Goal: Task Accomplishment & Management: Manage account settings

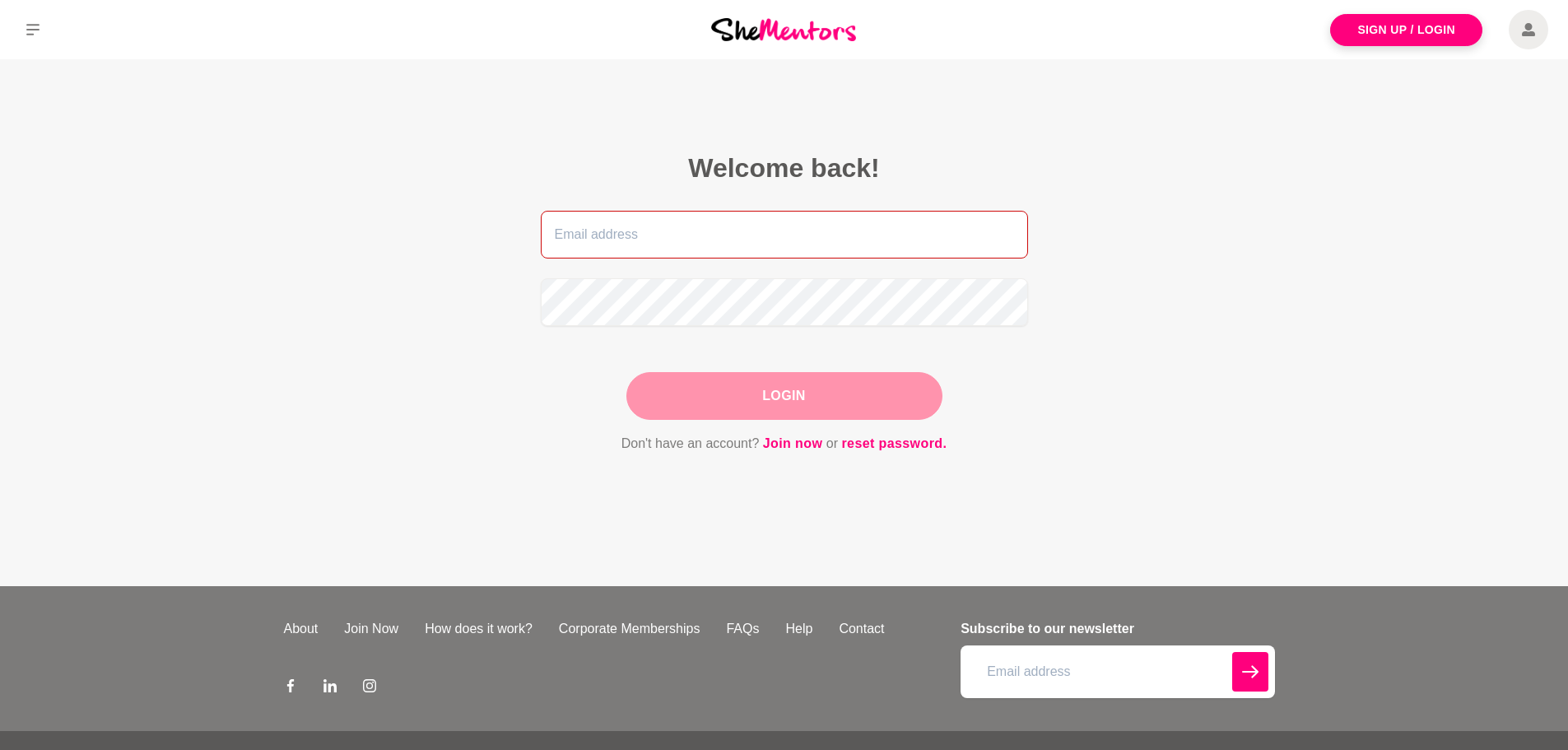
click at [798, 231] on input "email" at bounding box center [785, 234] width 488 height 48
type input "kerciasouza@gmail.com"
click at [858, 393] on button "Login" at bounding box center [784, 395] width 316 height 48
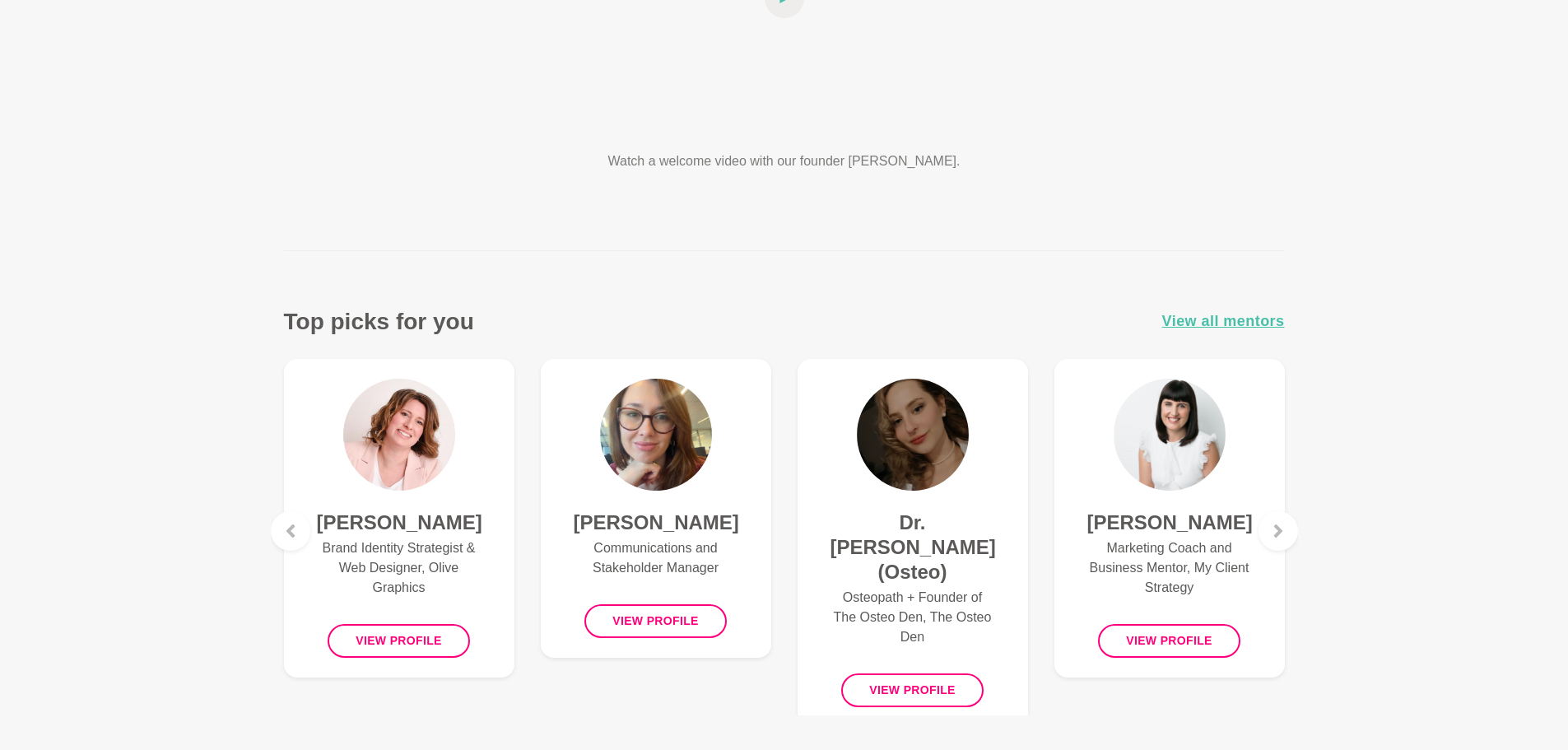
scroll to position [493, 0]
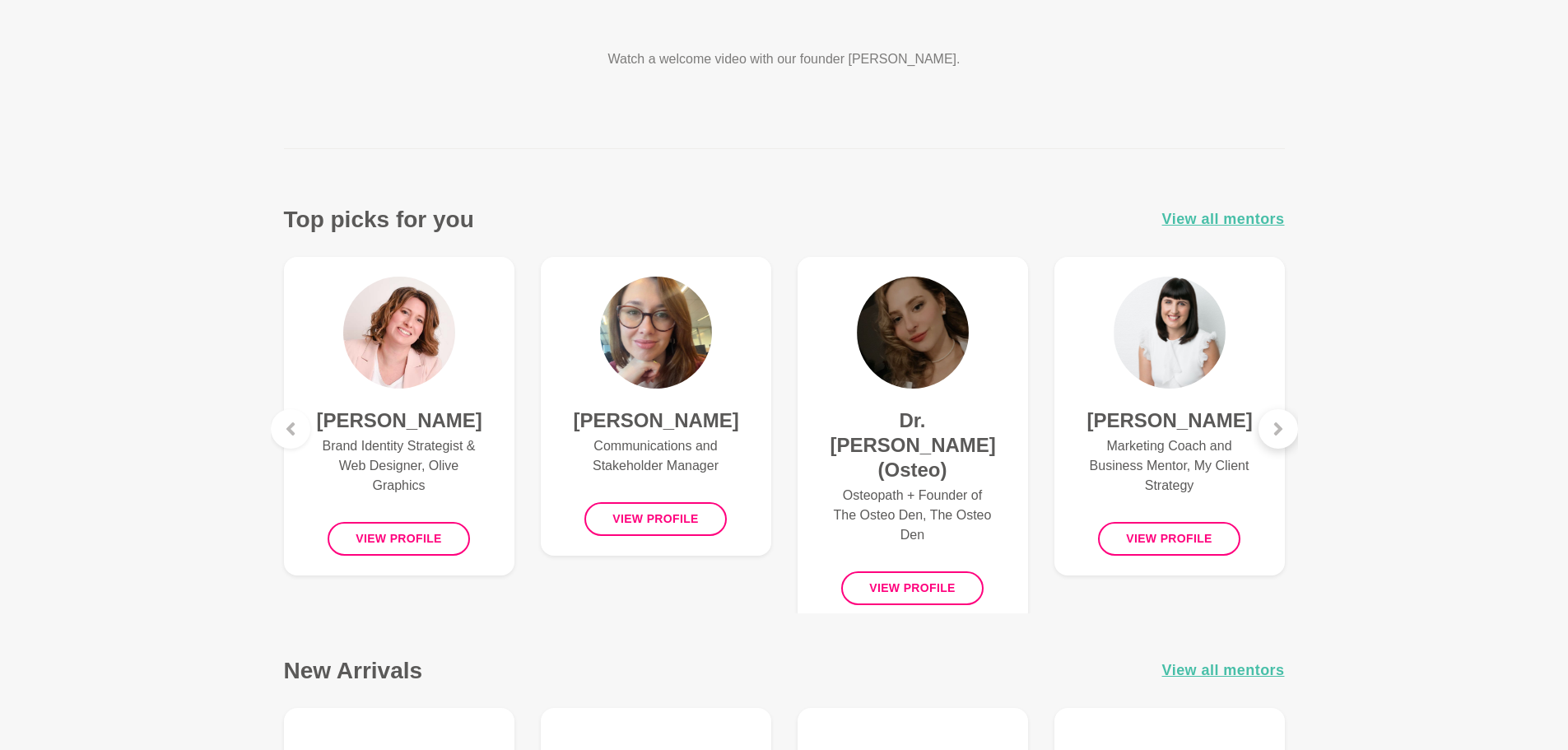
click at [1282, 440] on div at bounding box center [1277, 428] width 40 height 40
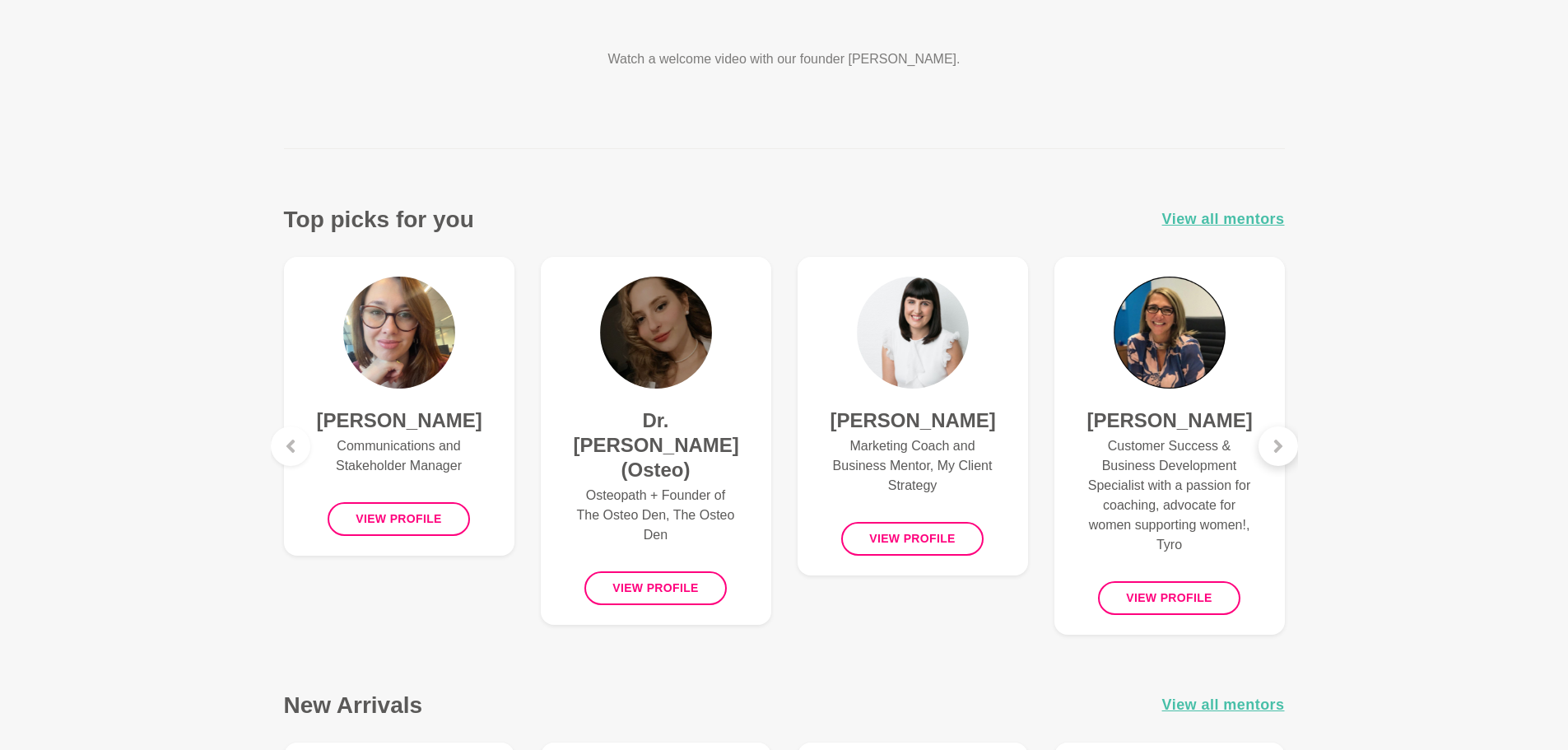
click at [1282, 440] on icon at bounding box center [1278, 447] width 14 height 14
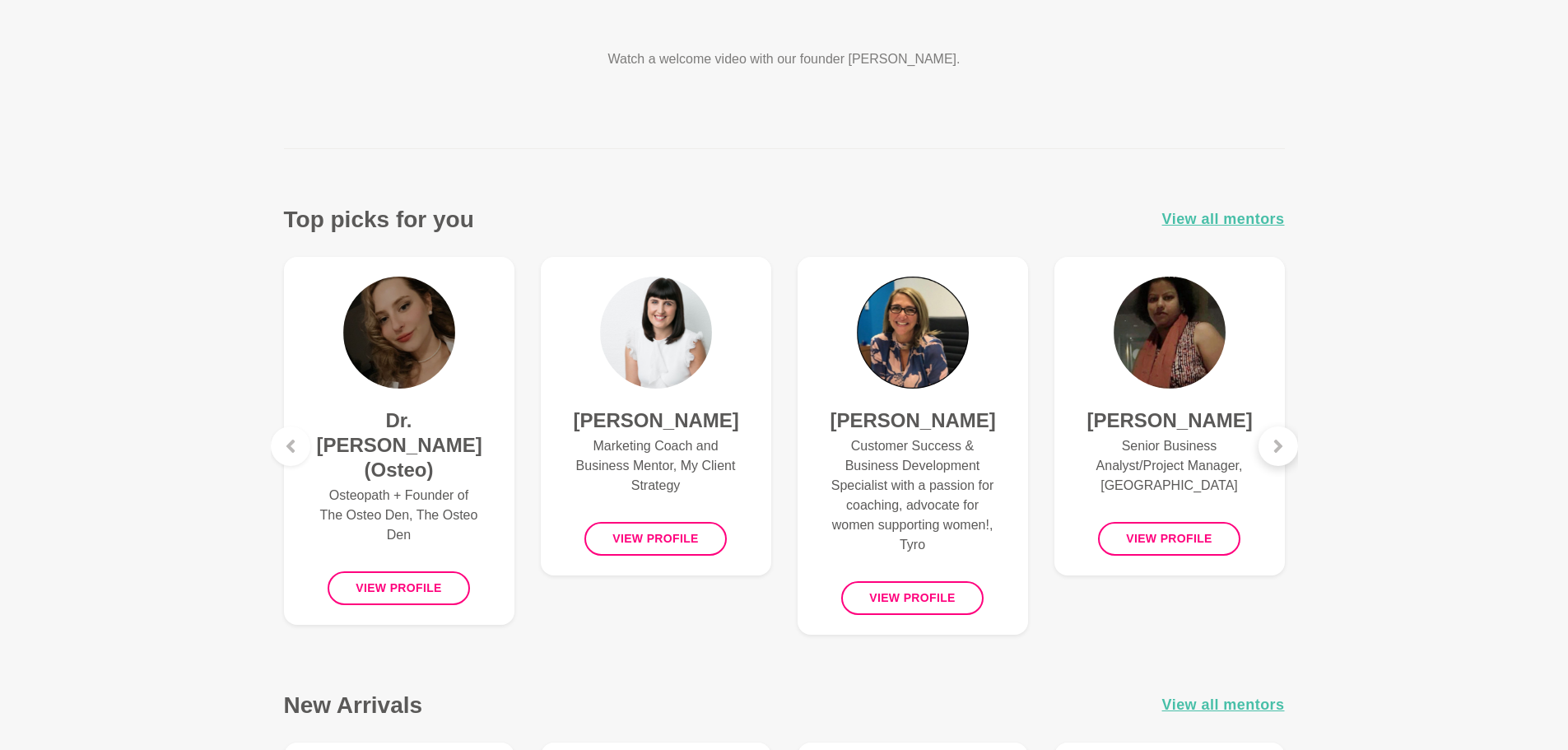
click at [1282, 440] on icon at bounding box center [1278, 447] width 14 height 14
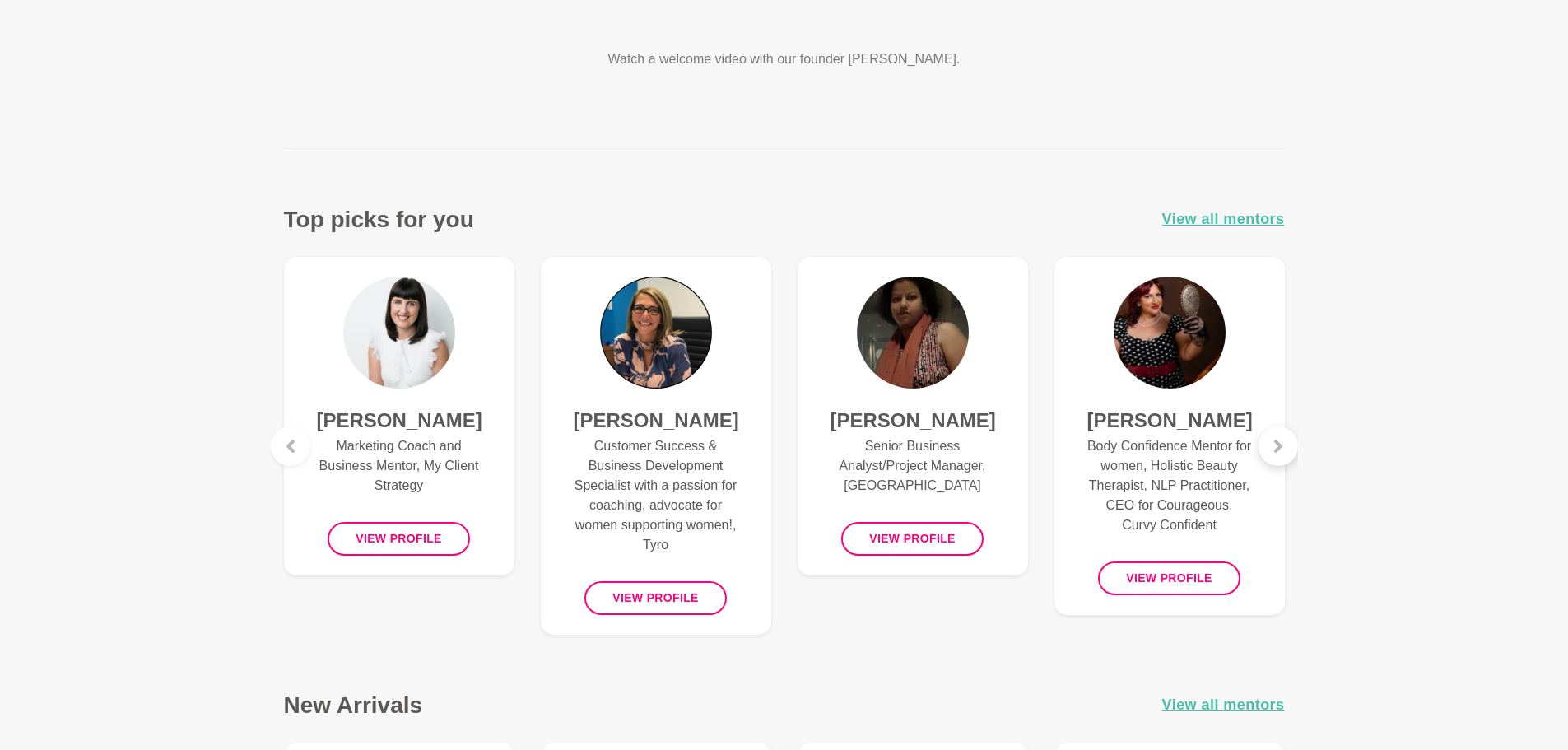
click at [1282, 440] on icon at bounding box center [1278, 447] width 14 height 14
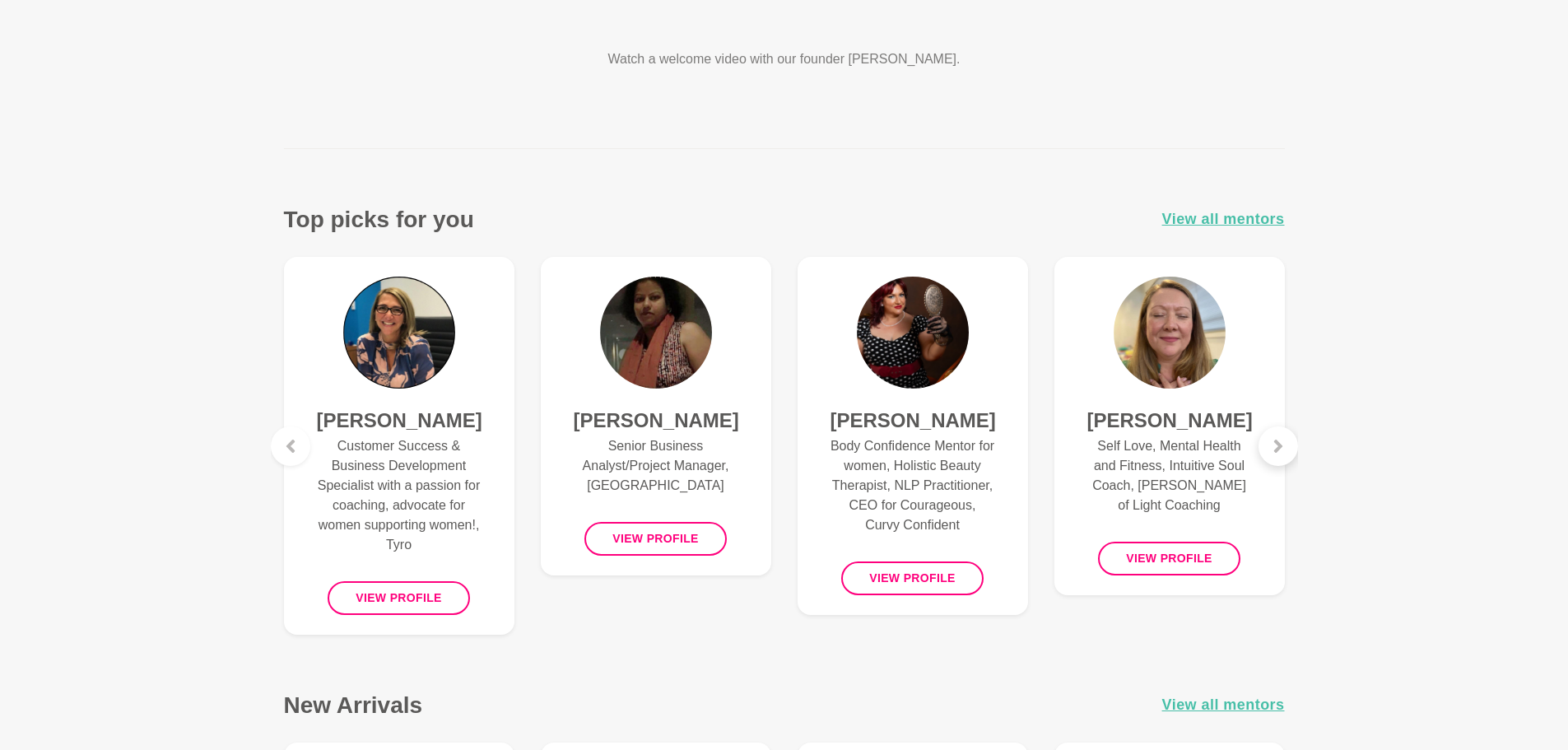
click at [1282, 440] on icon at bounding box center [1278, 447] width 14 height 14
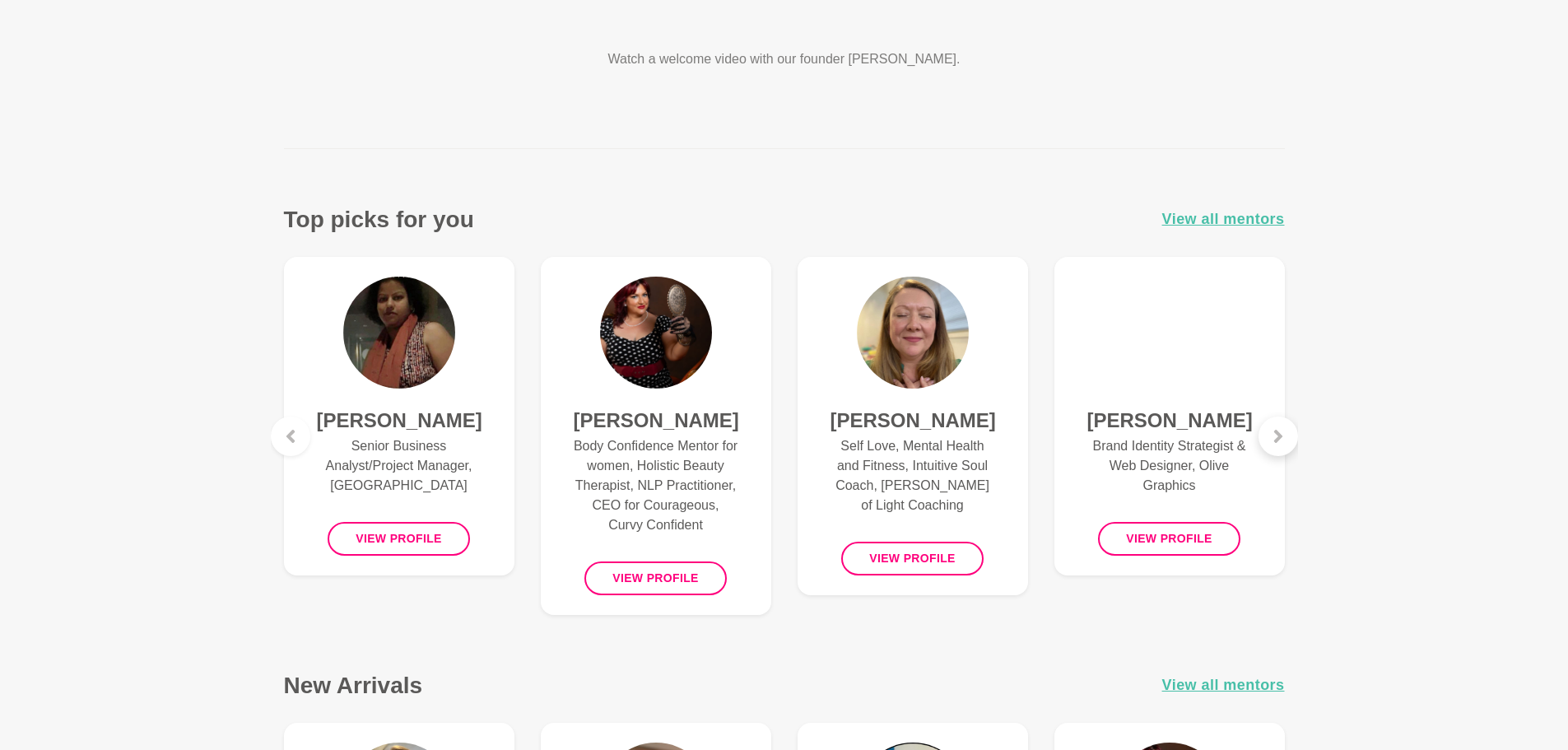
click at [1282, 440] on icon at bounding box center [1278, 437] width 14 height 14
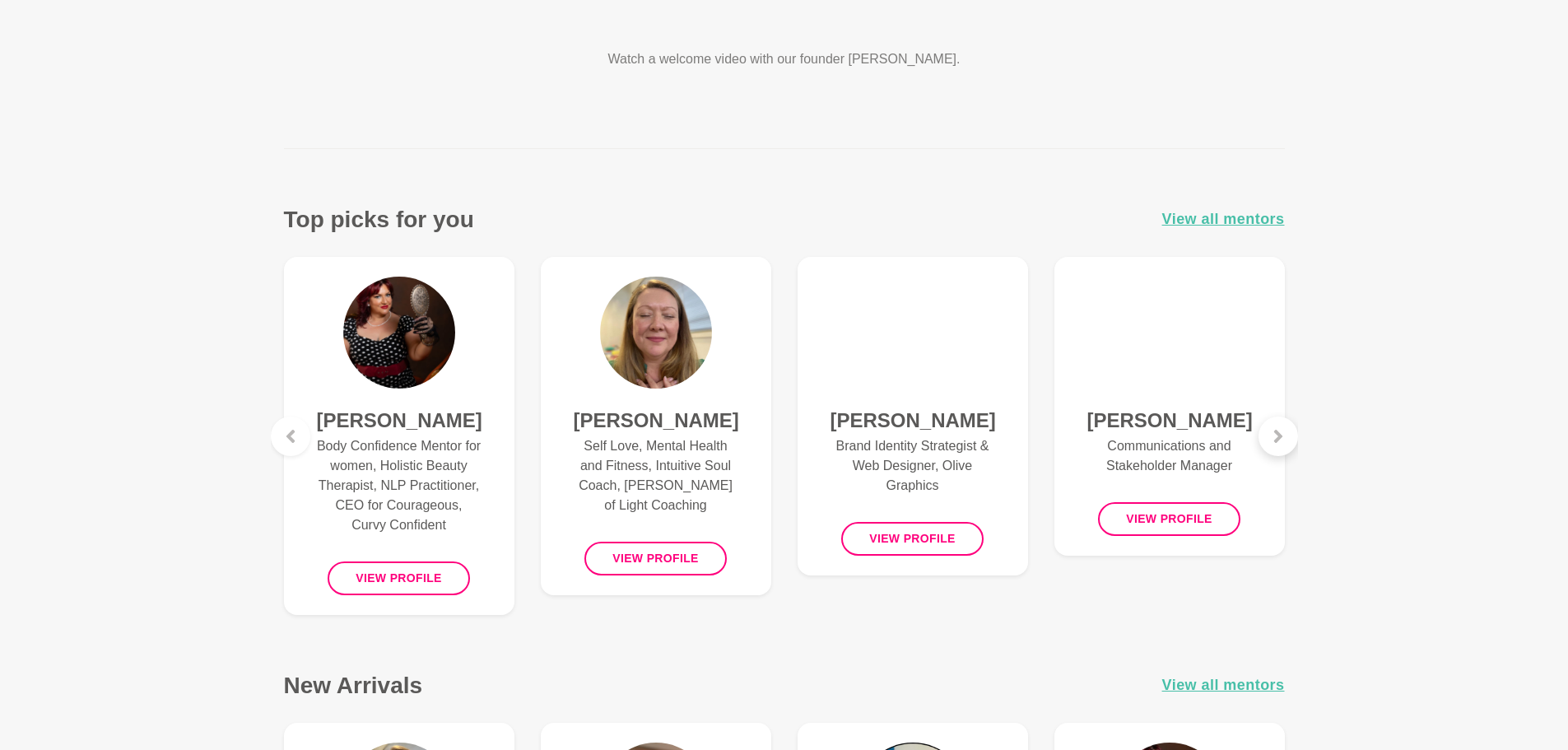
click at [1282, 440] on icon at bounding box center [1278, 437] width 14 height 14
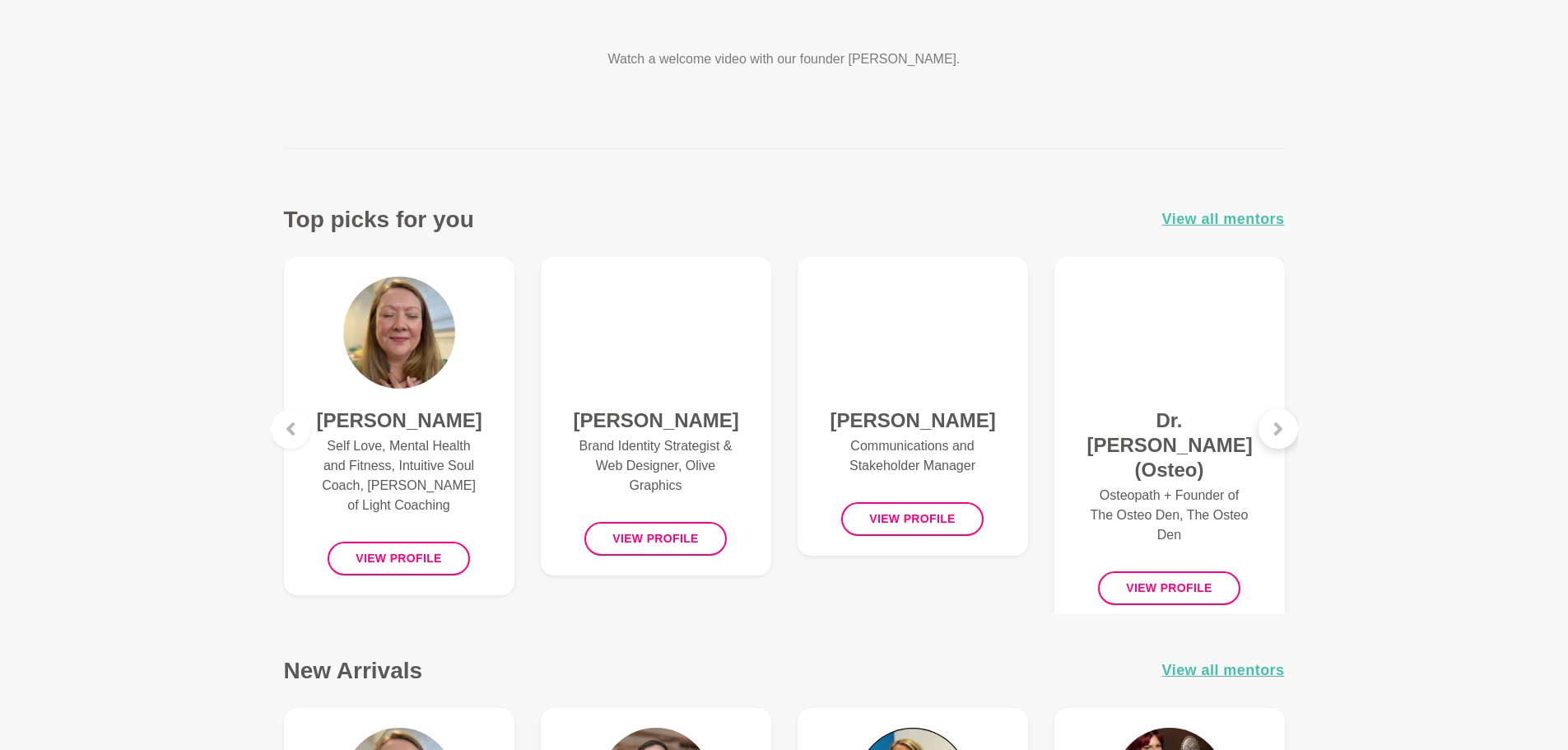
click at [1282, 440] on div at bounding box center [1277, 428] width 40 height 40
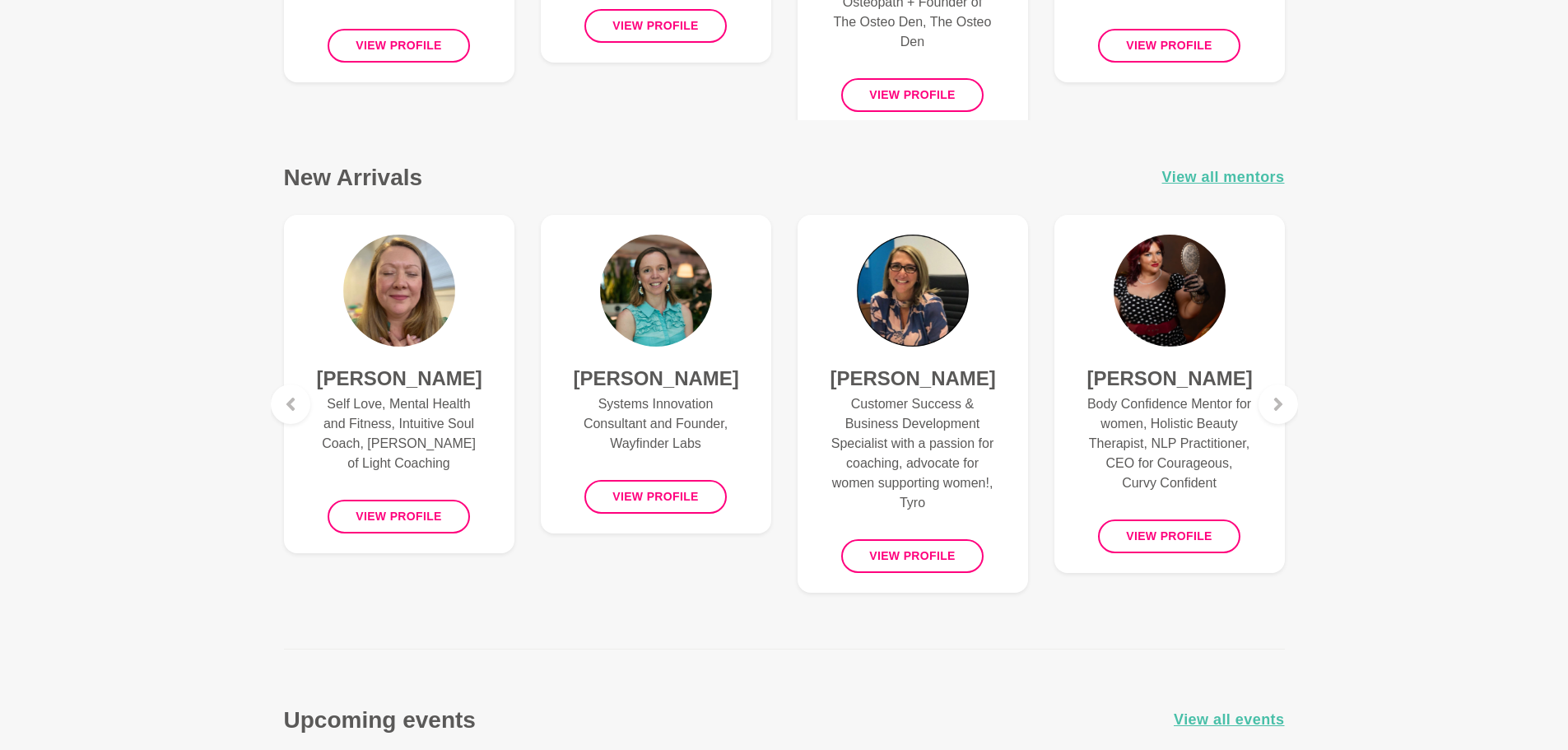
scroll to position [988, 0]
click at [1280, 404] on icon at bounding box center [1277, 404] width 8 height 14
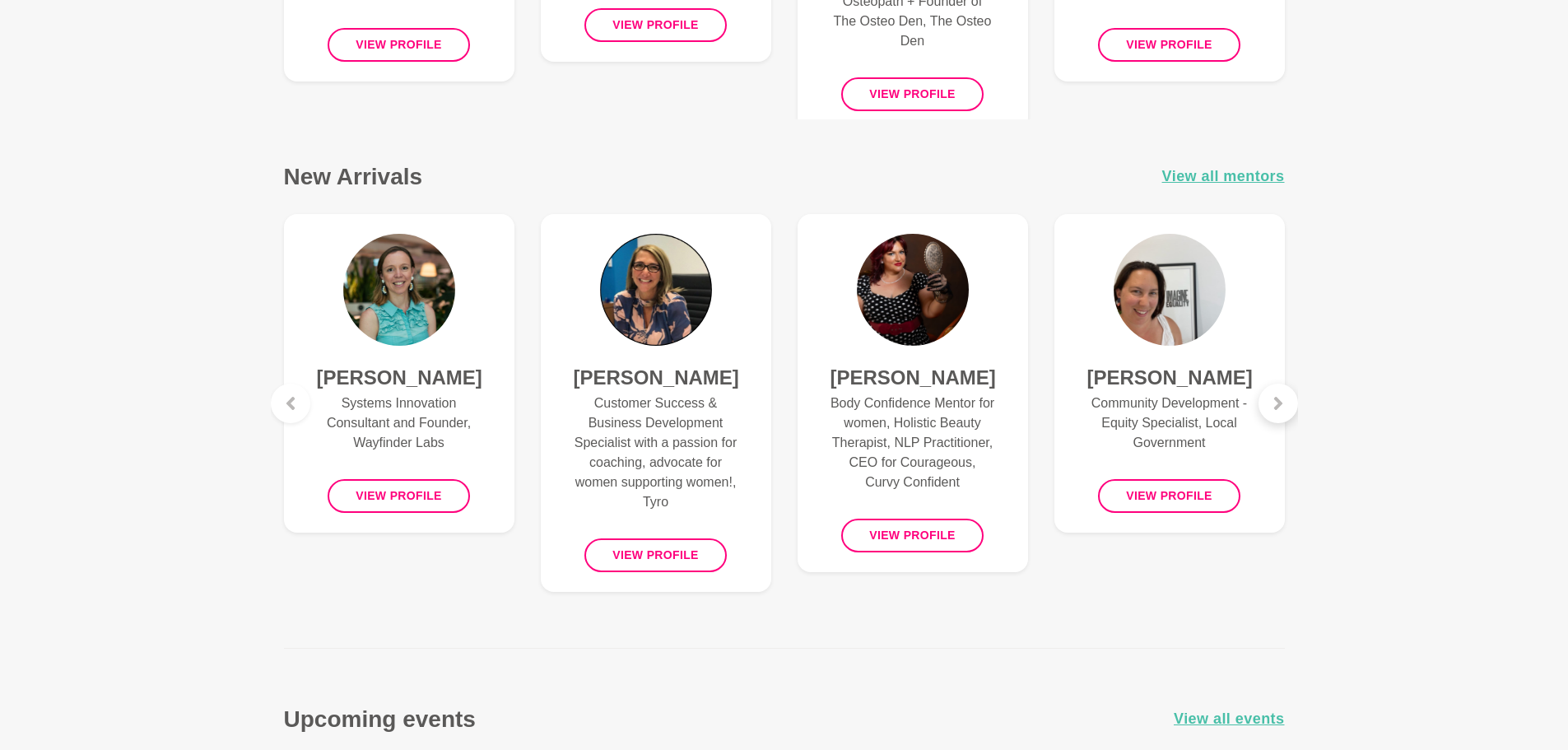
click at [1280, 404] on icon at bounding box center [1277, 404] width 8 height 14
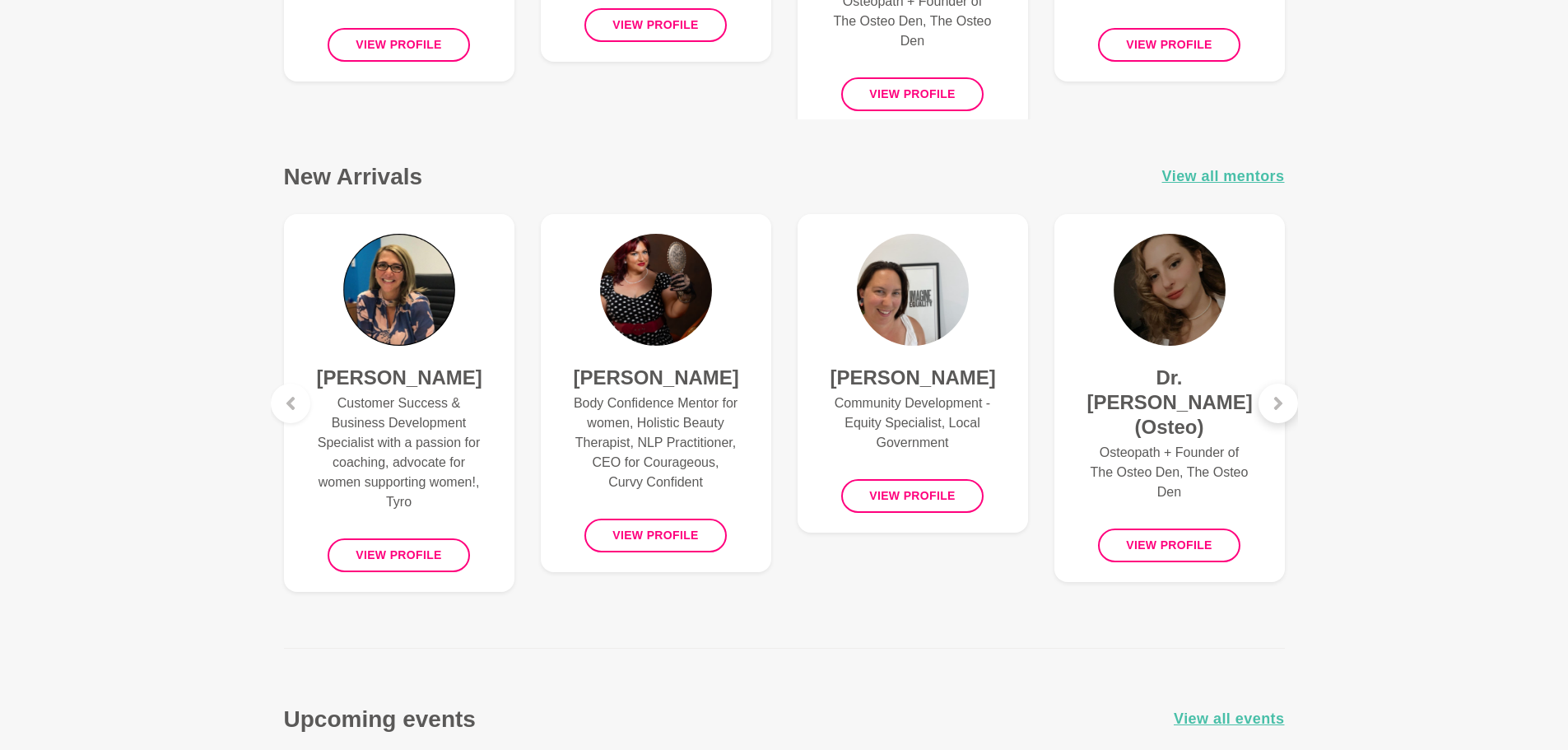
click at [1280, 404] on icon at bounding box center [1277, 404] width 8 height 14
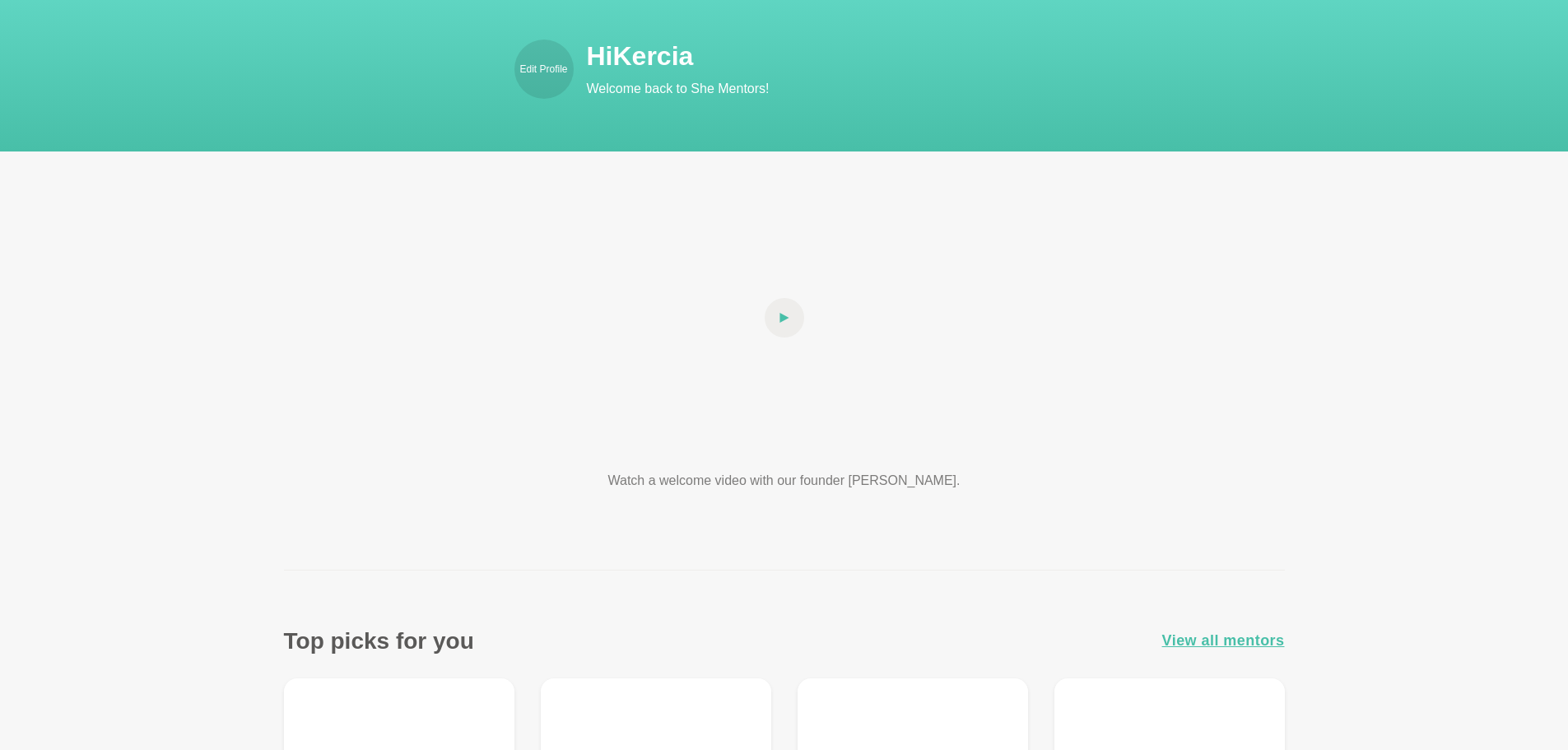
scroll to position [0, 0]
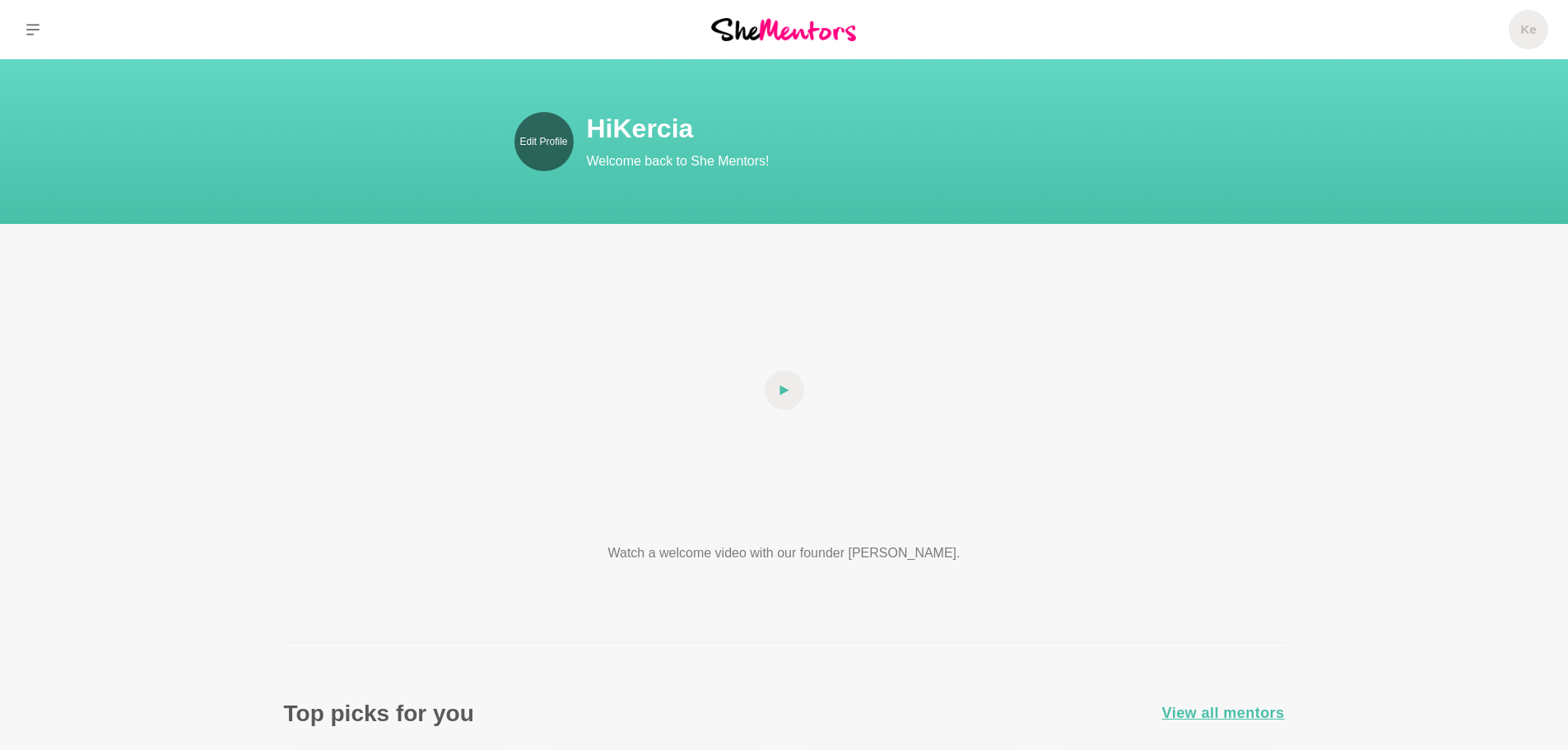
click at [531, 141] on p "Edit Profile" at bounding box center [543, 141] width 48 height 15
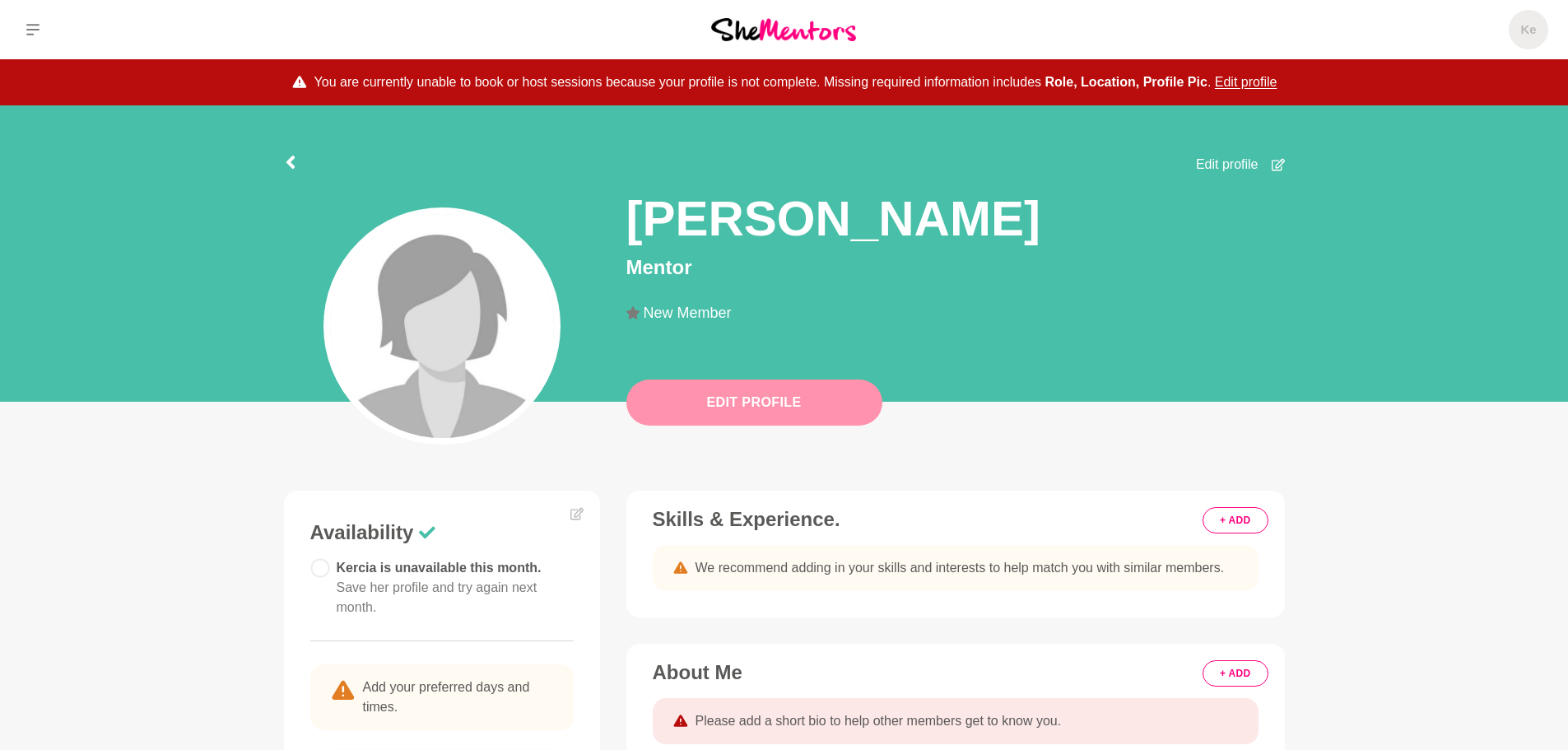
click at [704, 387] on button "Edit Profile" at bounding box center [754, 402] width 255 height 46
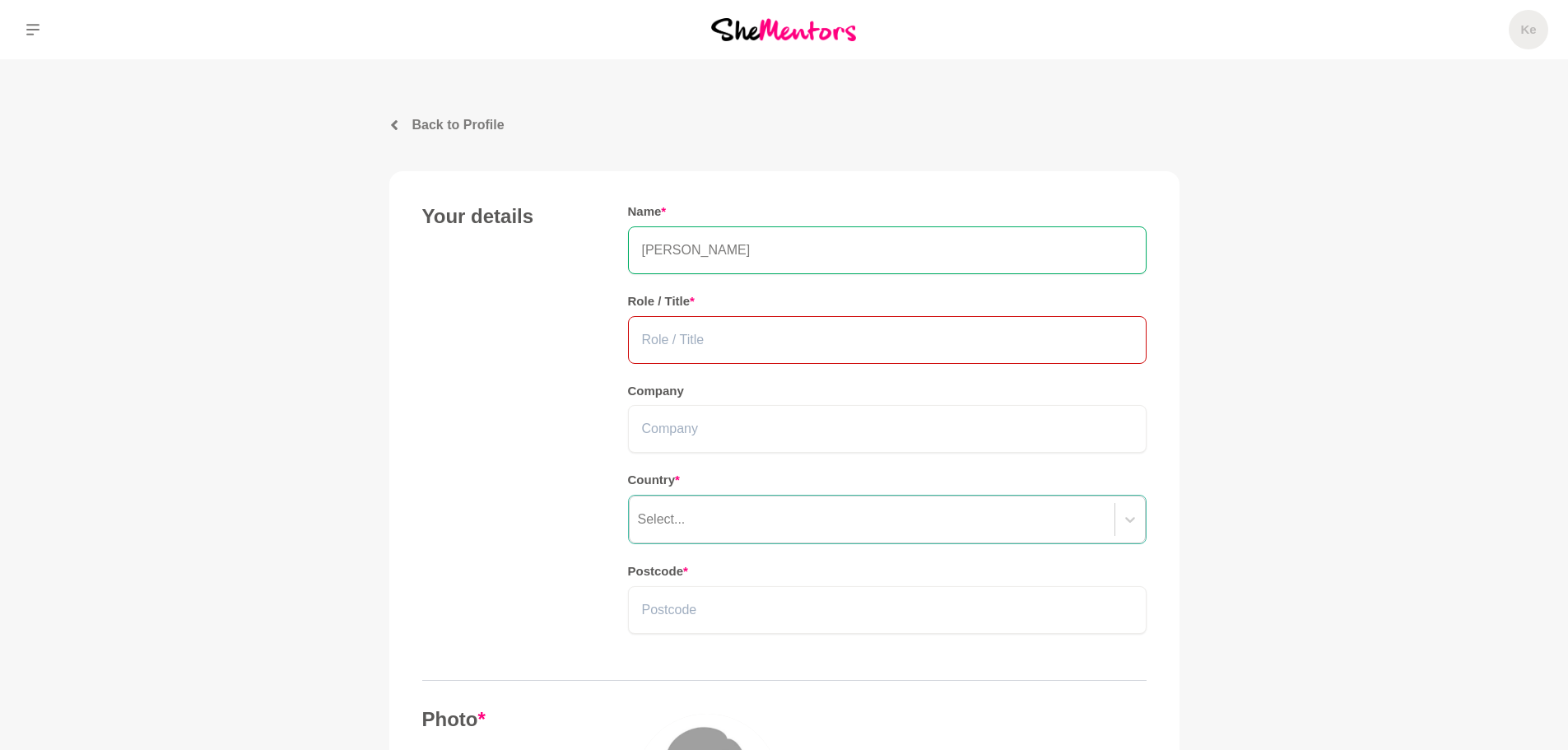
click at [724, 339] on input "text" at bounding box center [887, 339] width 519 height 48
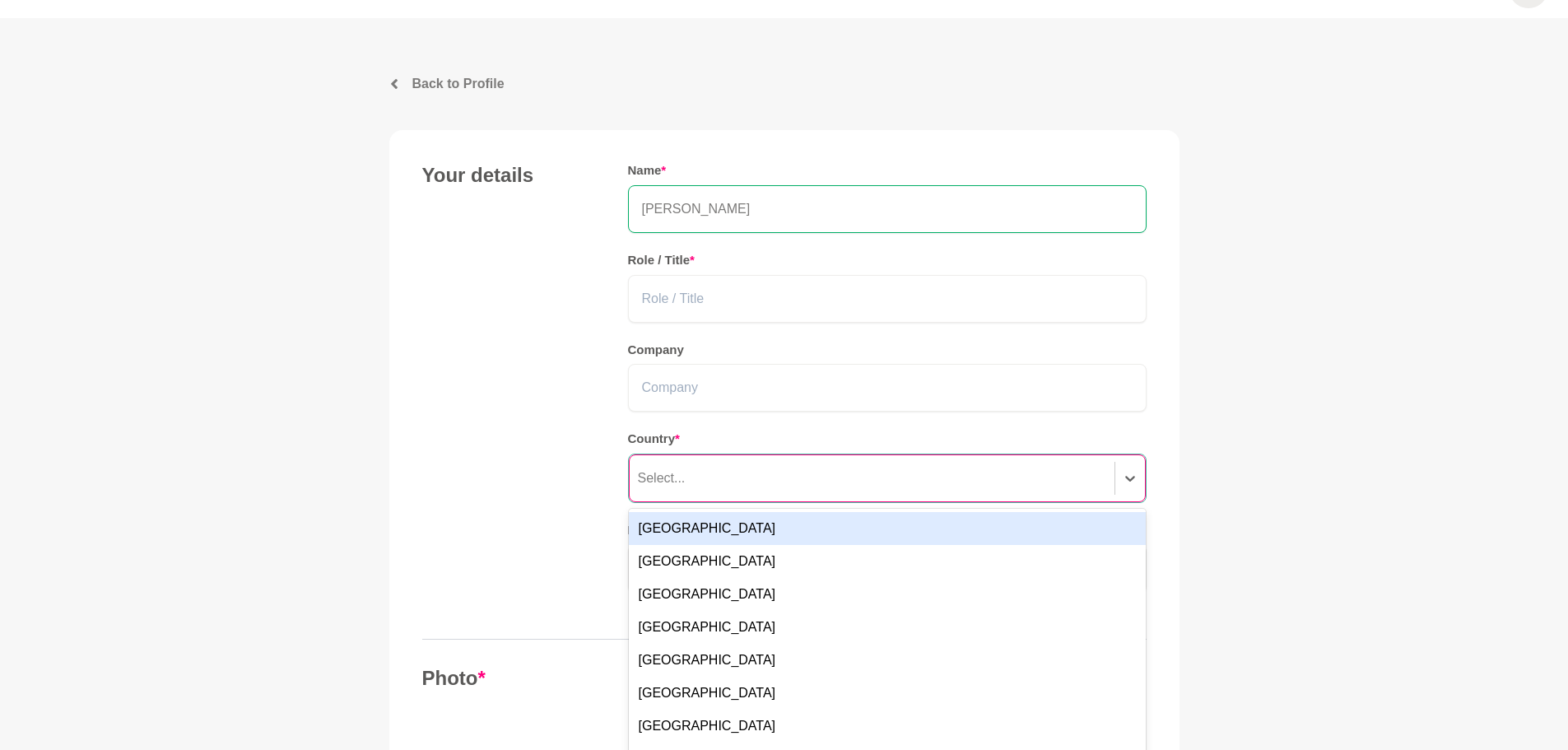
click at [719, 503] on div "option Australia focused, 1 of 249. 249 results available. Use Up and Down to c…" at bounding box center [887, 478] width 519 height 50
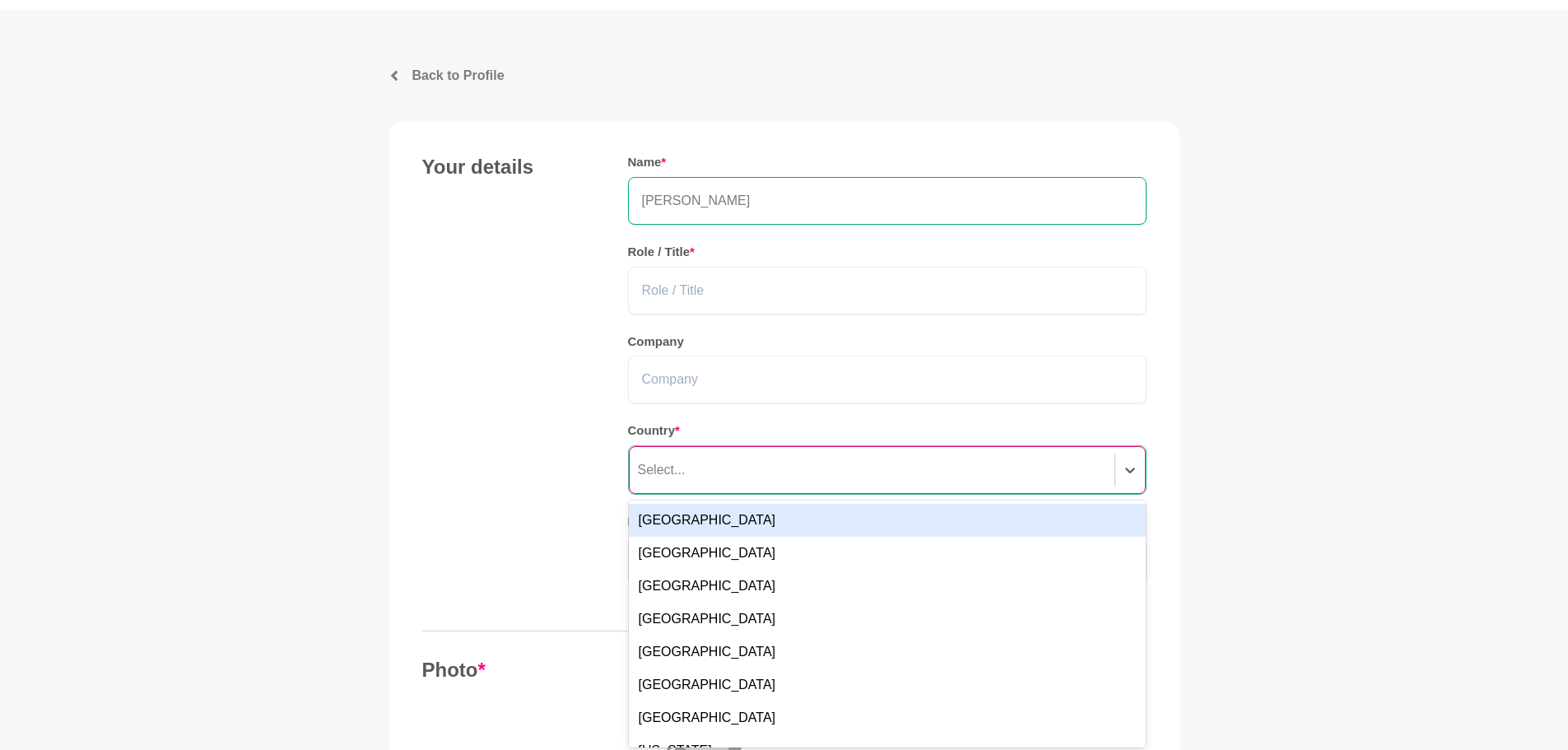
scroll to position [54, 0]
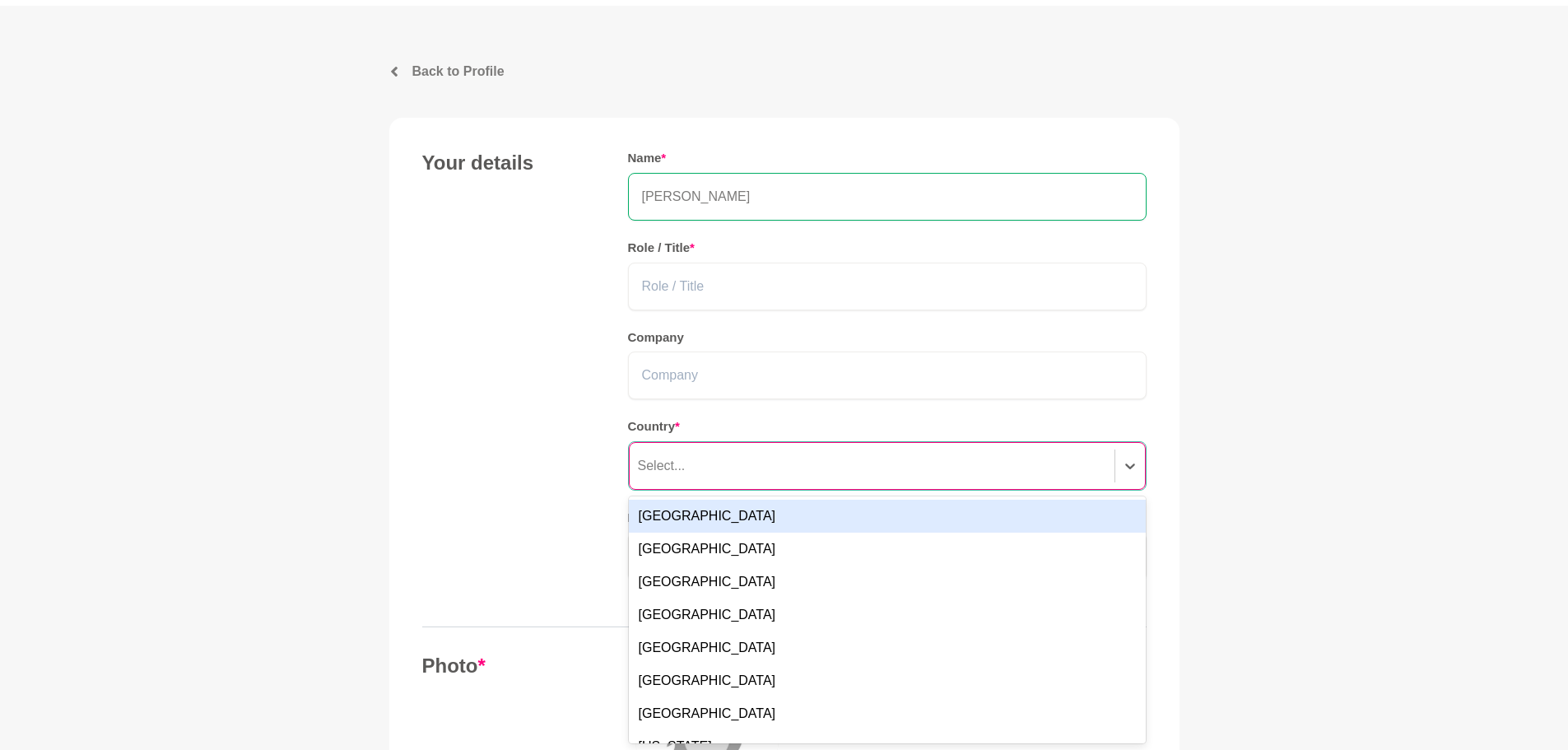
click at [719, 520] on div "Australia" at bounding box center [887, 516] width 517 height 33
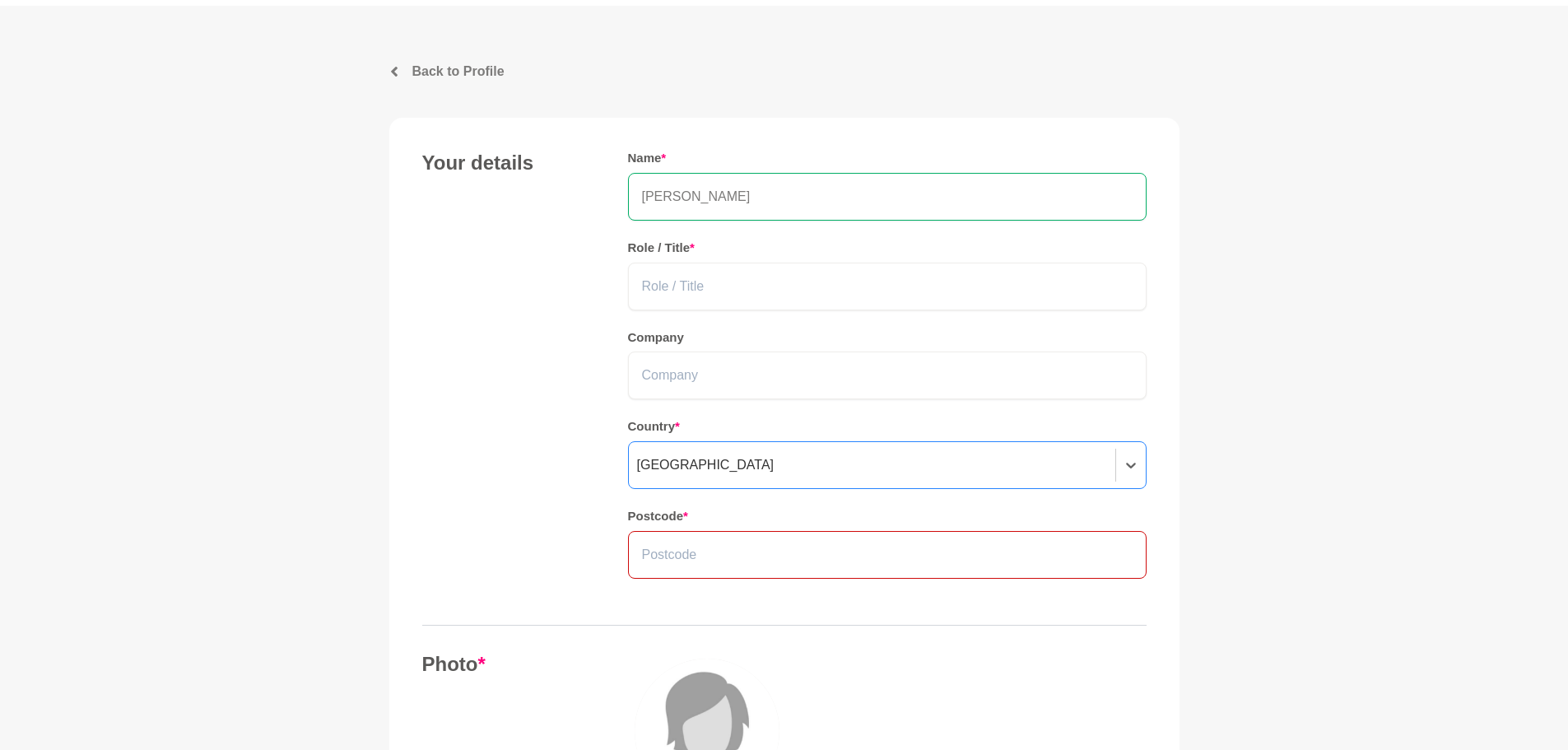
click at [701, 558] on input "text" at bounding box center [887, 554] width 519 height 48
type input "2155"
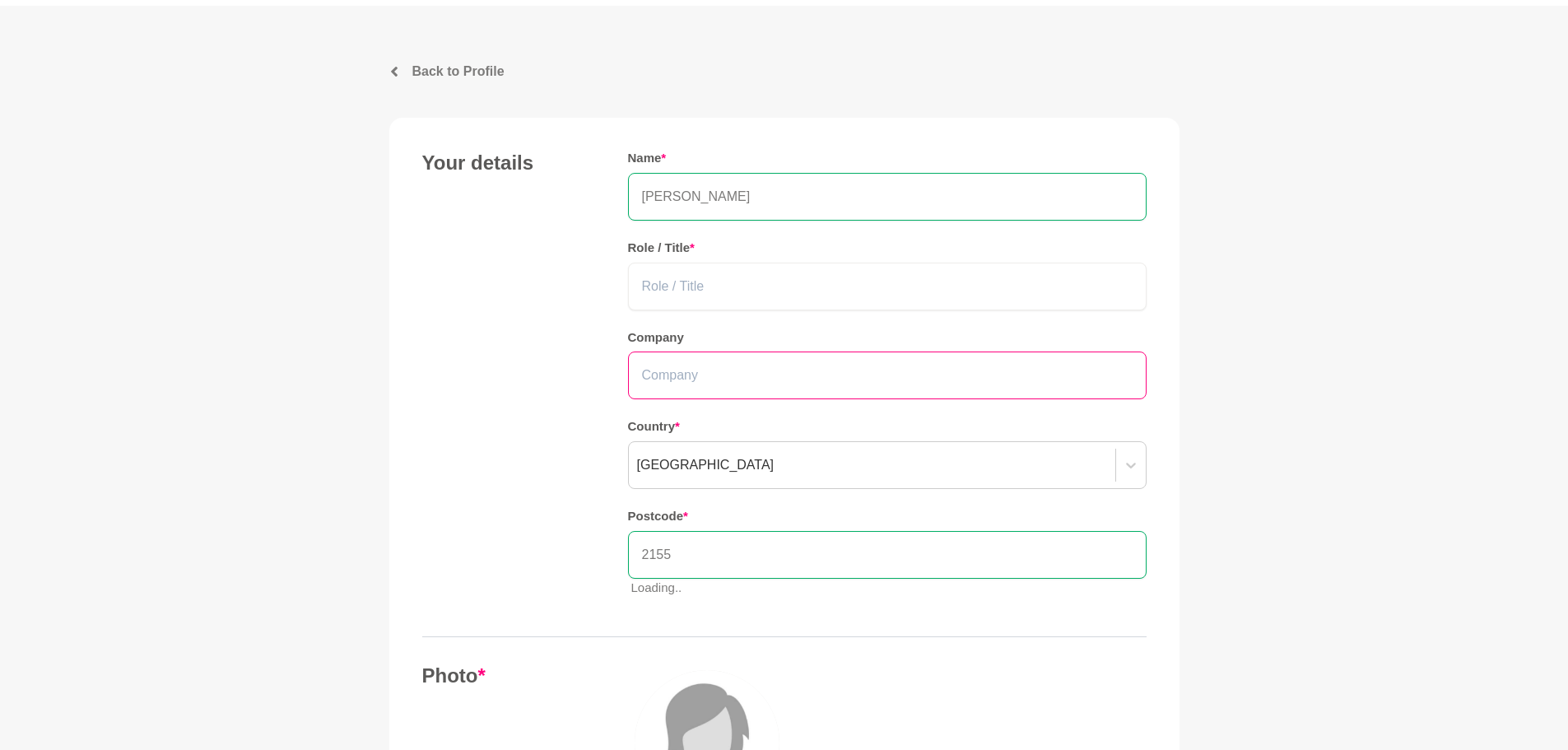
click at [747, 380] on input "text" at bounding box center [887, 375] width 519 height 48
drag, startPoint x: 751, startPoint y: 321, endPoint x: 732, endPoint y: 289, distance: 37.2
click at [751, 321] on div "Name * Kercia souza Role / Title * Company Country * Australia Postcode * 2155 …" at bounding box center [887, 379] width 519 height 459
click at [732, 283] on input "text" at bounding box center [887, 286] width 519 height 48
type input "Interior Designer"
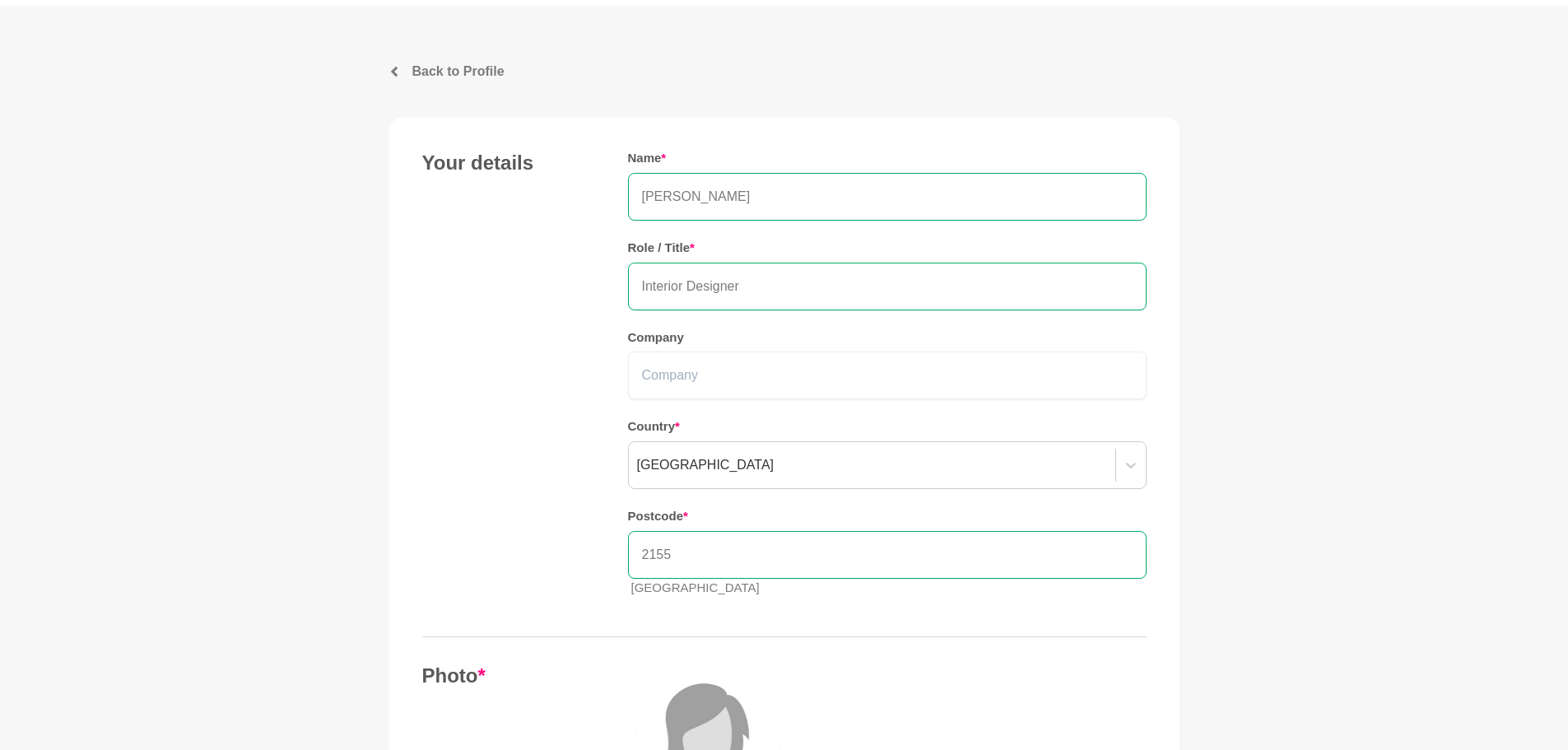
click at [504, 299] on div "Your details Name * Kercia souza Role / Title * Interior Designer Company Count…" at bounding box center [784, 379] width 725 height 459
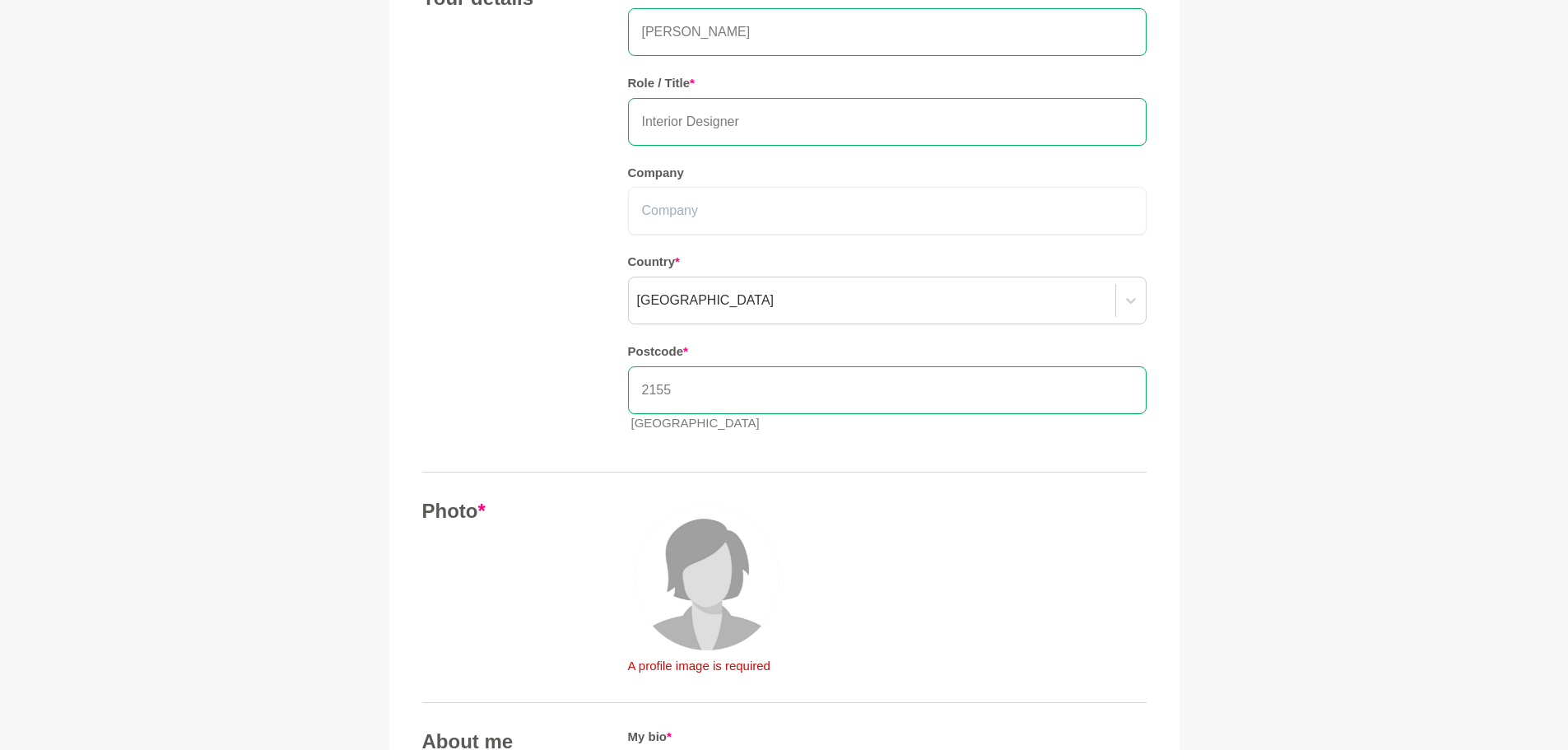
click at [686, 29] on input "Kercia souza" at bounding box center [887, 31] width 519 height 48
type input "[PERSON_NAME]"
click at [494, 247] on div "Your details Name * Kercia Souza Role / Title * Interior Designer Company Count…" at bounding box center [784, 216] width 725 height 459
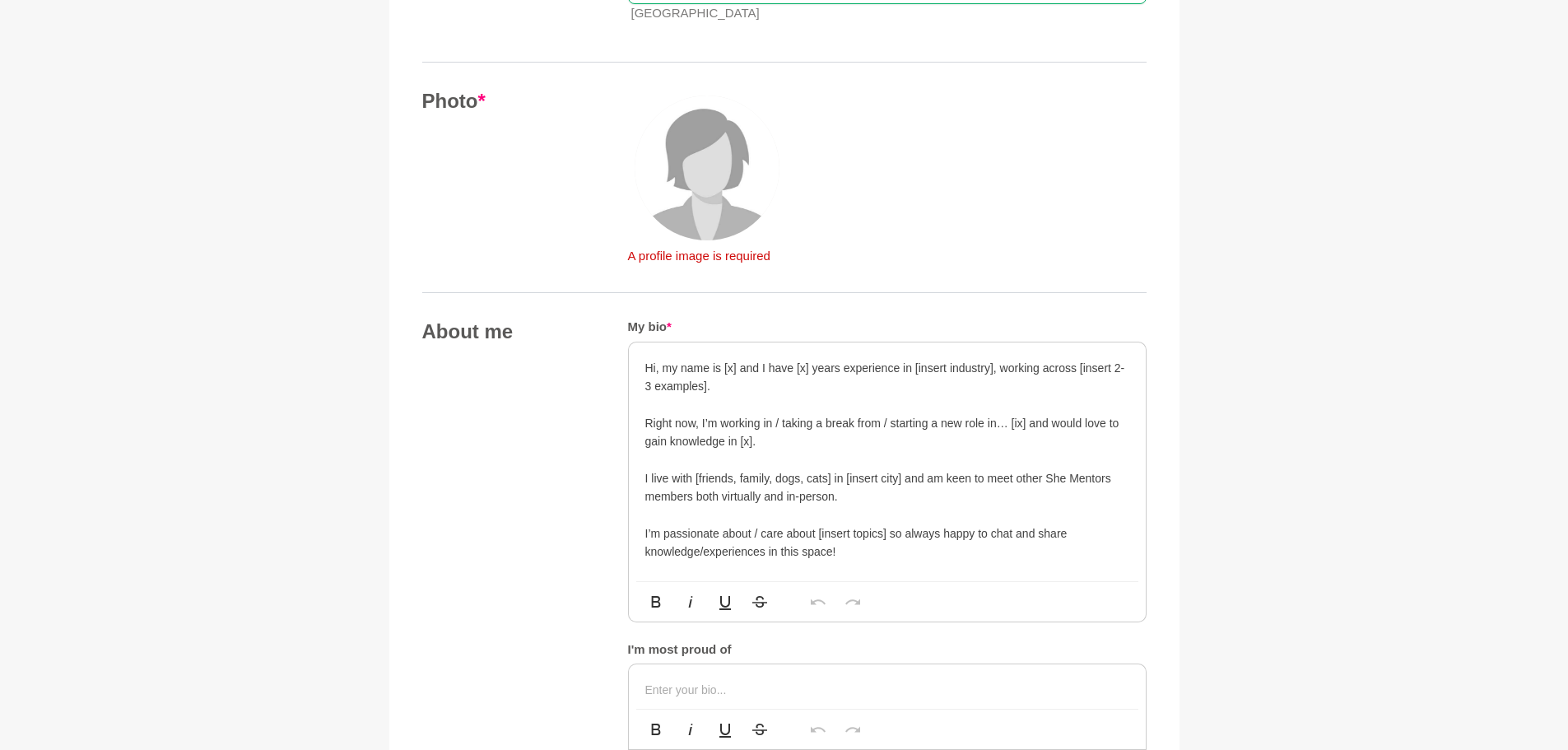
scroll to position [630, 0]
click at [677, 204] on img at bounding box center [707, 166] width 145 height 145
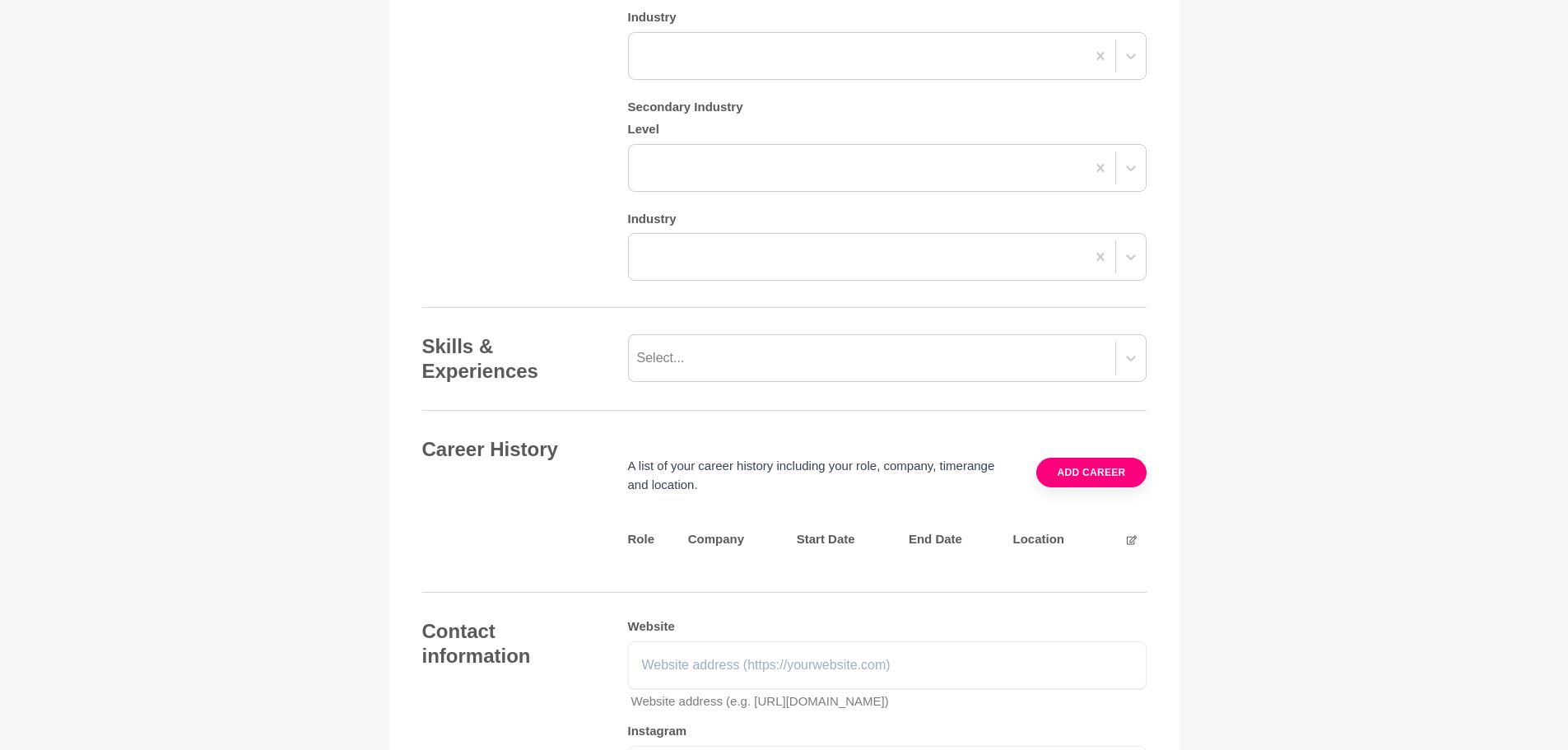
scroll to position [1517, 0]
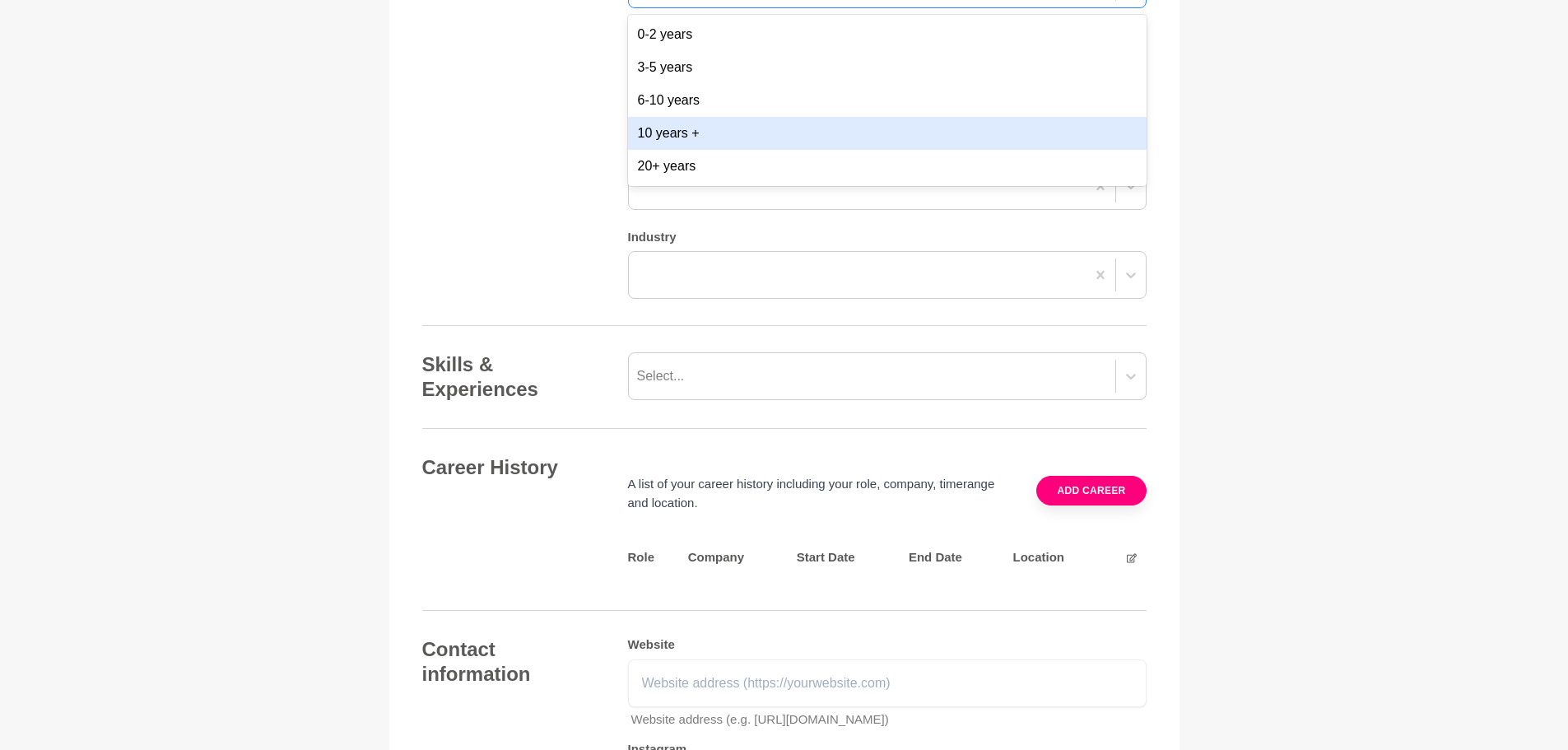
click at [706, 150] on div "10 years +" at bounding box center [887, 134] width 519 height 33
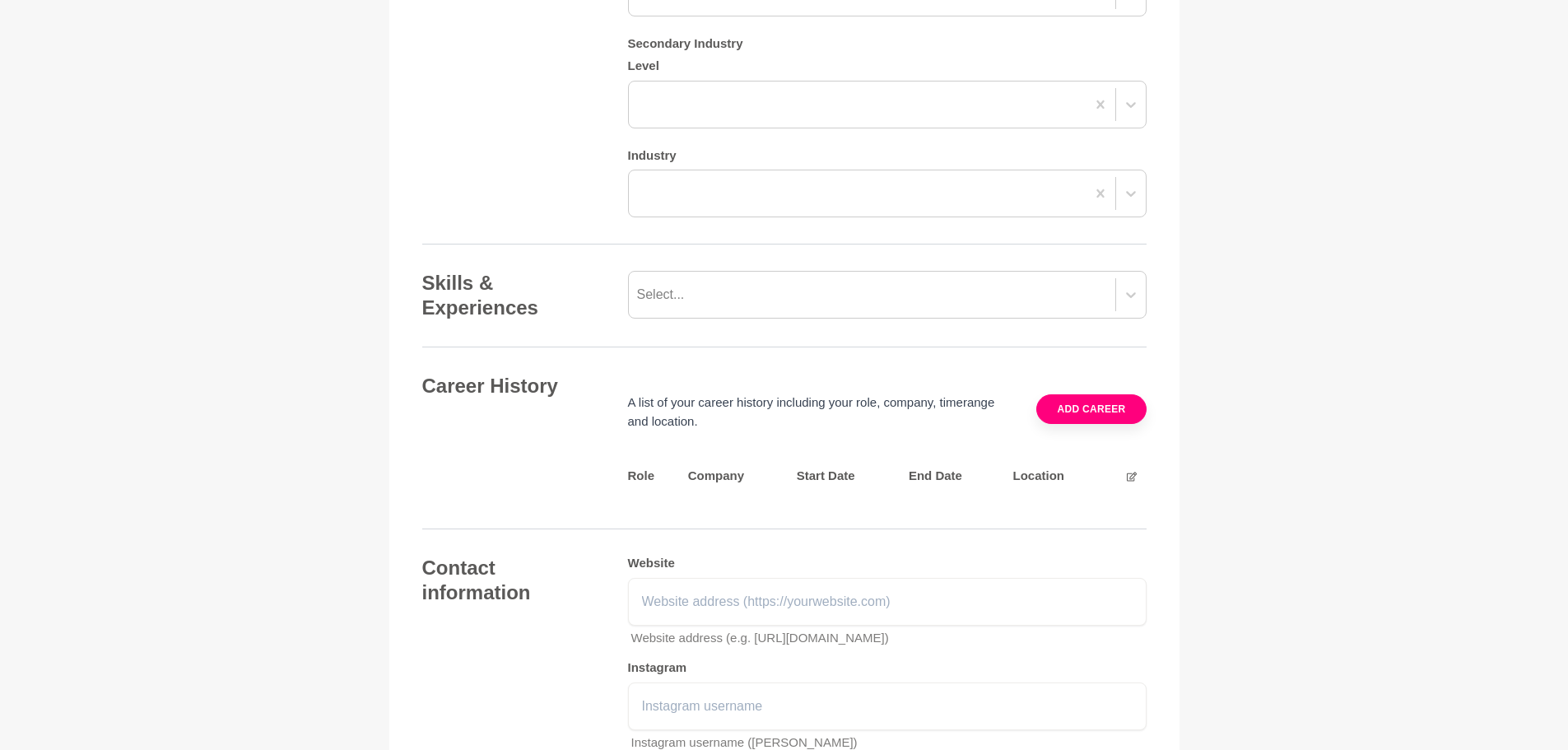
scroll to position [1599, 0]
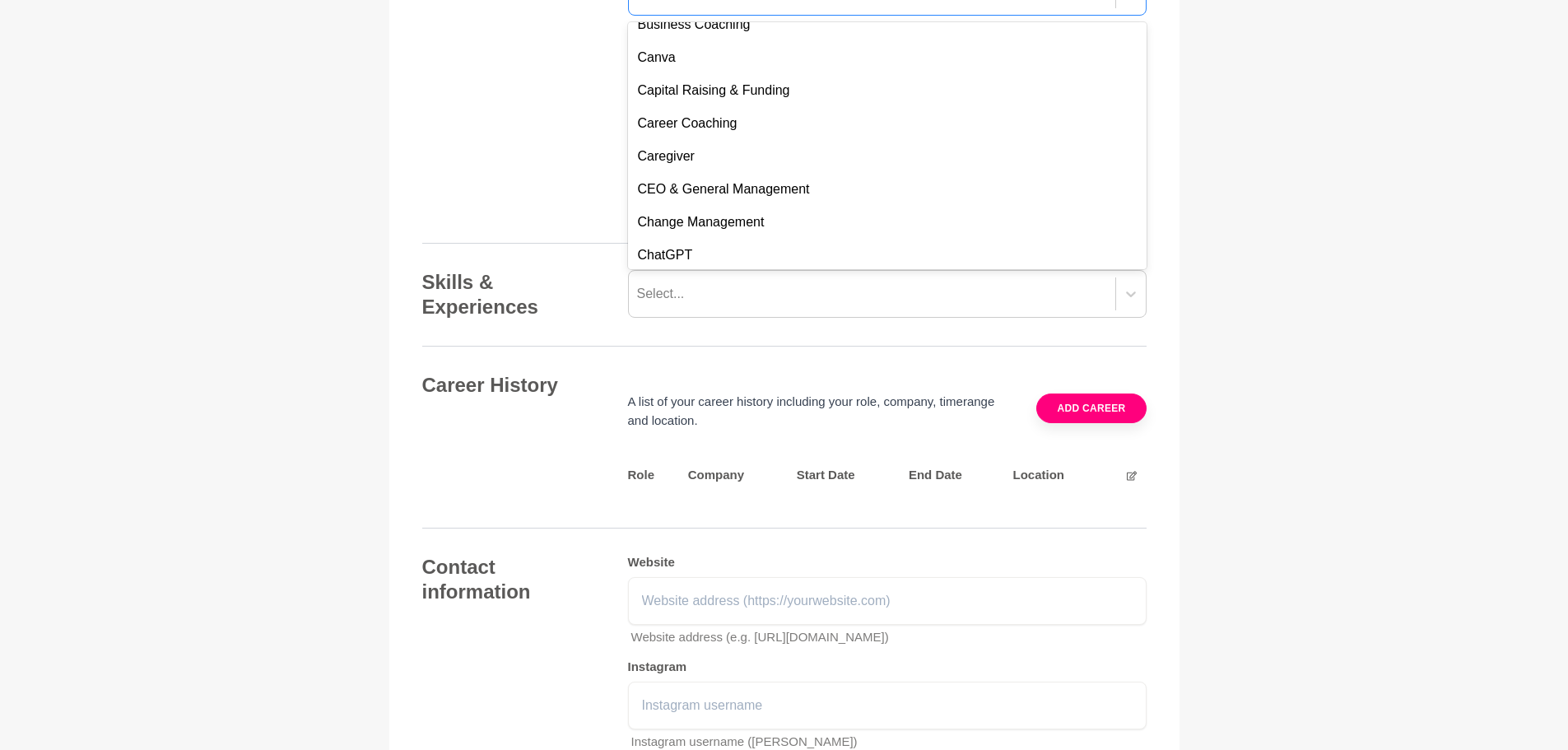
scroll to position [165, 0]
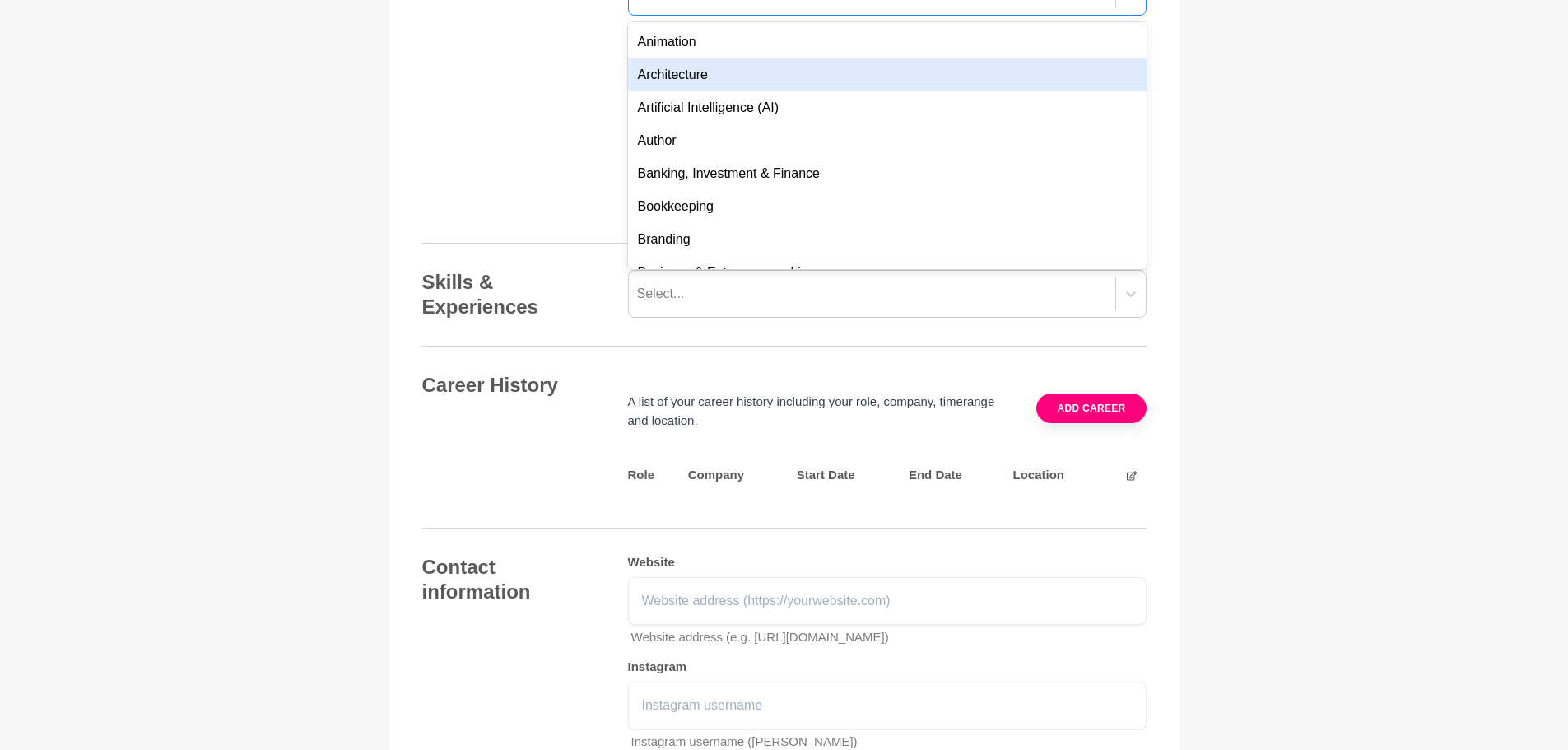
click at [698, 92] on div "Architecture" at bounding box center [887, 75] width 519 height 33
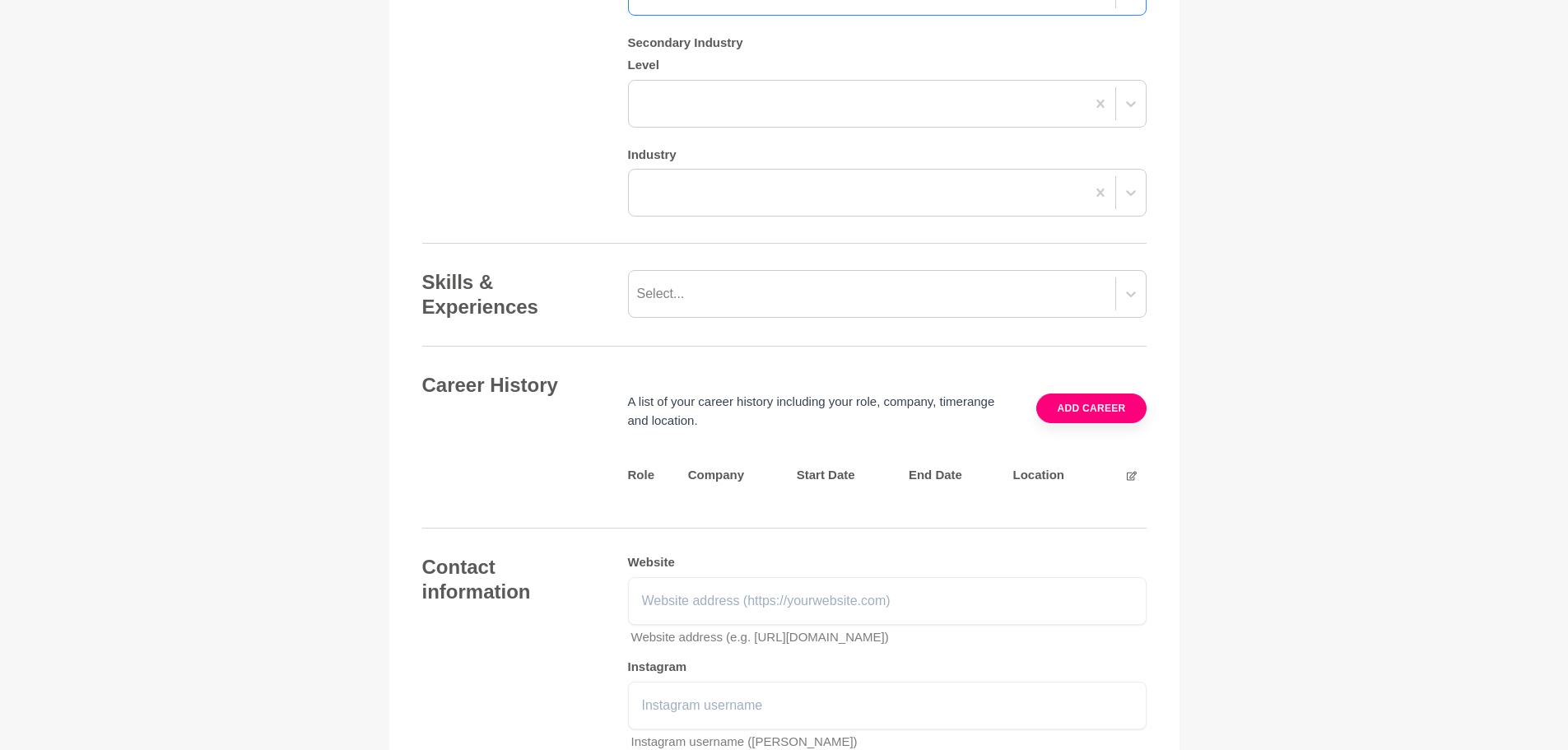
click at [533, 217] on div "Industry Primary Industry Level 10 years + Industry option Architecture, select…" at bounding box center [784, 25] width 725 height 382
click at [678, 119] on div at bounding box center [857, 103] width 456 height 29
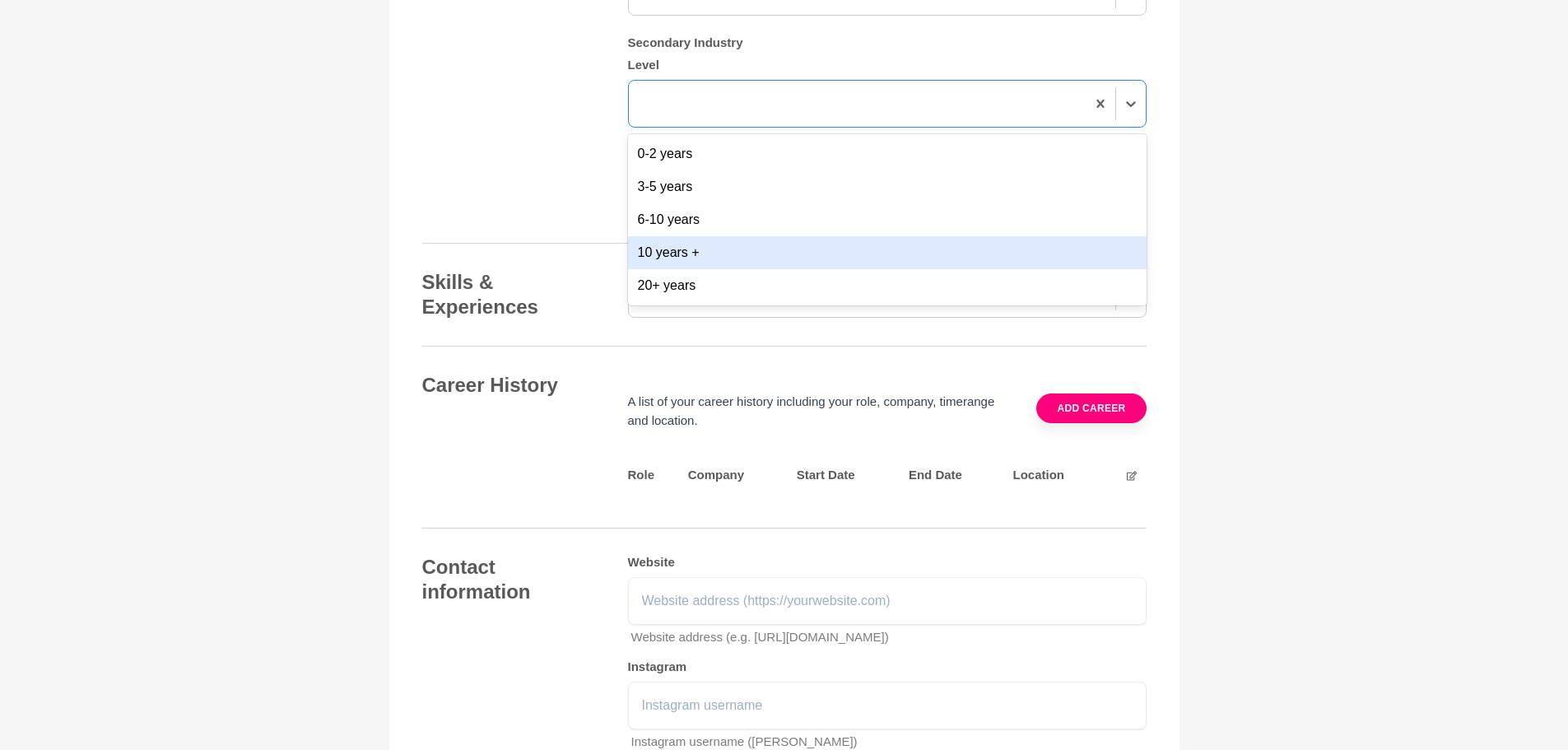
click at [684, 269] on div "10 years +" at bounding box center [887, 253] width 519 height 33
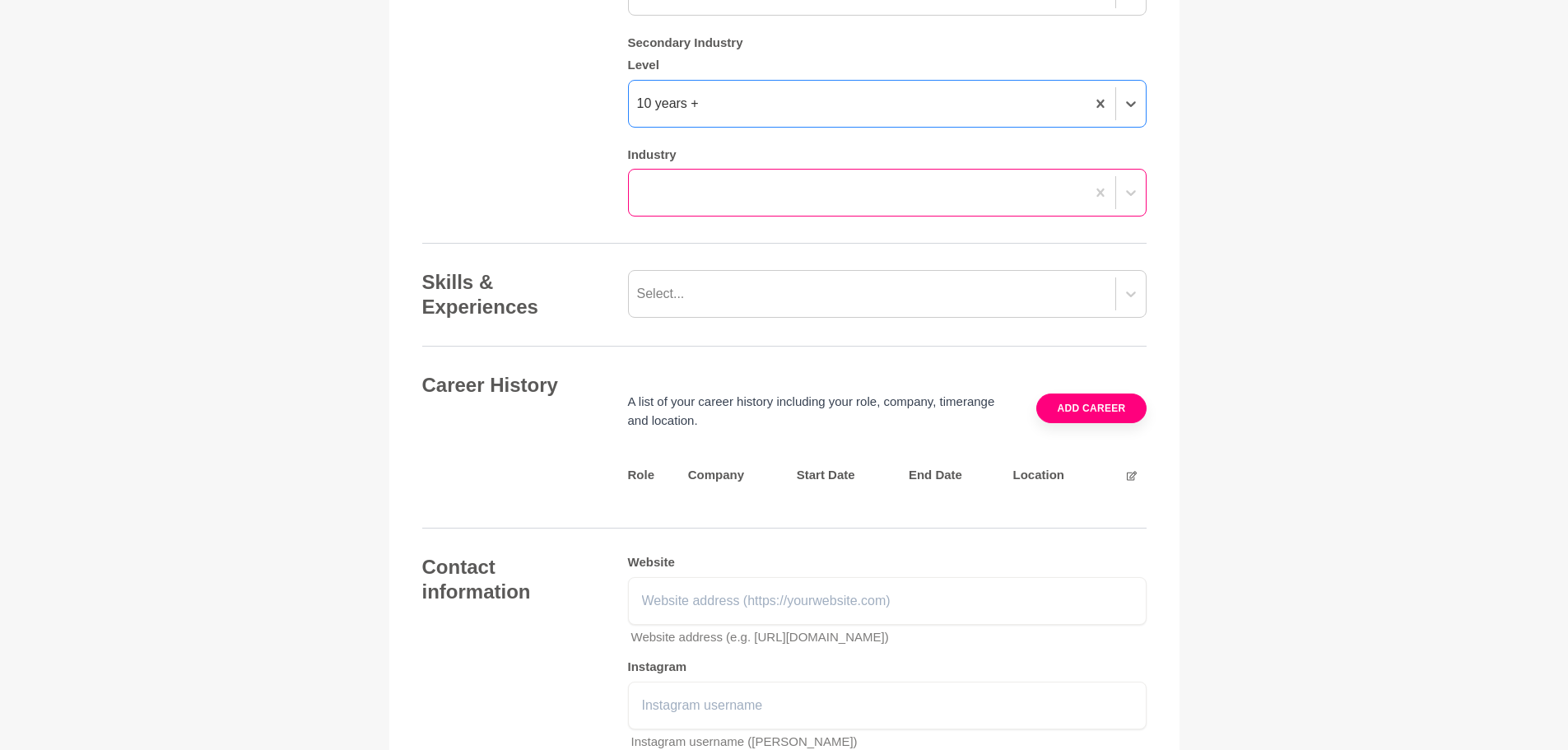
click at [736, 208] on div at bounding box center [857, 192] width 456 height 29
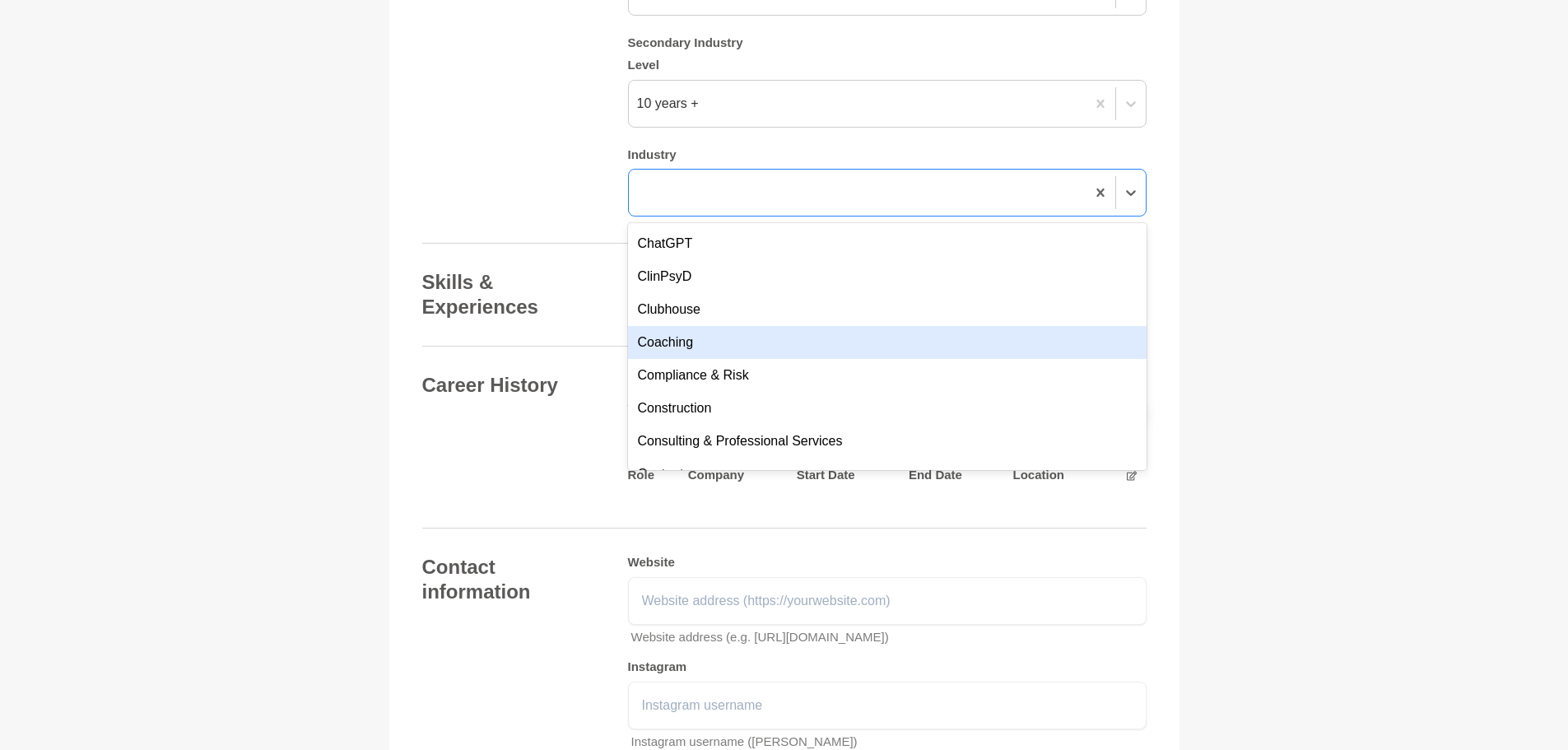
scroll to position [658, 0]
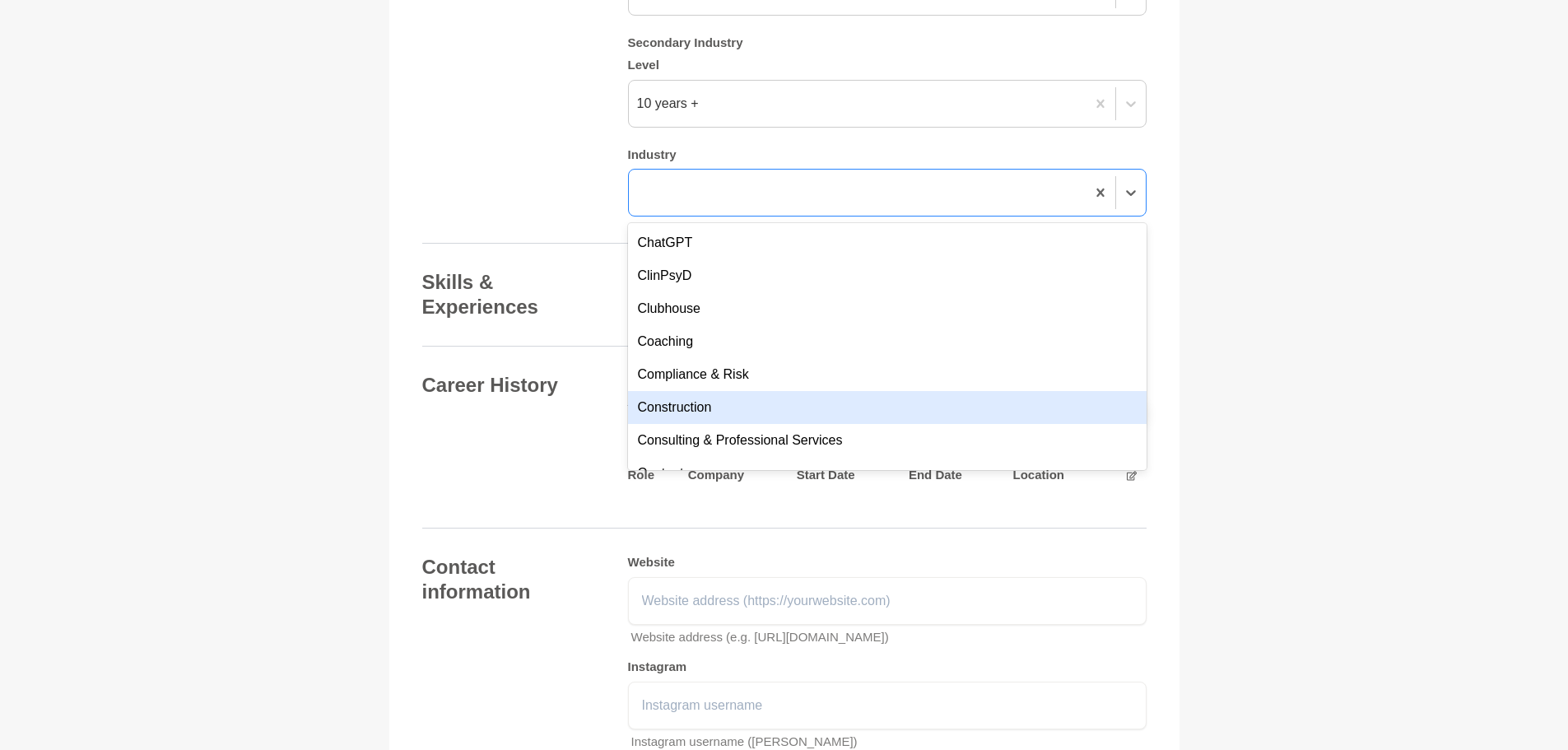
click at [727, 424] on div "Construction" at bounding box center [887, 408] width 519 height 33
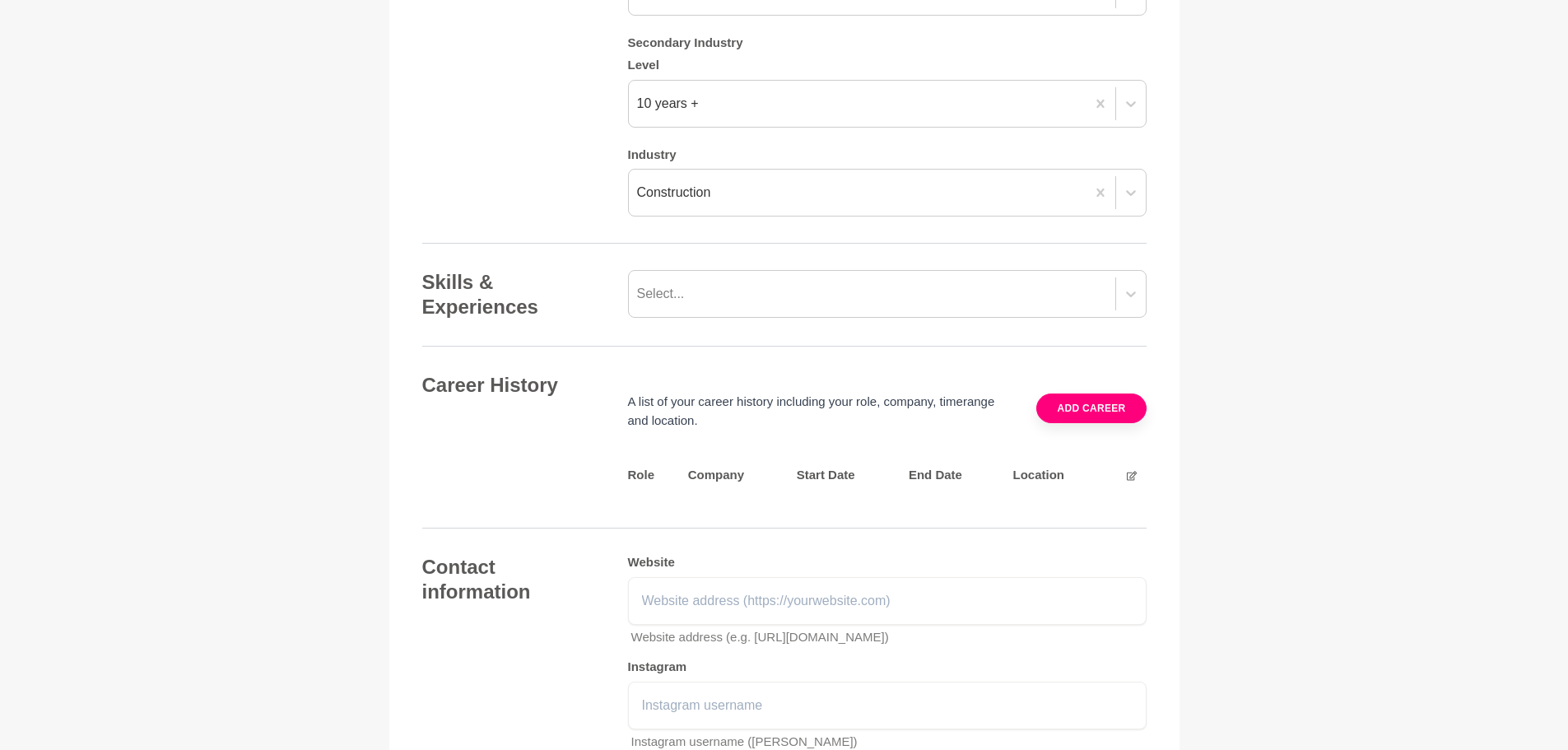
click at [522, 217] on div "Industry Primary Industry Level 10 years + Industry Architecture Secondary Indu…" at bounding box center [784, 25] width 725 height 382
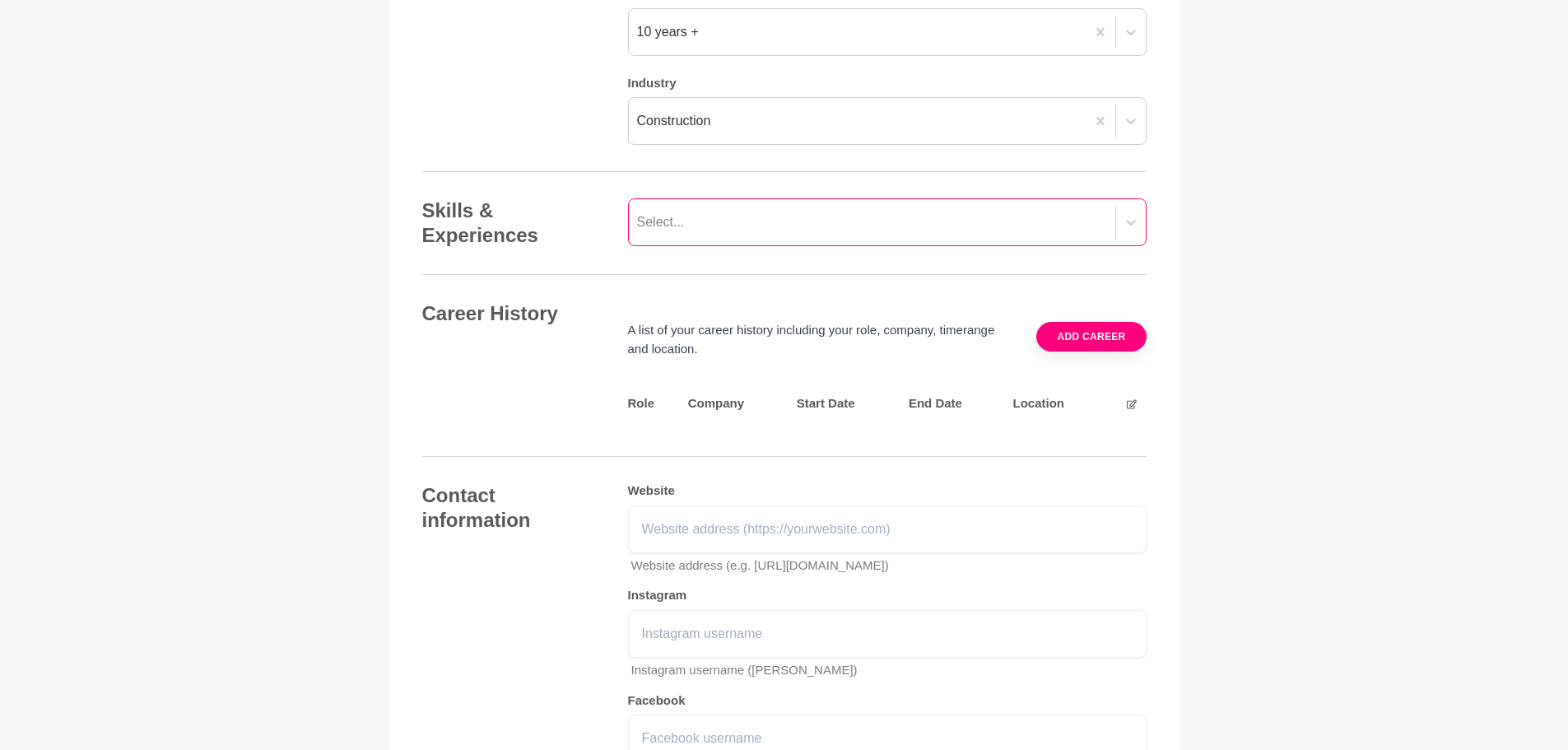
click at [757, 246] on div "Select..." at bounding box center [887, 221] width 519 height 48
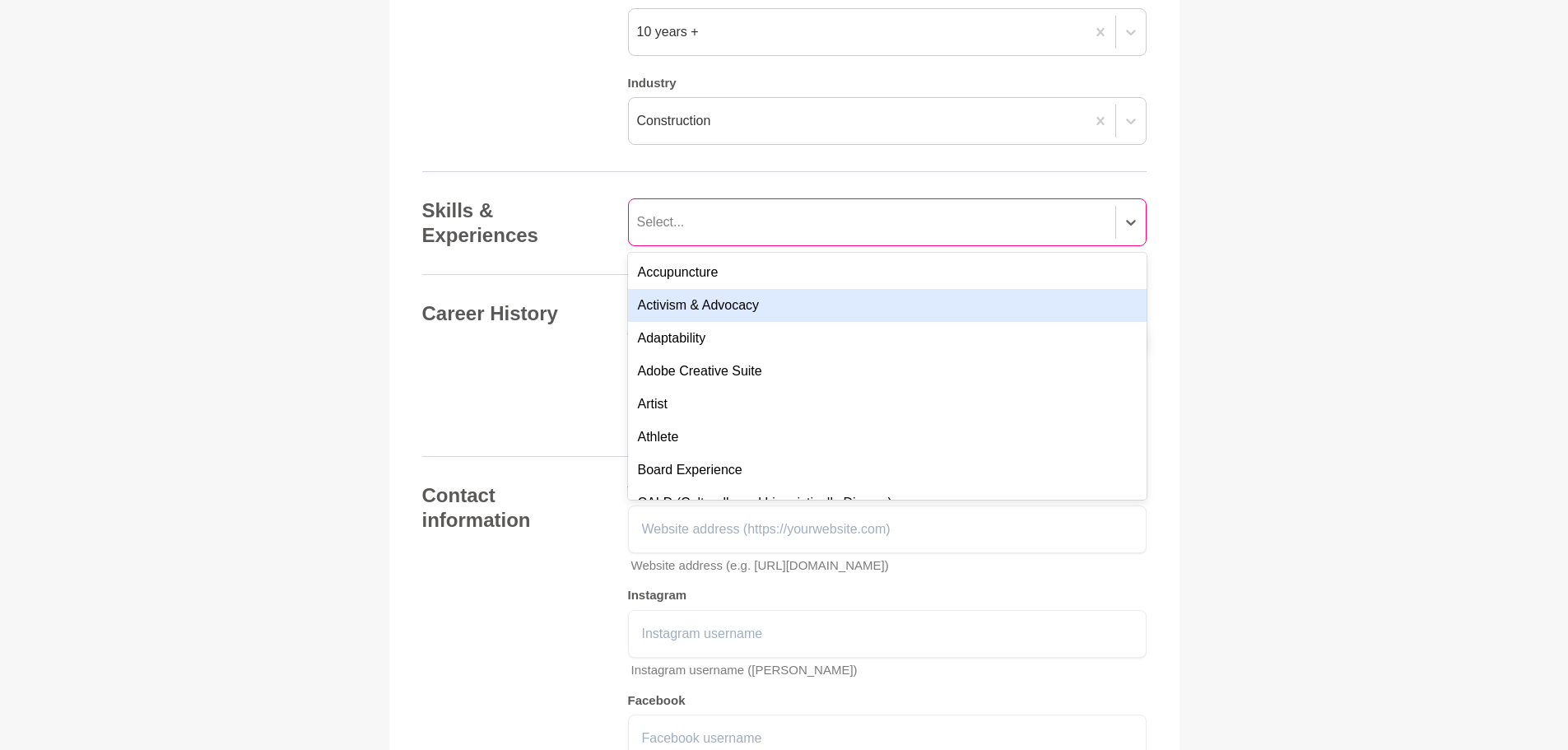
scroll to position [1694, 0]
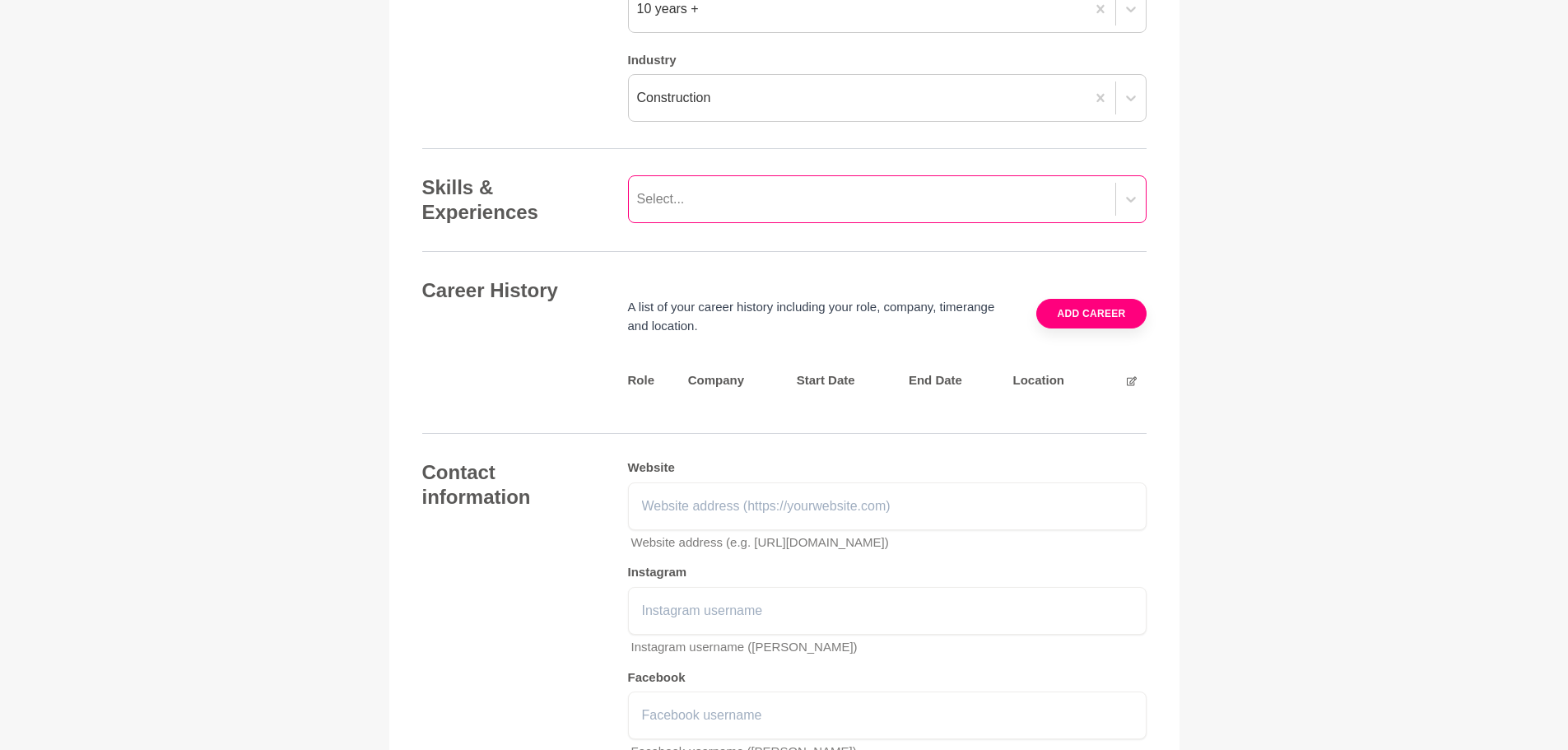
click at [717, 214] on div "Select..." at bounding box center [872, 199] width 487 height 29
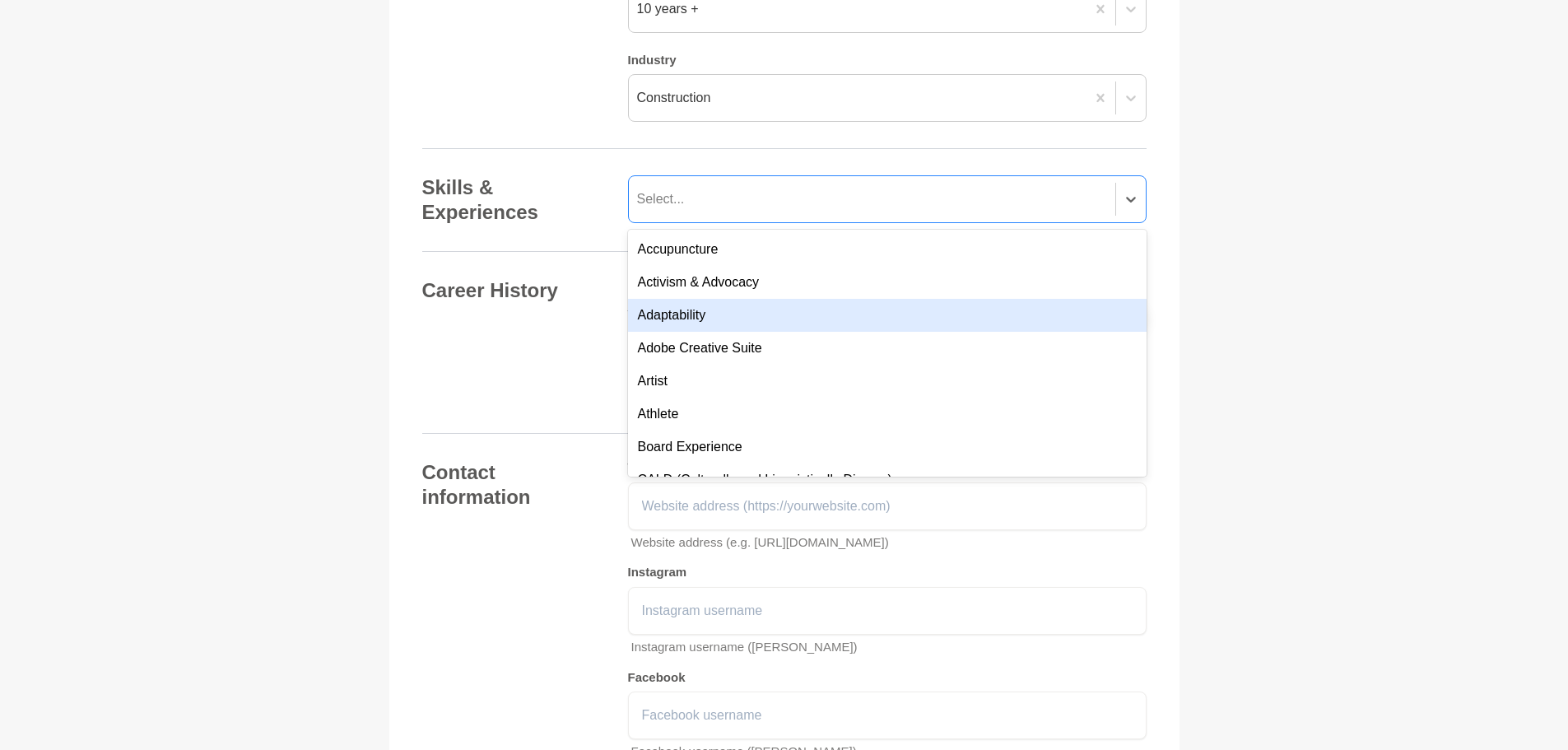
click at [714, 332] on div "Adaptability" at bounding box center [887, 315] width 519 height 33
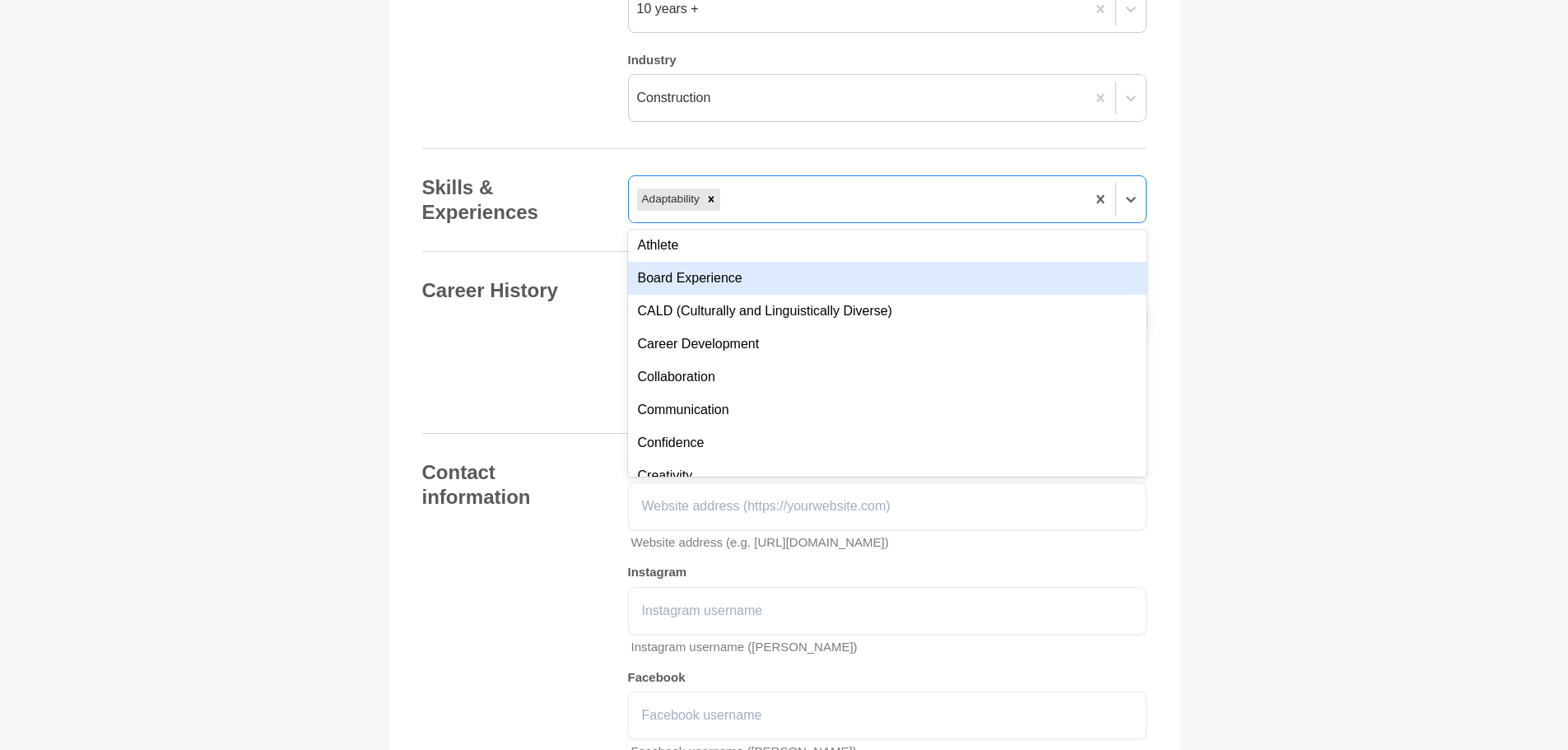
scroll to position [165, 0]
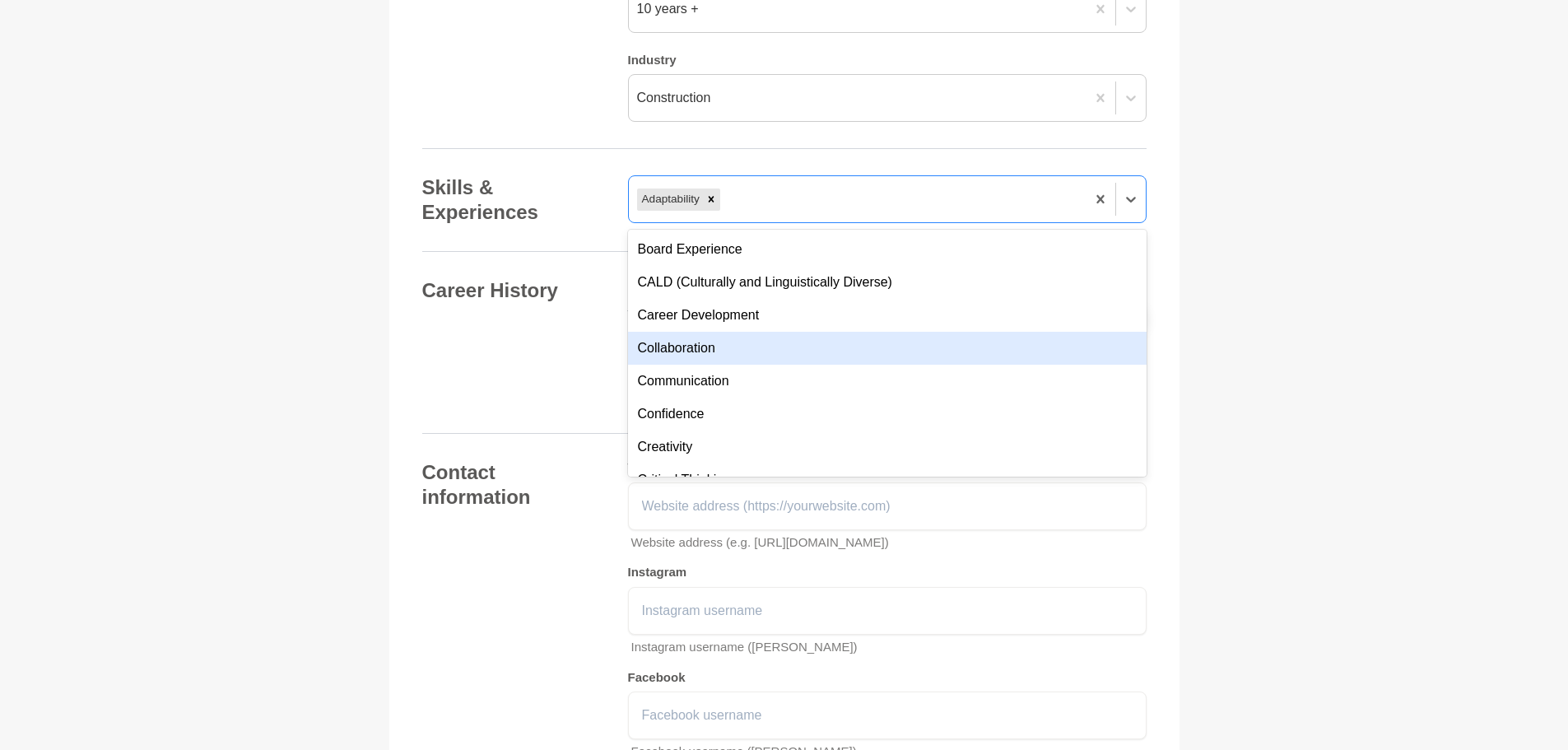
click at [723, 365] on div "Collaboration" at bounding box center [887, 348] width 519 height 33
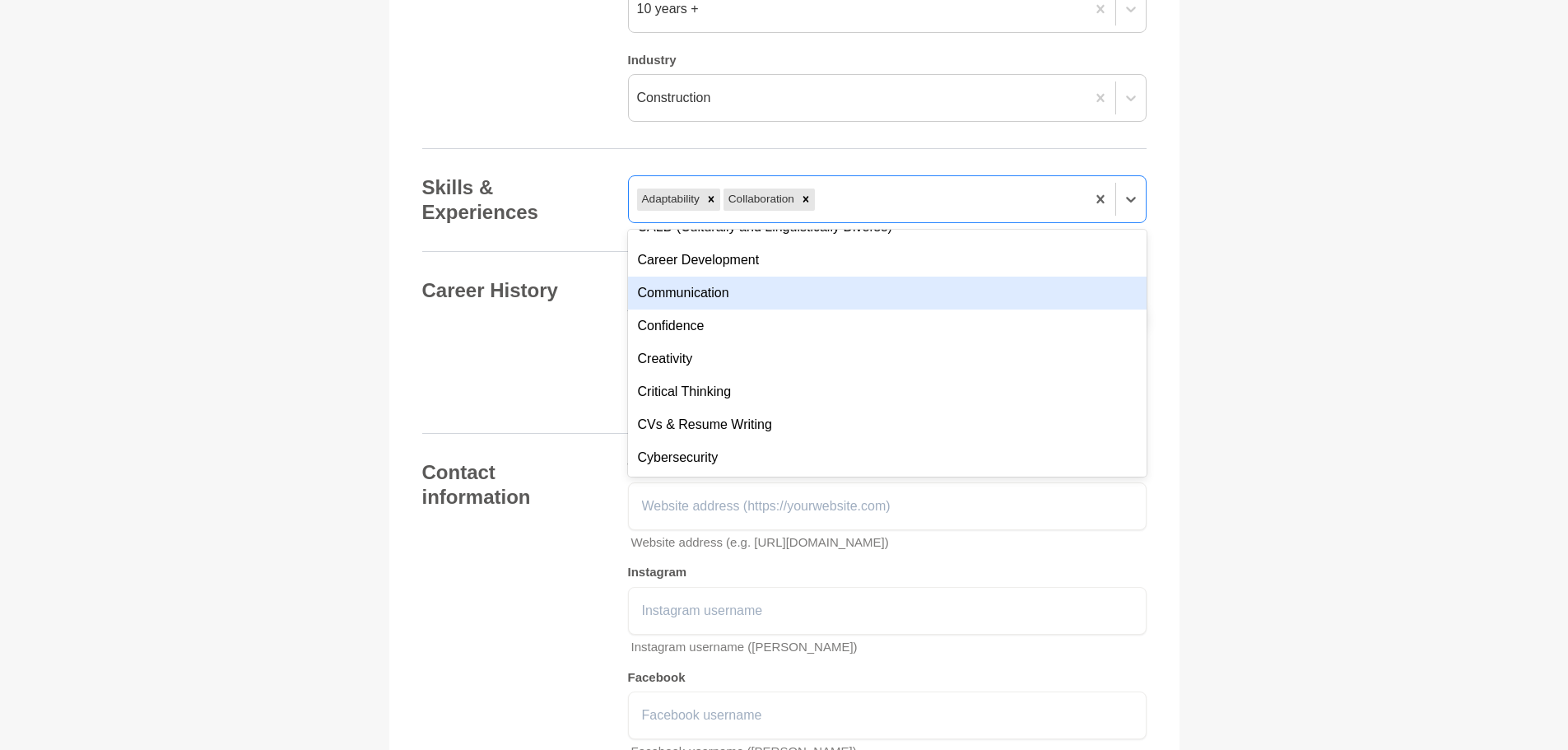
scroll to position [247, 0]
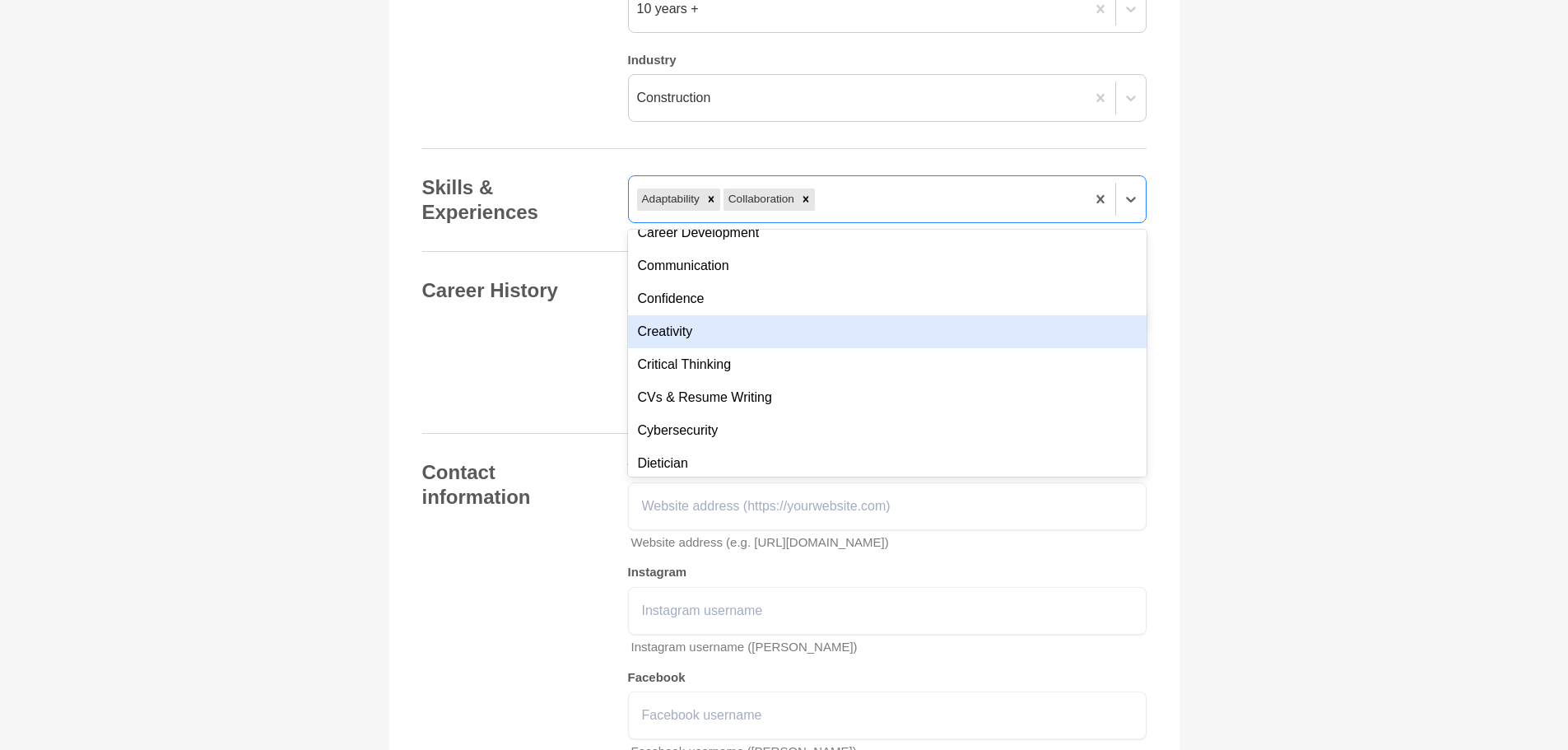
click at [755, 348] on div "Creativity" at bounding box center [887, 332] width 519 height 33
click at [750, 348] on div "Critical Thinking" at bounding box center [887, 332] width 519 height 33
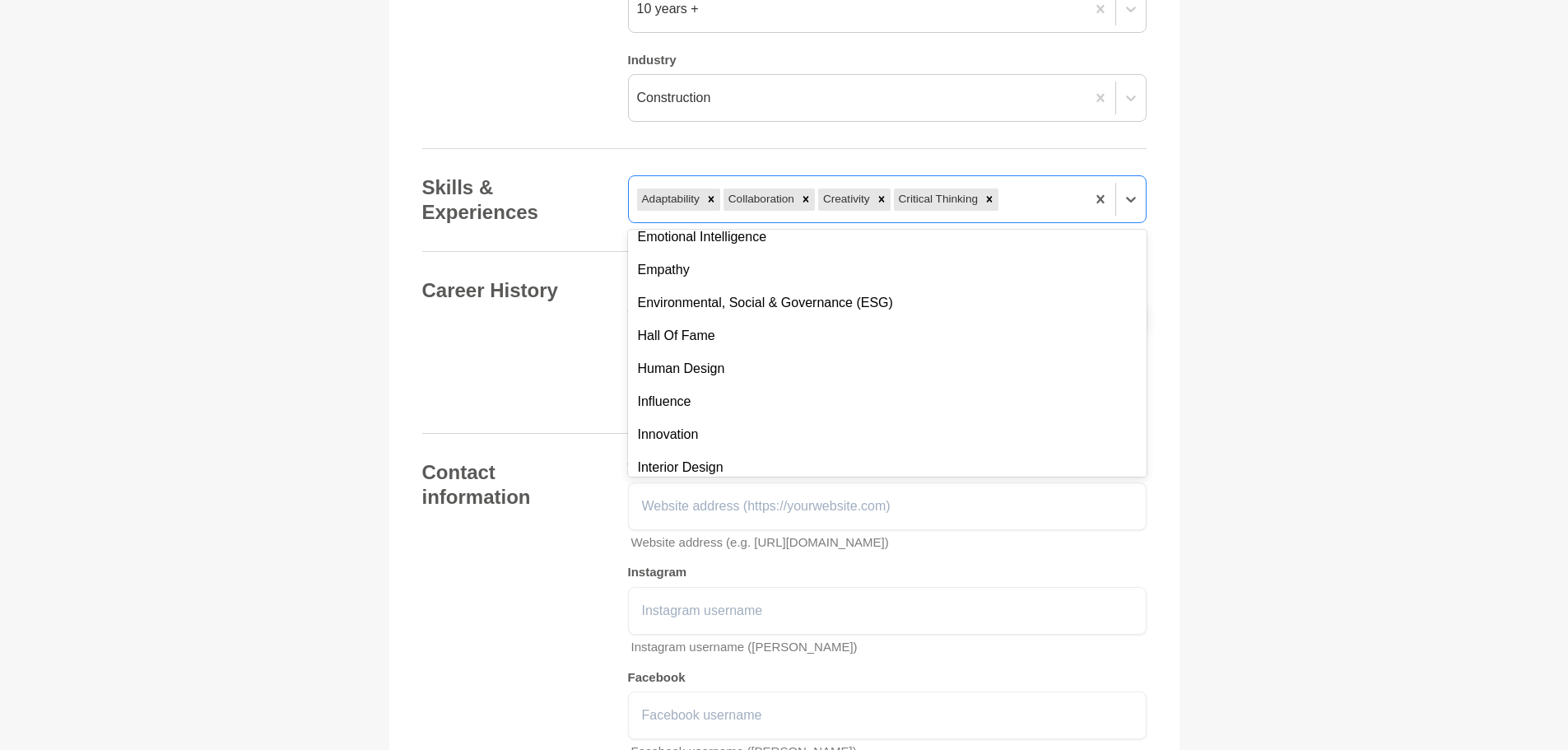
scroll to position [493, 0]
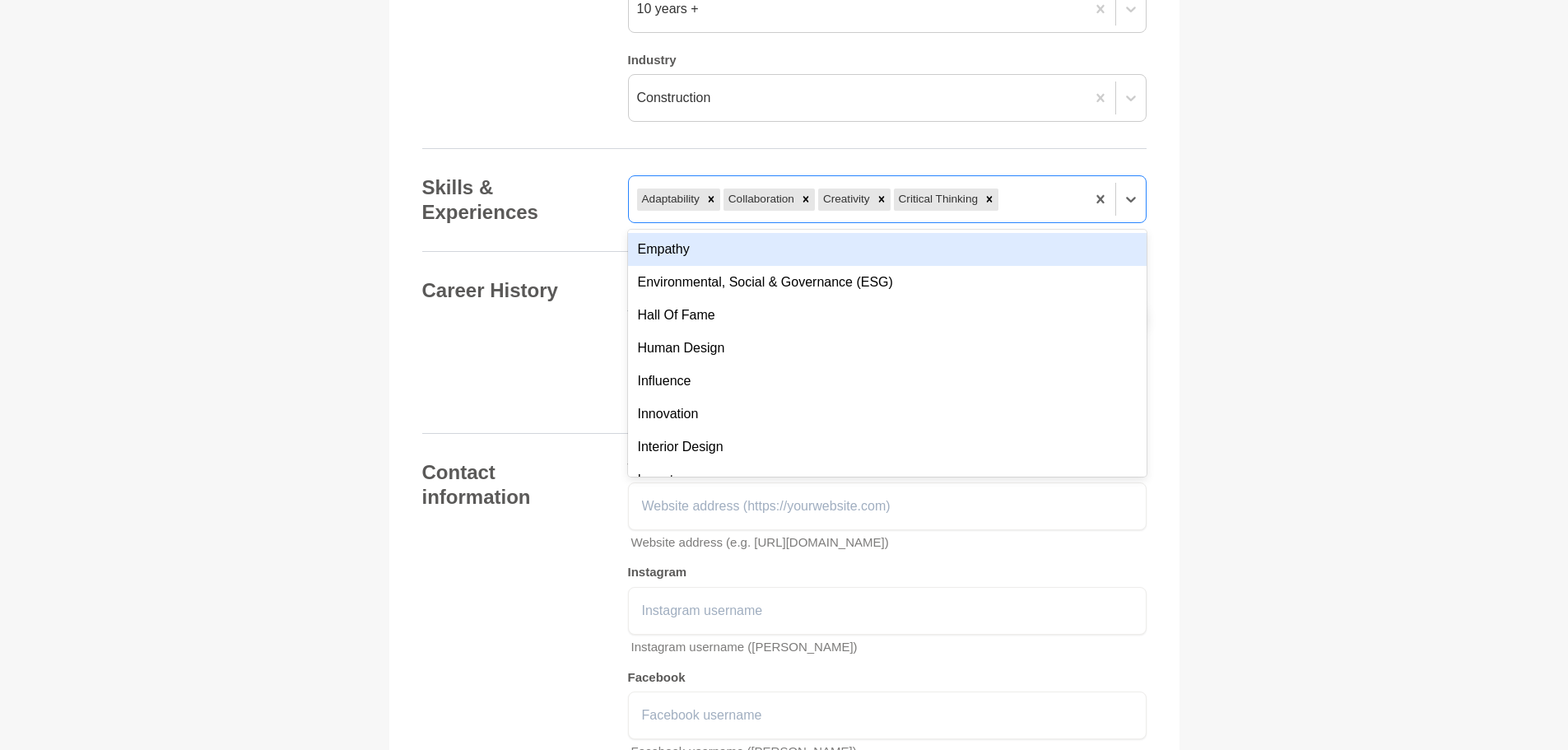
click at [741, 266] on div "Empathy" at bounding box center [887, 250] width 519 height 33
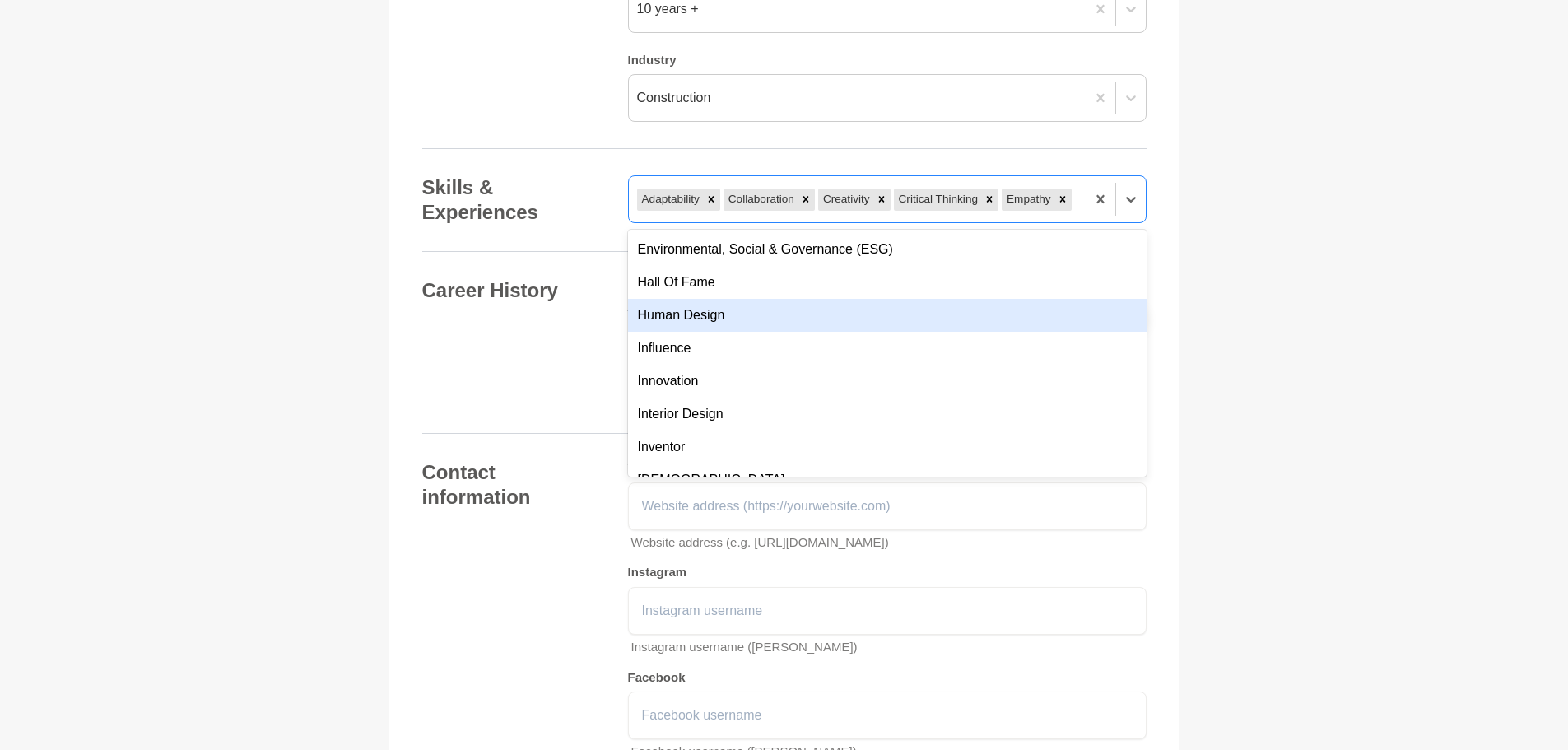
click at [756, 332] on div "Human Design" at bounding box center [887, 315] width 519 height 33
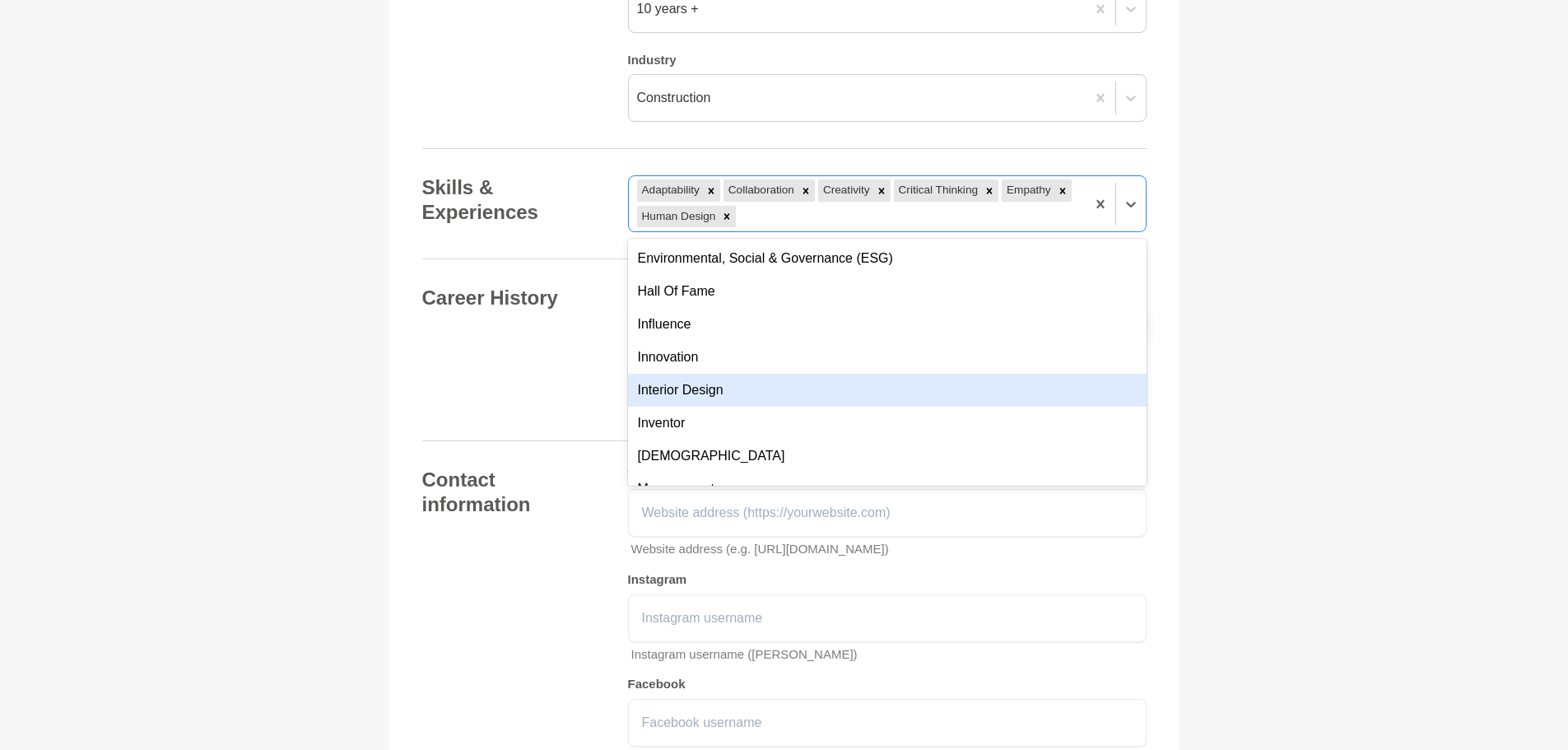
click at [739, 407] on div "Interior Design" at bounding box center [887, 390] width 519 height 33
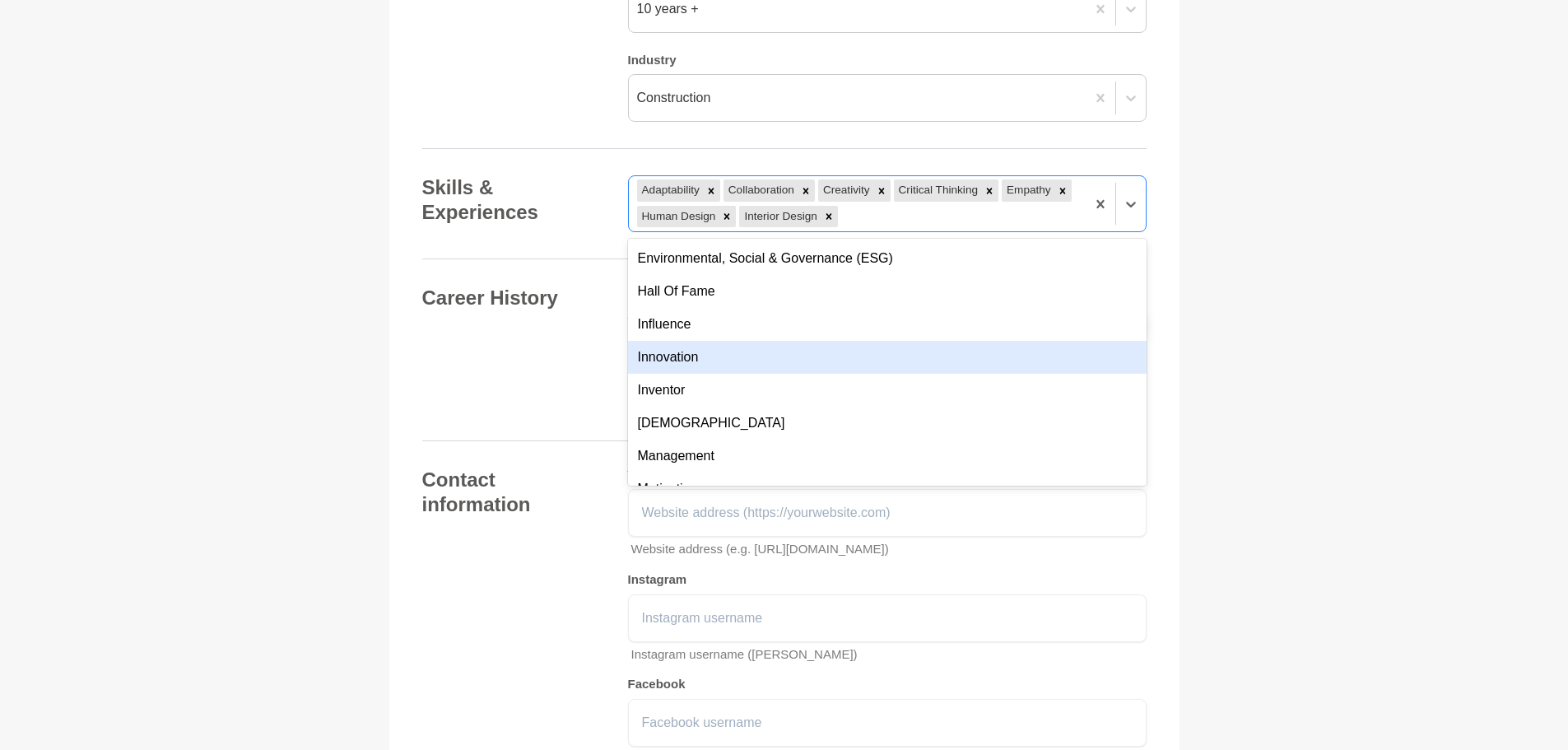
click at [716, 374] on div "Innovation" at bounding box center [887, 357] width 519 height 33
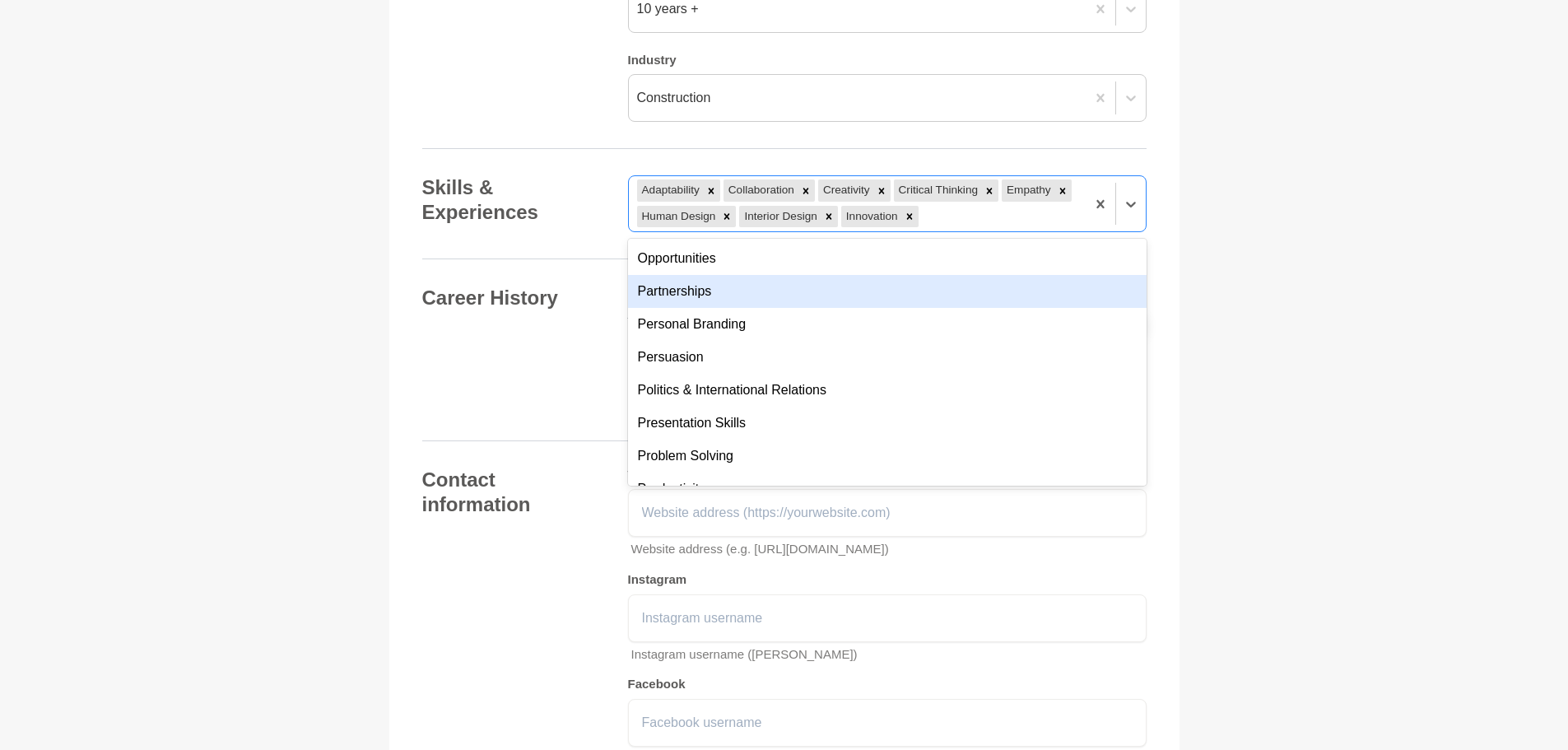
scroll to position [905, 0]
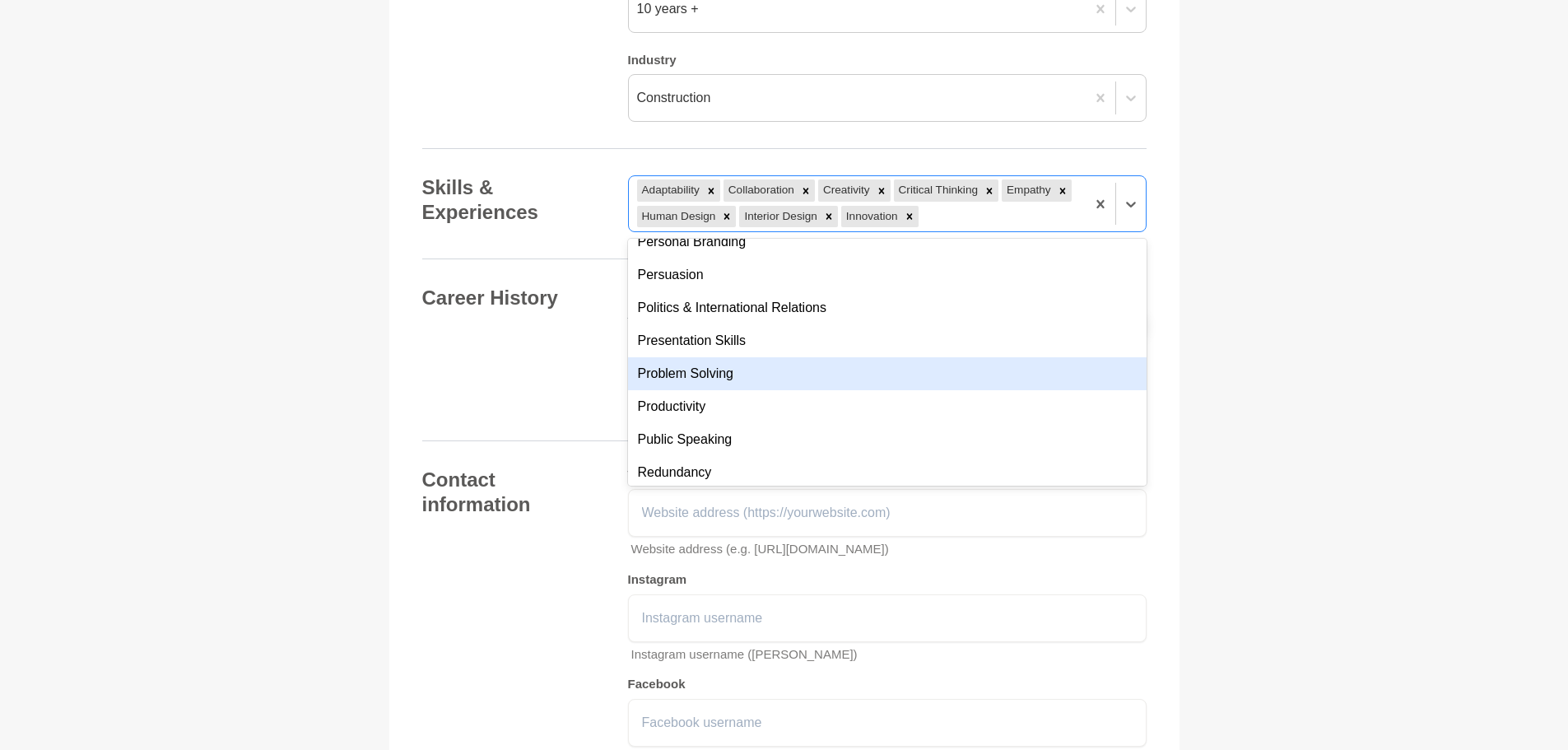
click at [739, 390] on div "Problem Solving" at bounding box center [887, 374] width 519 height 33
click at [754, 390] on div "Productivity" at bounding box center [887, 374] width 519 height 33
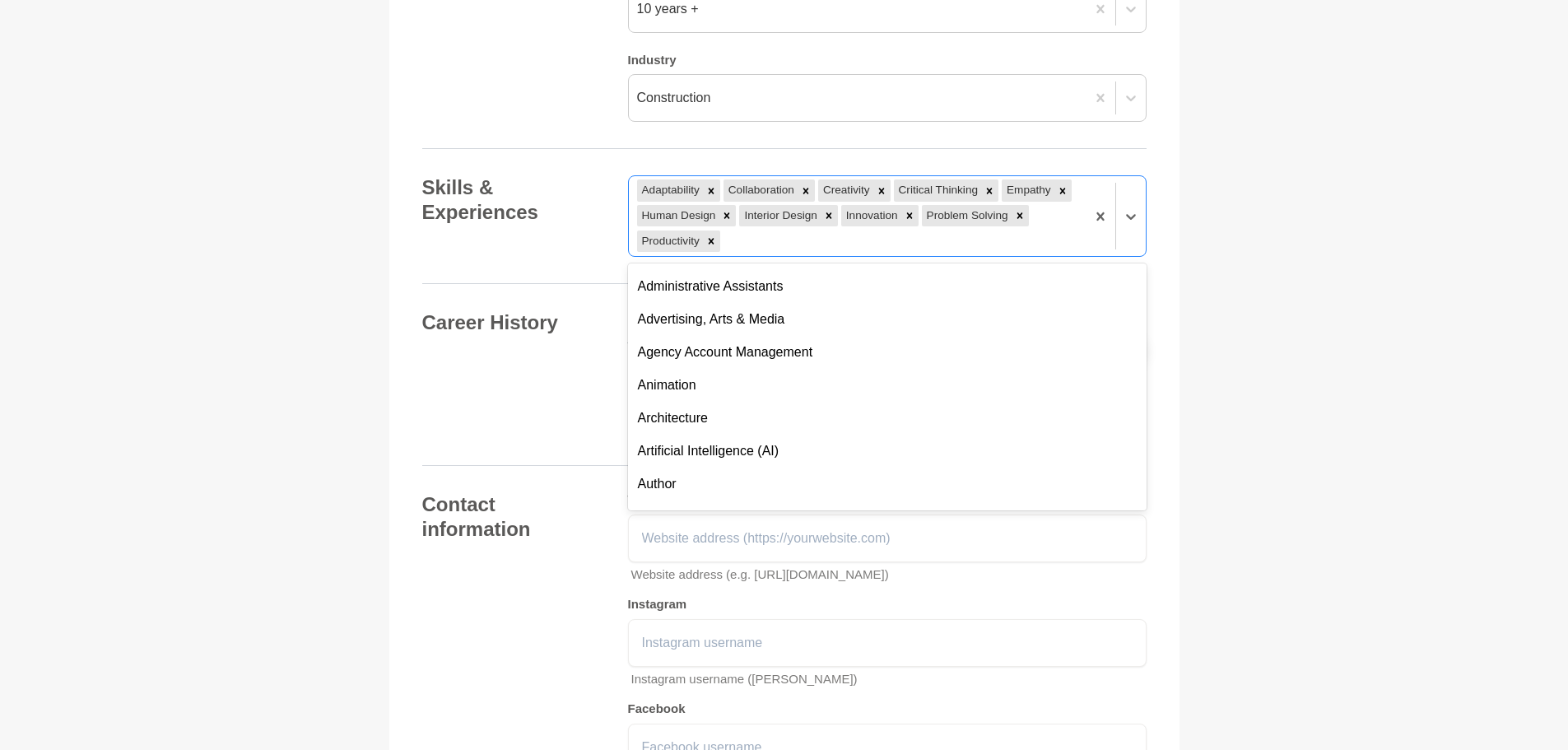
scroll to position [1646, 0]
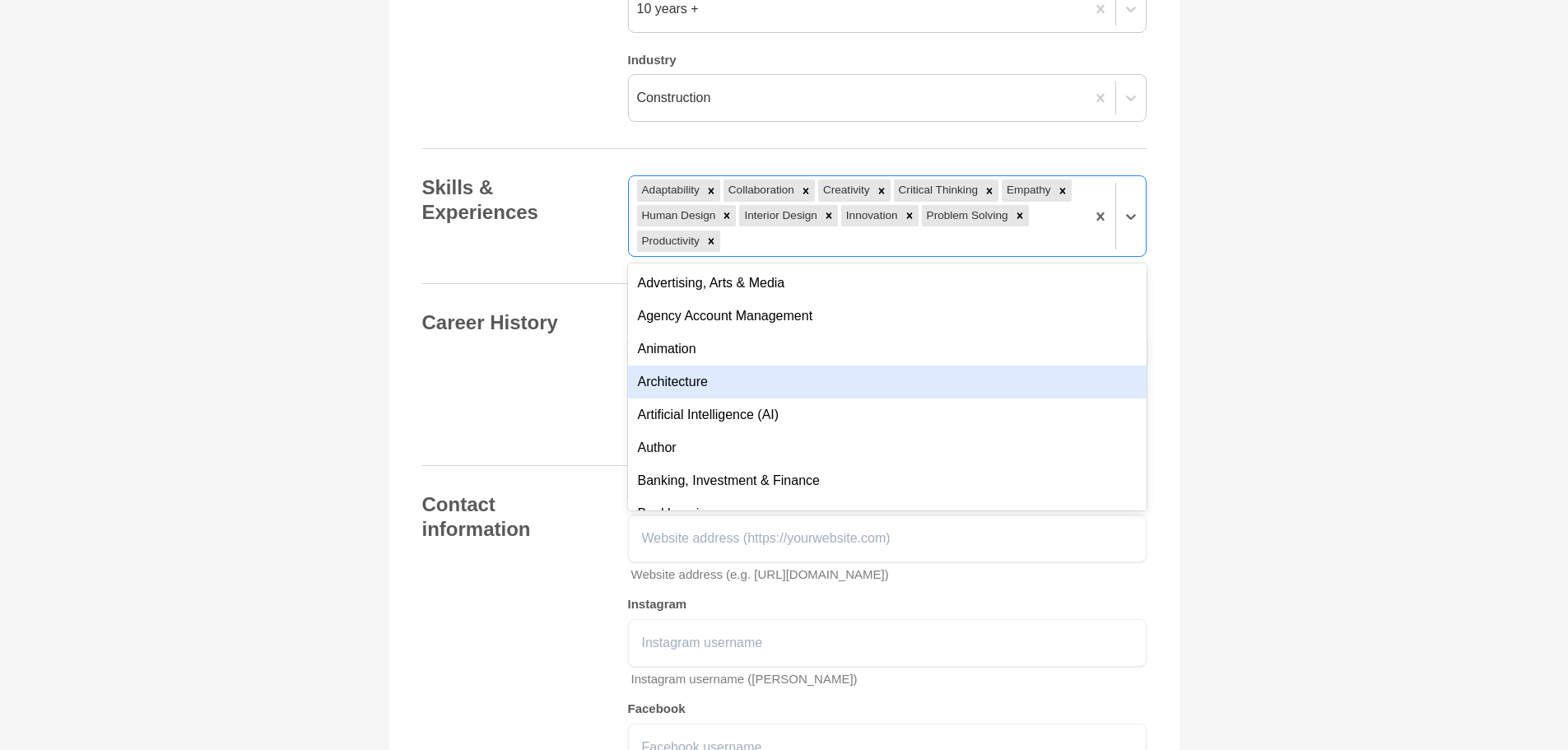
click at [744, 398] on div "Architecture" at bounding box center [887, 382] width 519 height 33
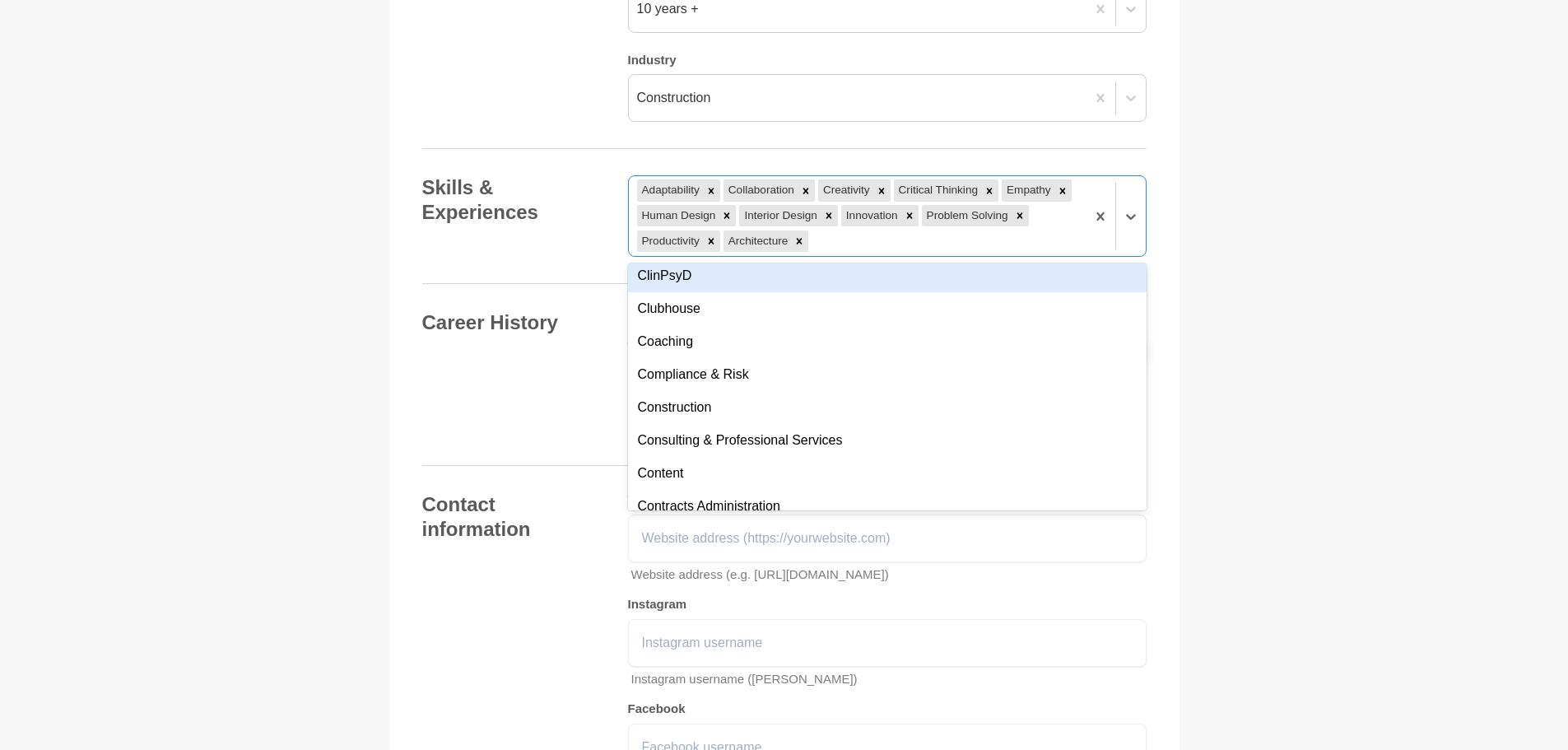
scroll to position [2305, 0]
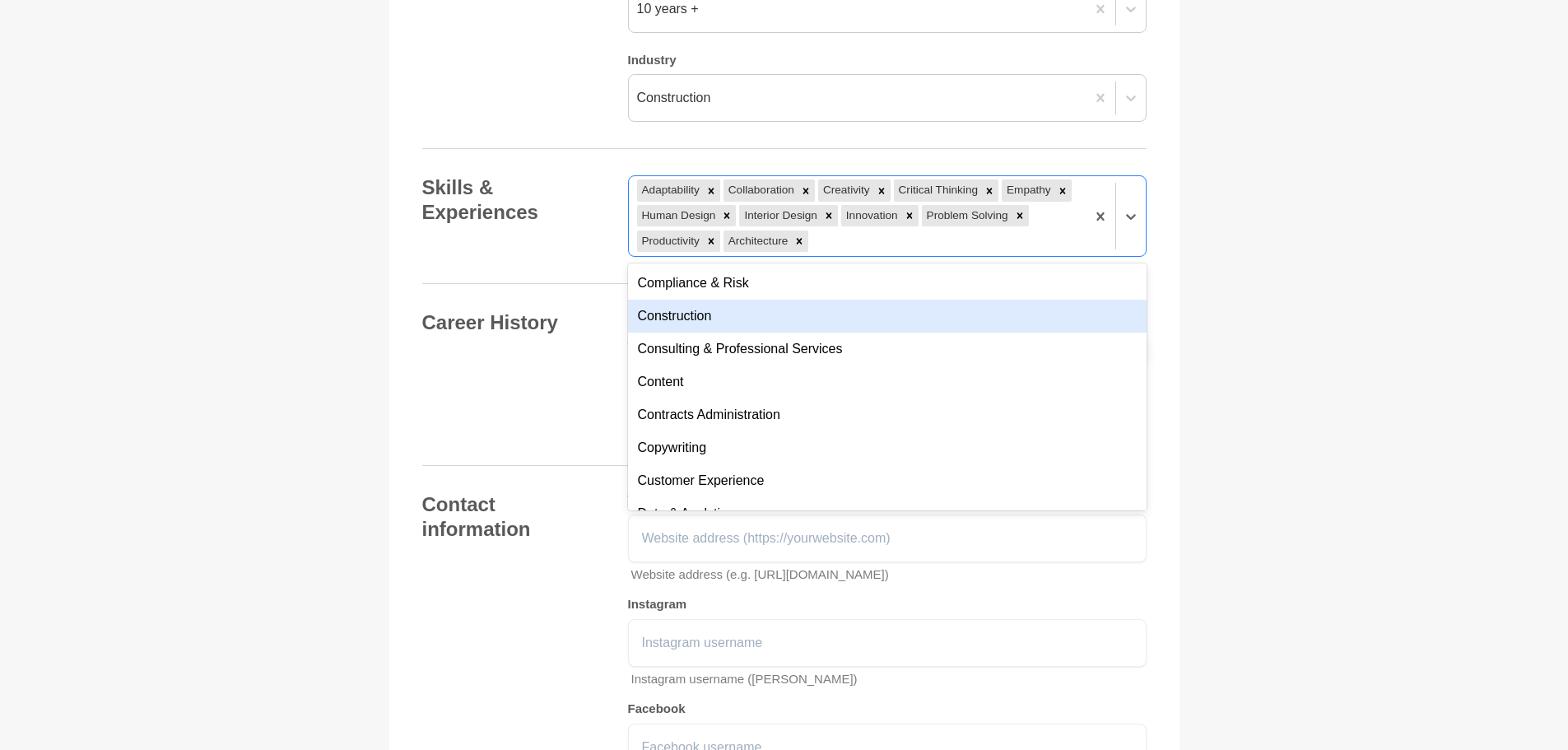
click at [804, 333] on div "Construction" at bounding box center [887, 316] width 519 height 33
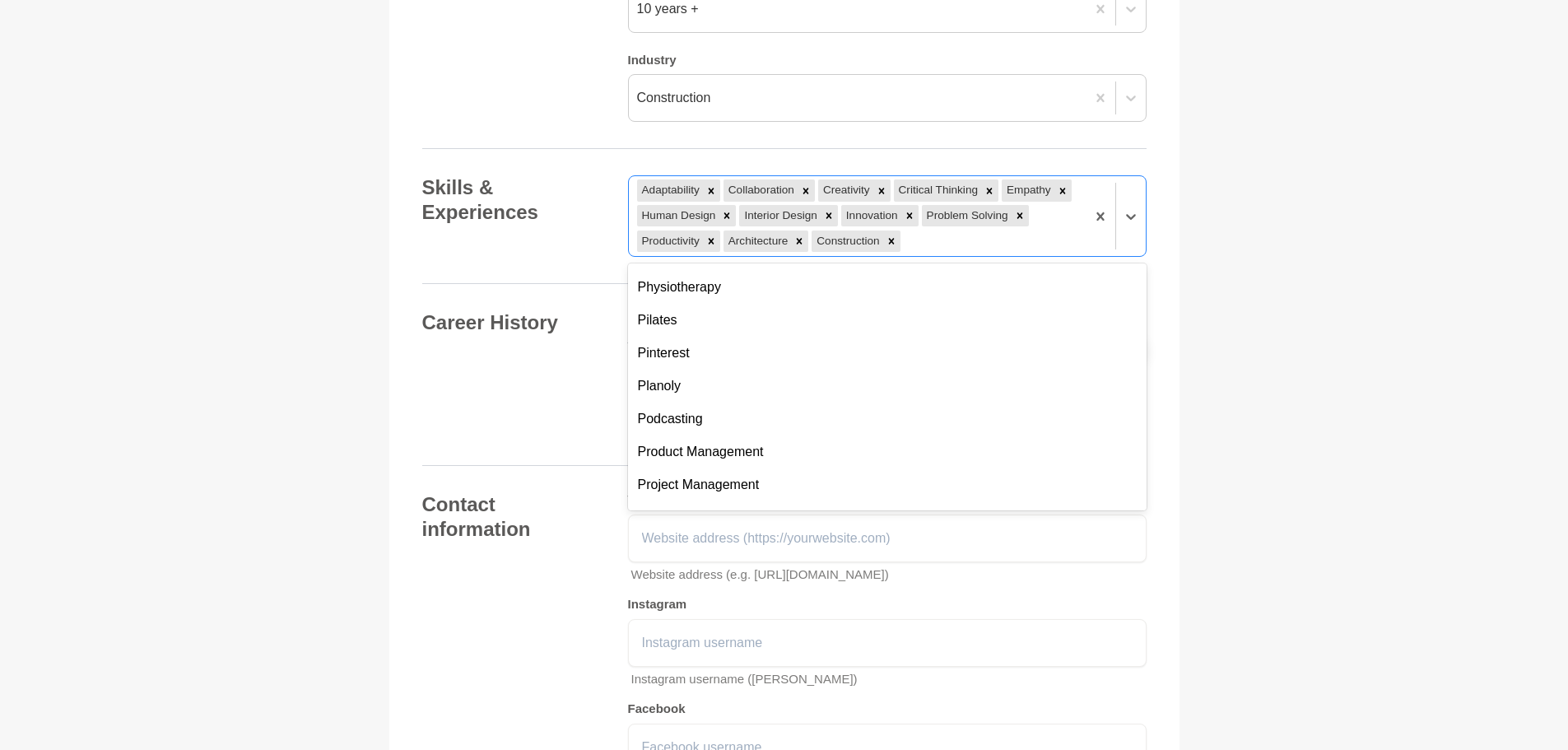
scroll to position [4857, 0]
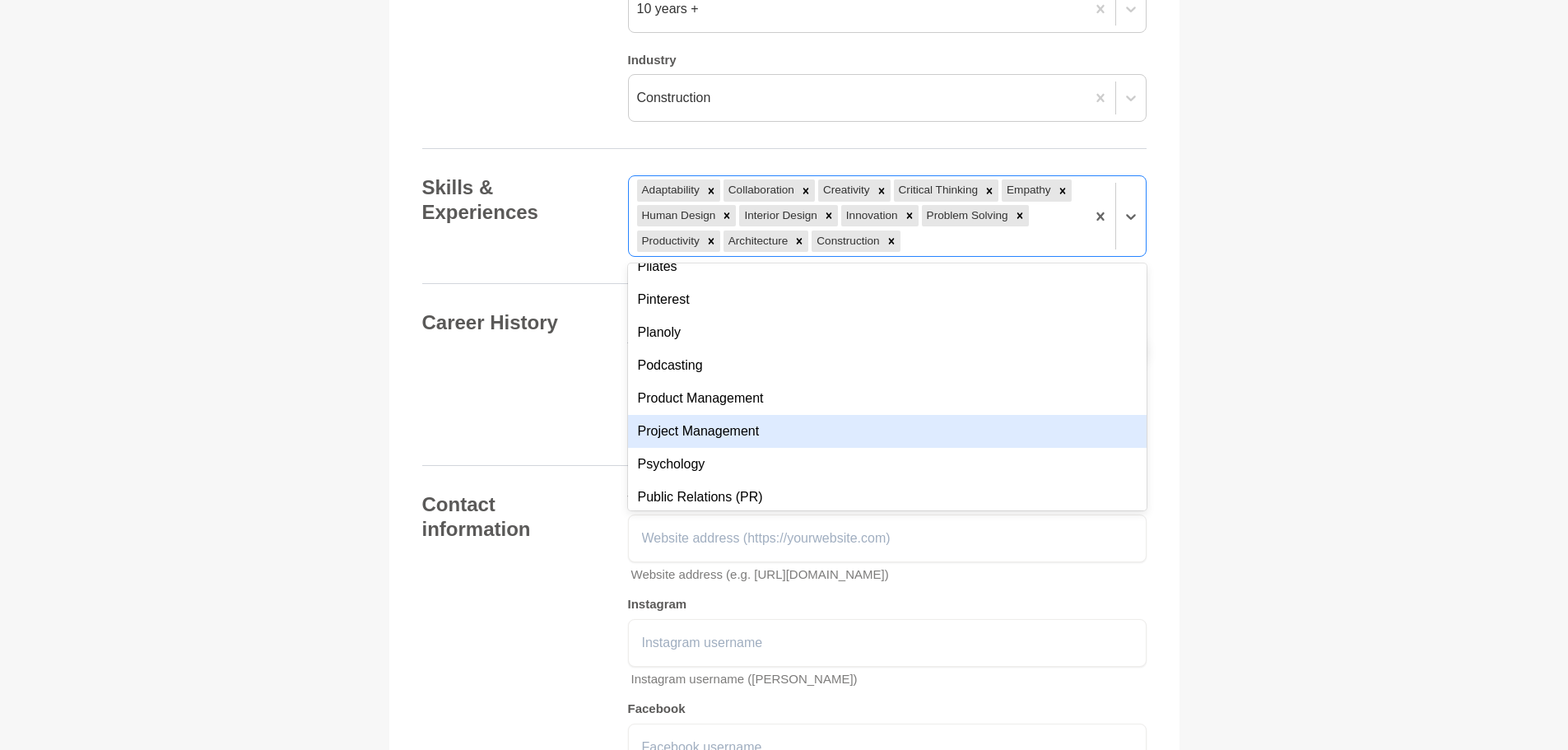
click at [794, 448] on div "Project Management" at bounding box center [887, 431] width 519 height 33
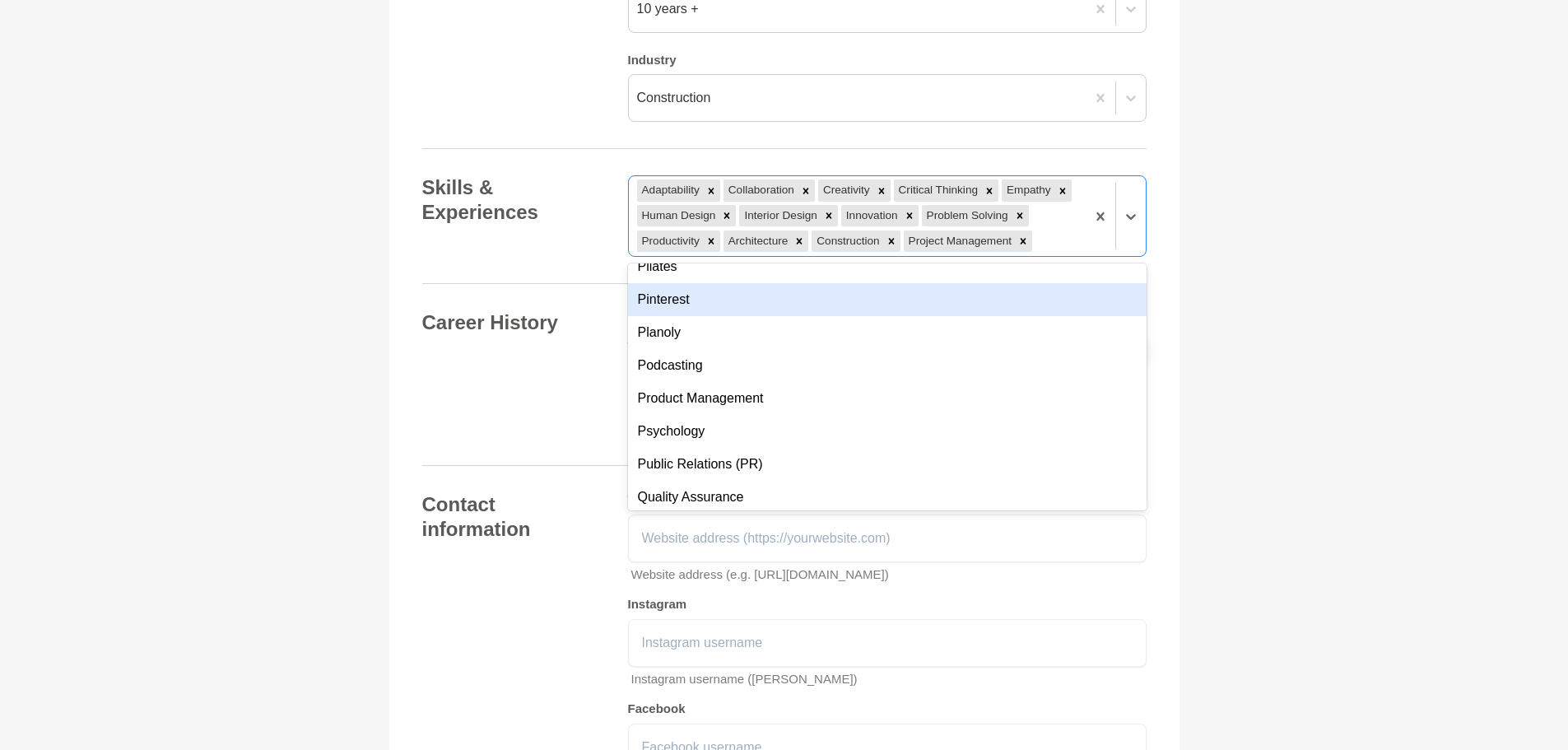
click at [822, 316] on div "Pinterest" at bounding box center [887, 299] width 519 height 33
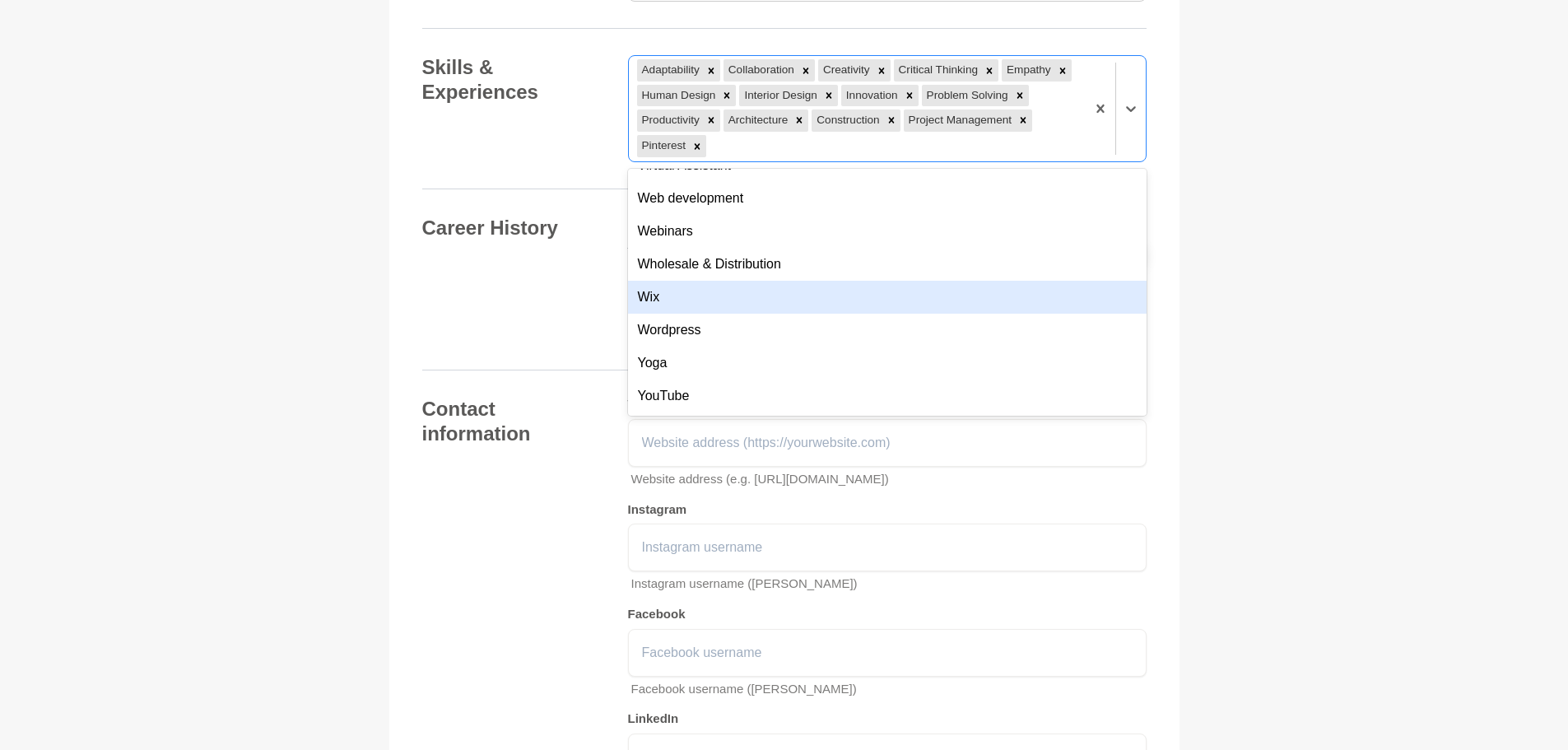
scroll to position [1859, 0]
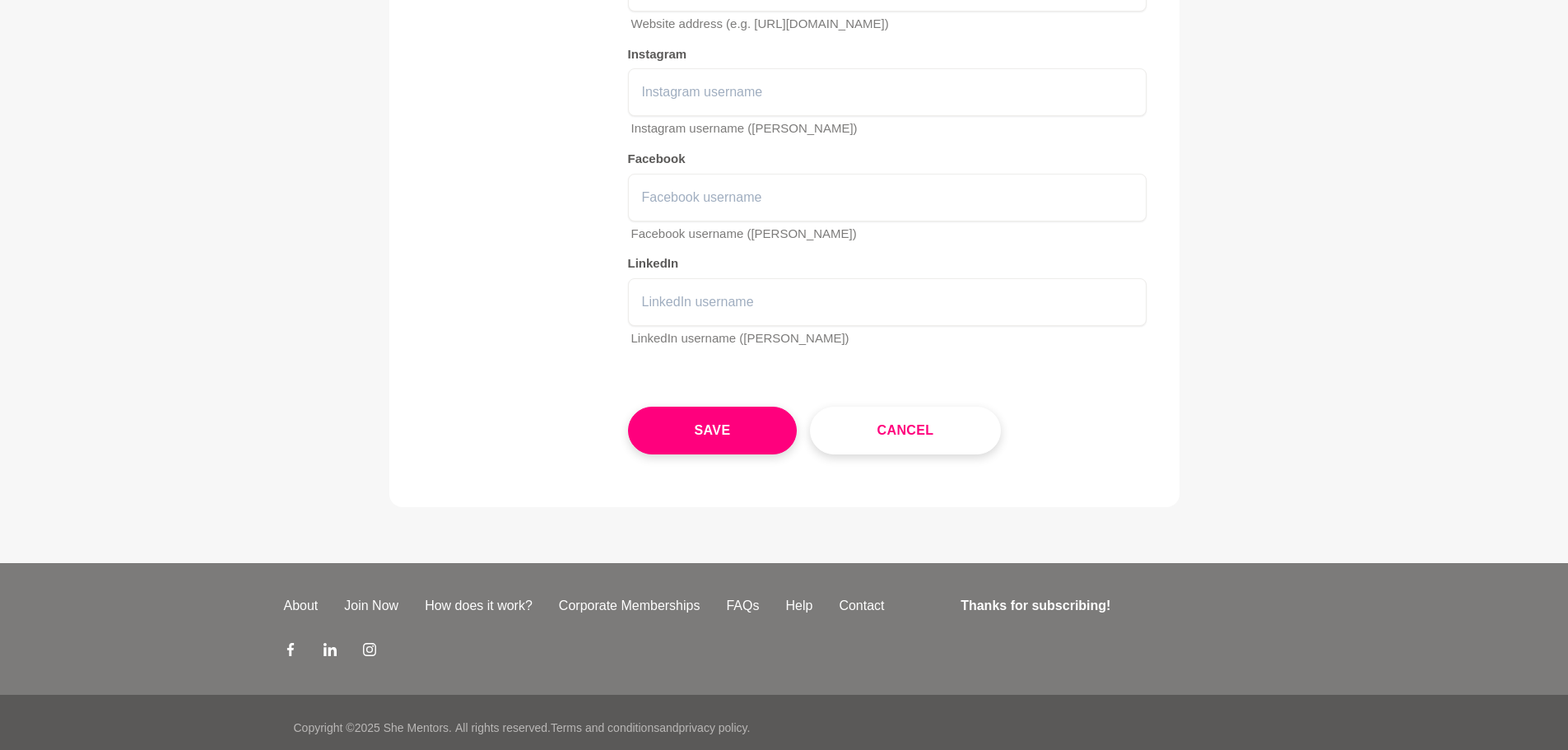
scroll to position [2270, 0]
drag, startPoint x: 718, startPoint y: 691, endPoint x: 723, endPoint y: 678, distance: 13.9
click at [718, 454] on button "Save" at bounding box center [713, 429] width 170 height 48
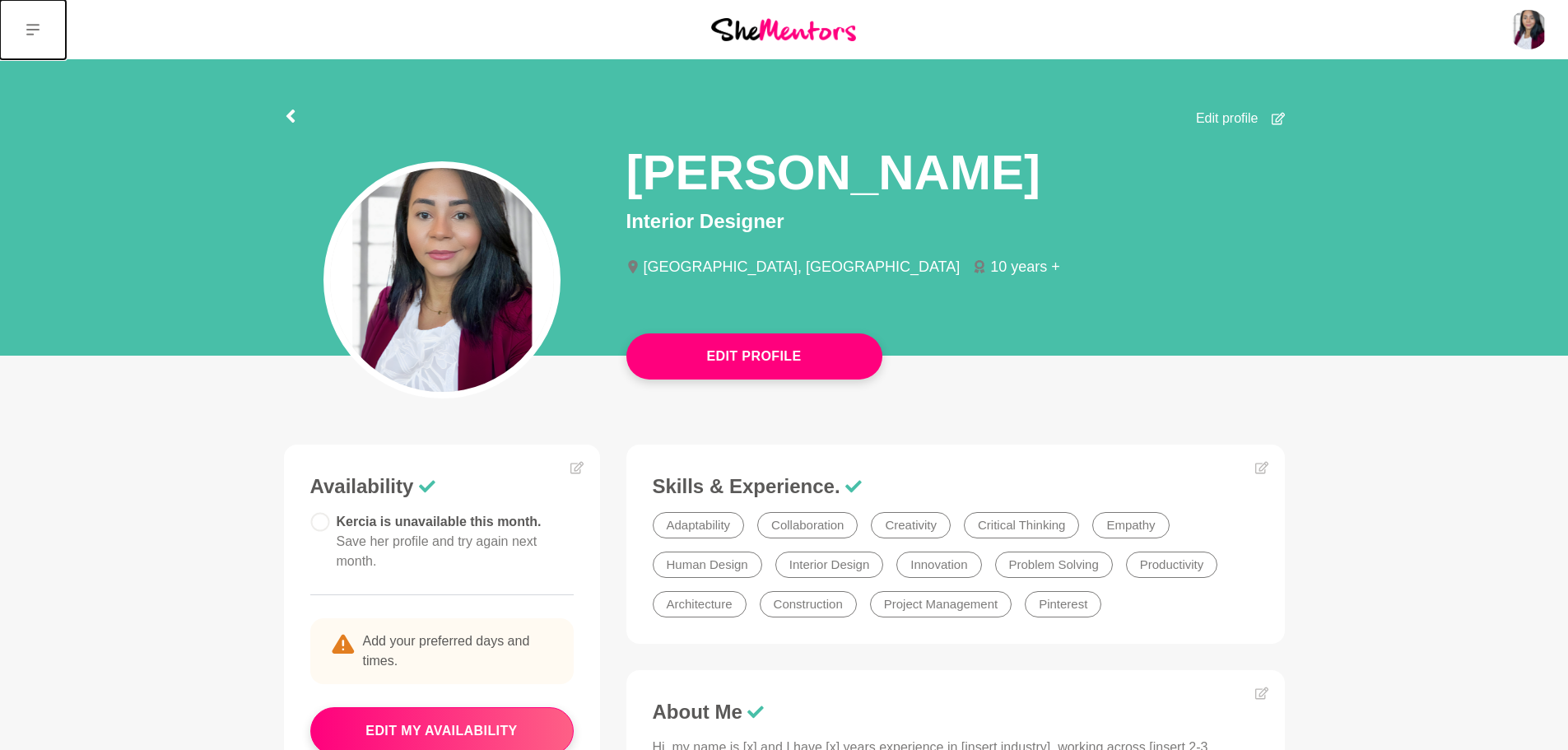
click at [40, 24] on button at bounding box center [33, 29] width 66 height 59
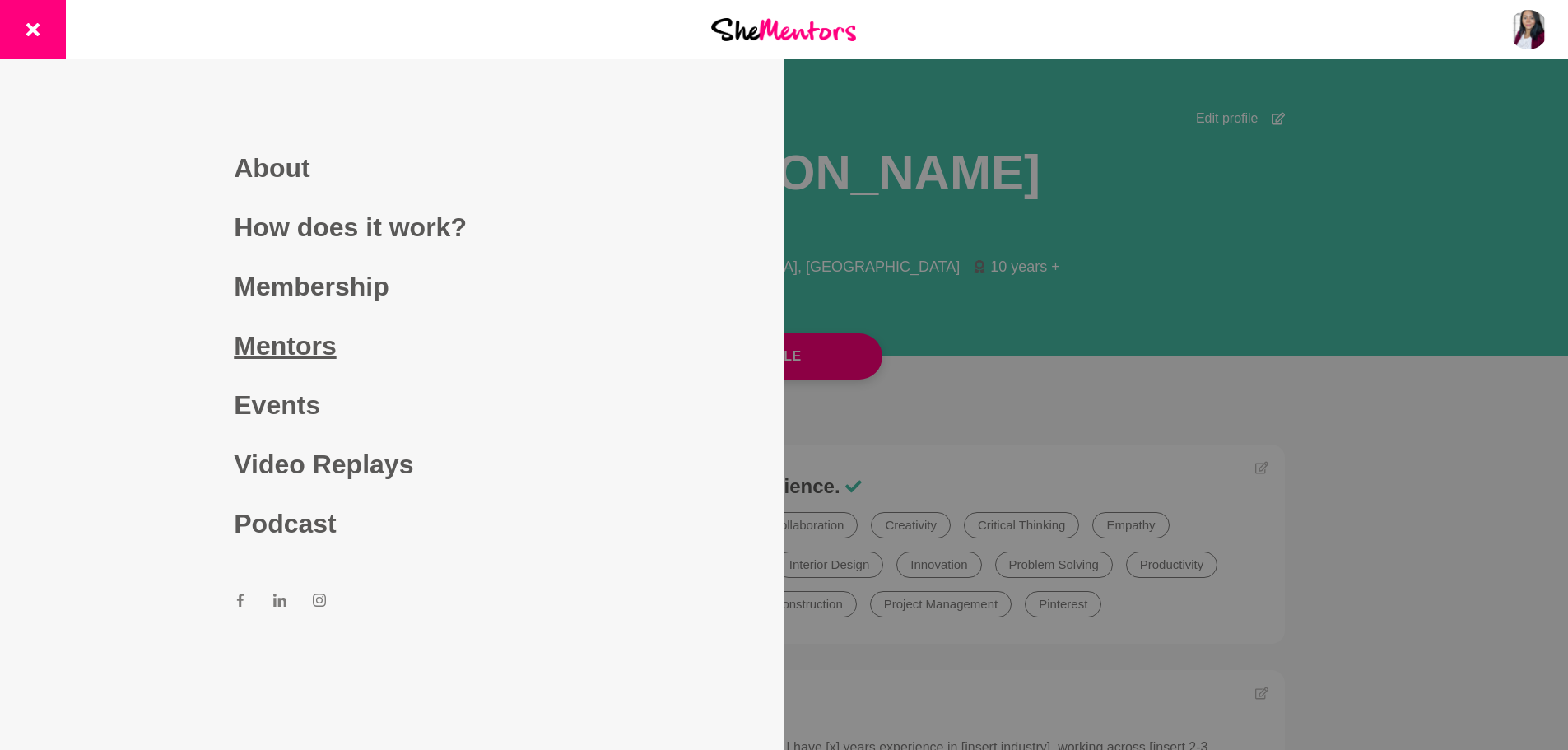
click at [298, 348] on link "Mentors" at bounding box center [392, 345] width 316 height 59
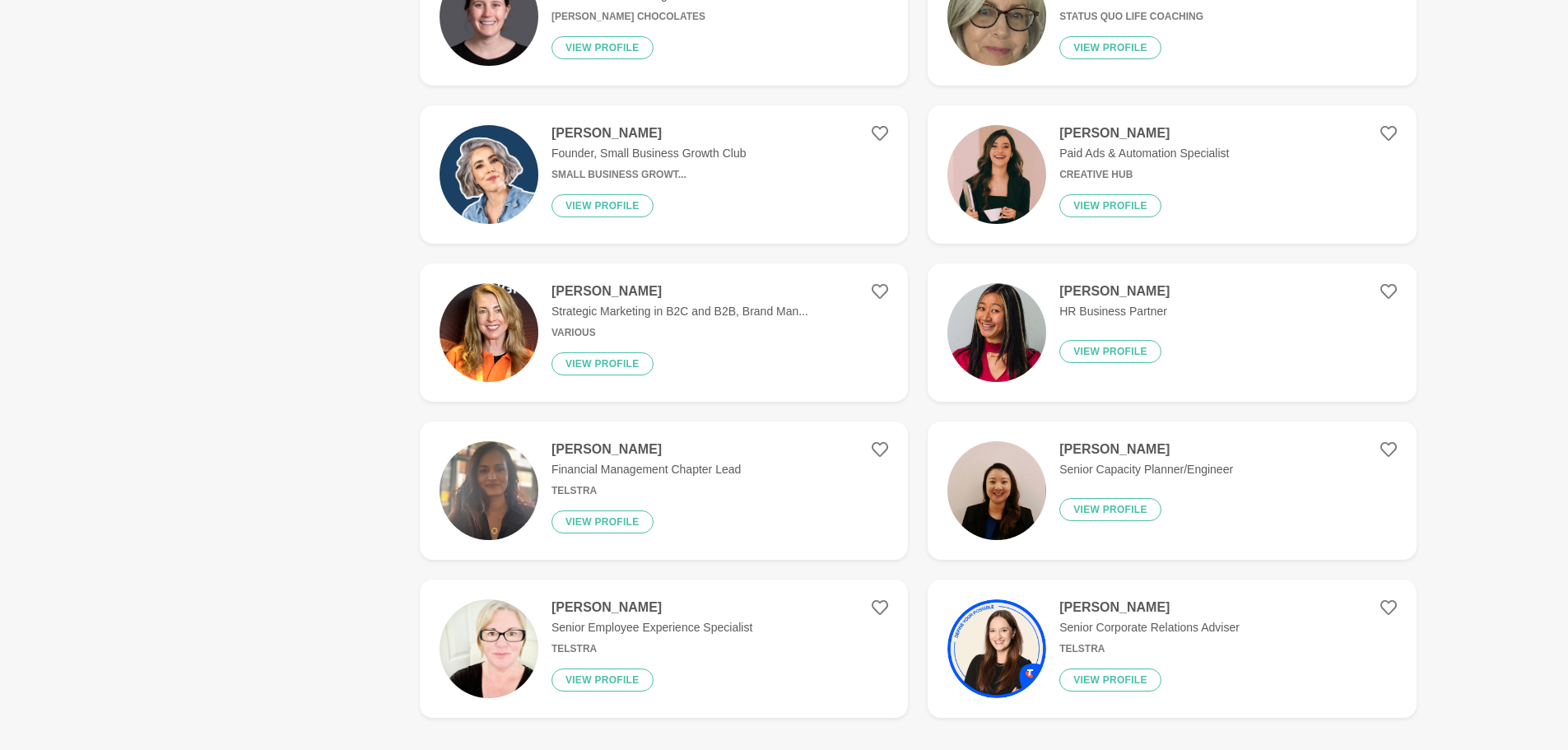
scroll to position [2716, 0]
